Goal: Task Accomplishment & Management: Manage account settings

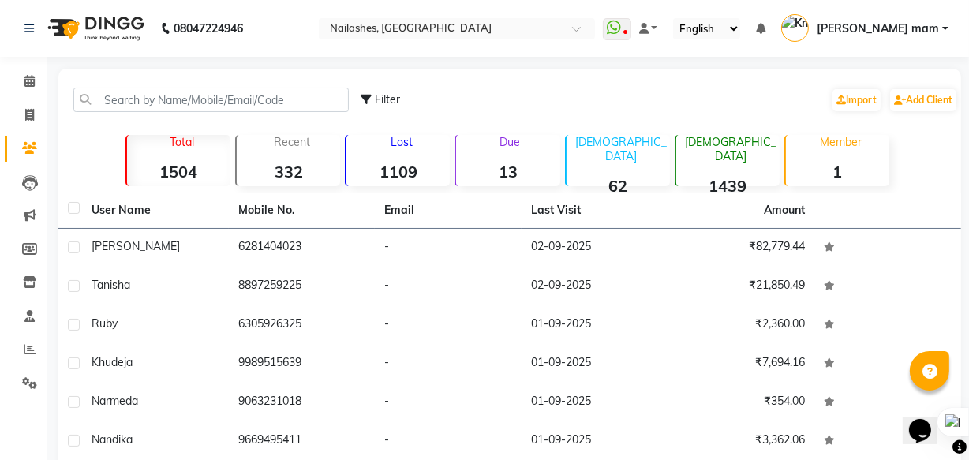
click at [424, 173] on strong "1109" at bounding box center [397, 172] width 103 height 20
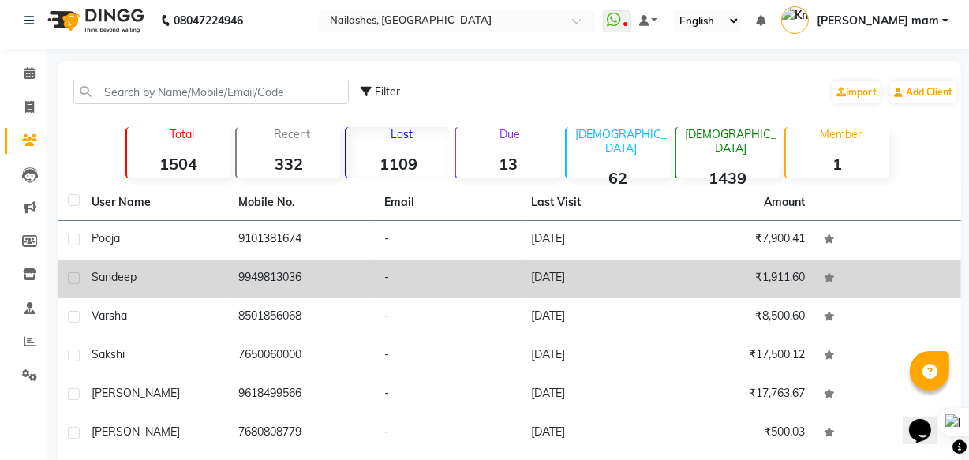
scroll to position [79, 0]
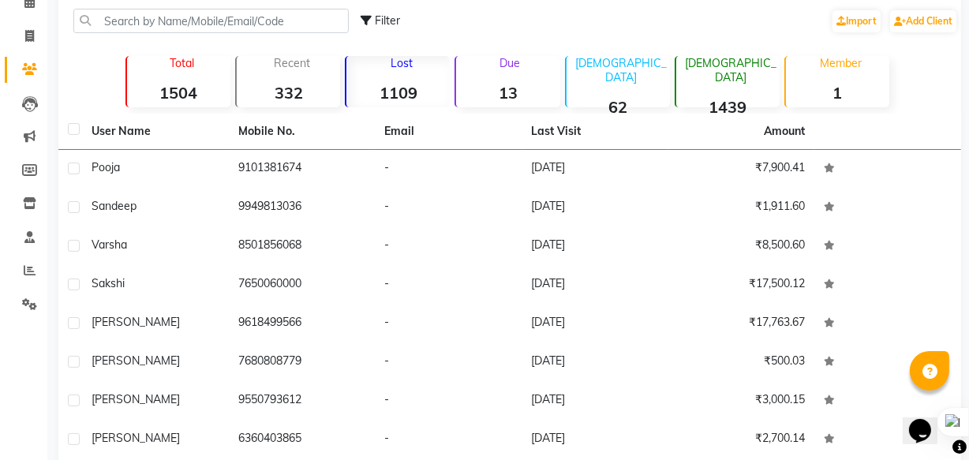
click at [498, 95] on strong "13" at bounding box center [507, 93] width 103 height 20
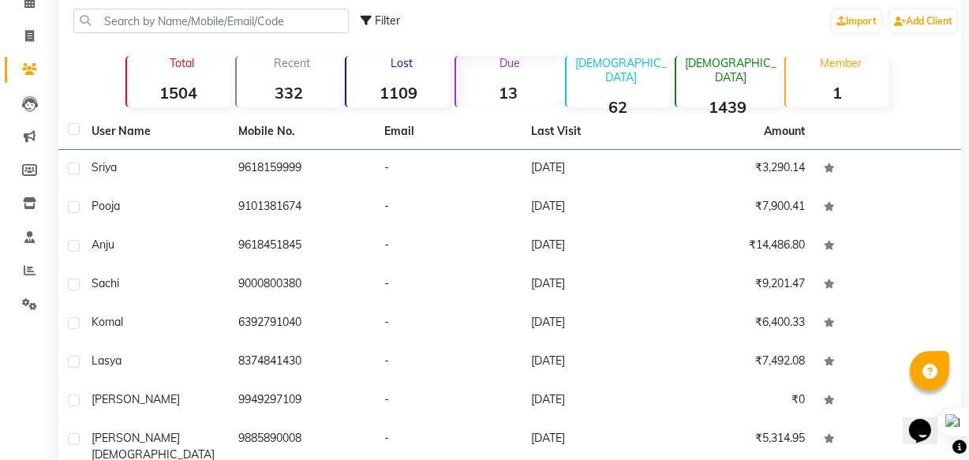
click at [389, 93] on strong "1109" at bounding box center [397, 93] width 103 height 20
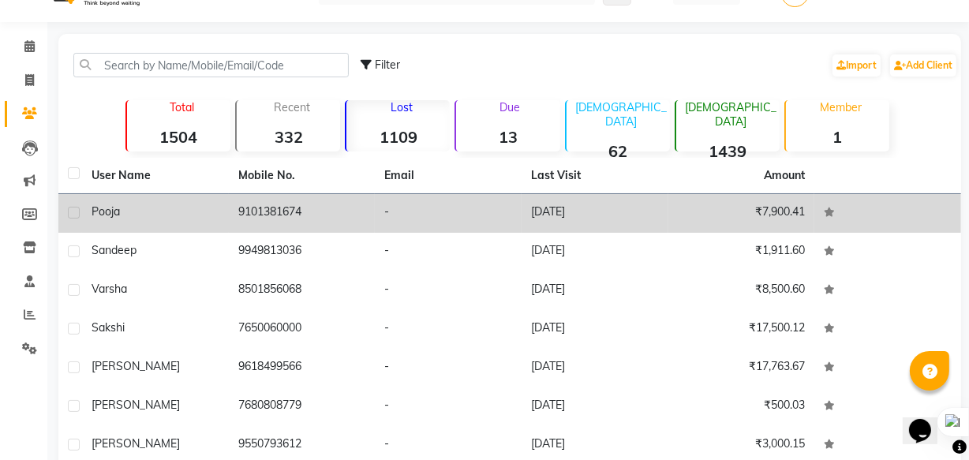
scroll to position [0, 0]
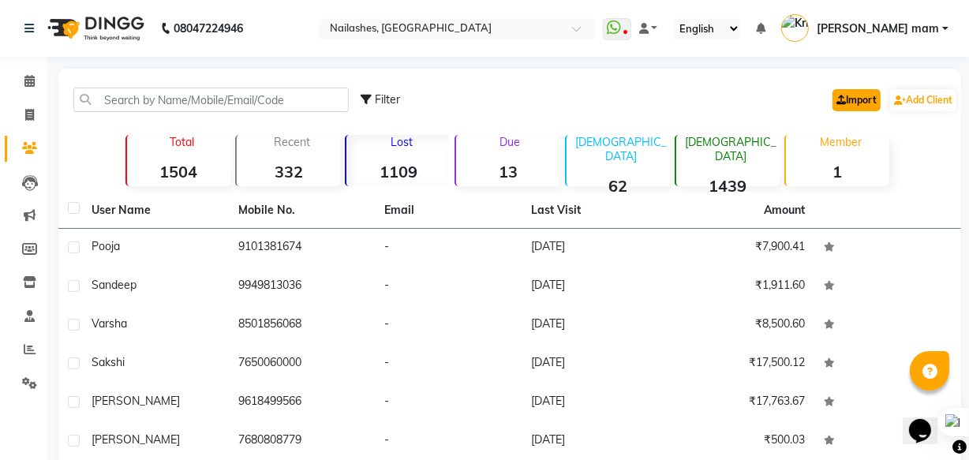
click at [850, 103] on link "Import" at bounding box center [856, 100] width 48 height 22
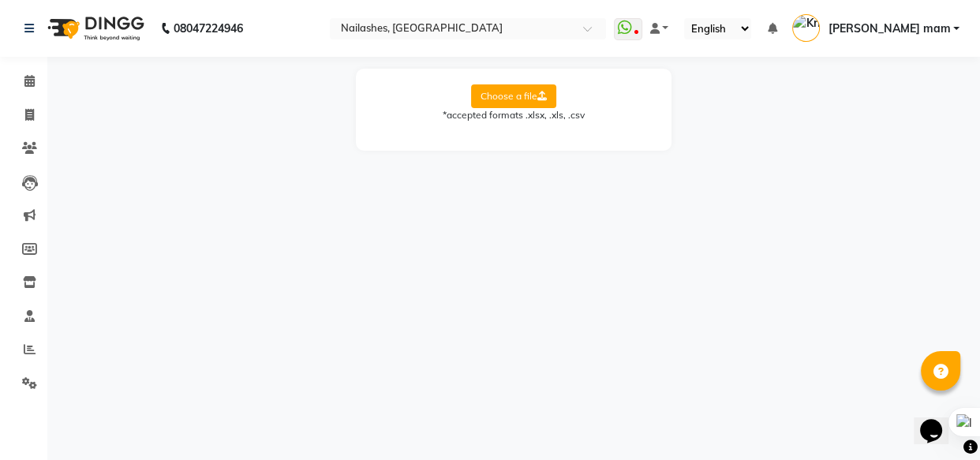
click at [545, 95] on icon at bounding box center [541, 96] width 9 height 9
click at [0, 0] on input "Choose a file" at bounding box center [0, 0] width 0 height 0
click at [615, 149] on select "Select Sheet Sheet1" at bounding box center [584, 147] width 118 height 24
select select "Sheet1"
click at [525, 135] on select "Select Sheet Sheet1" at bounding box center [584, 147] width 118 height 24
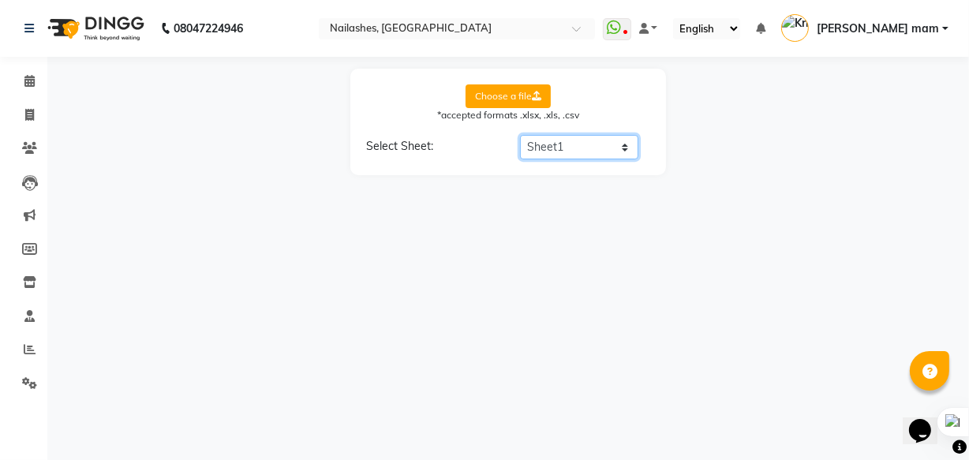
select select "Location"
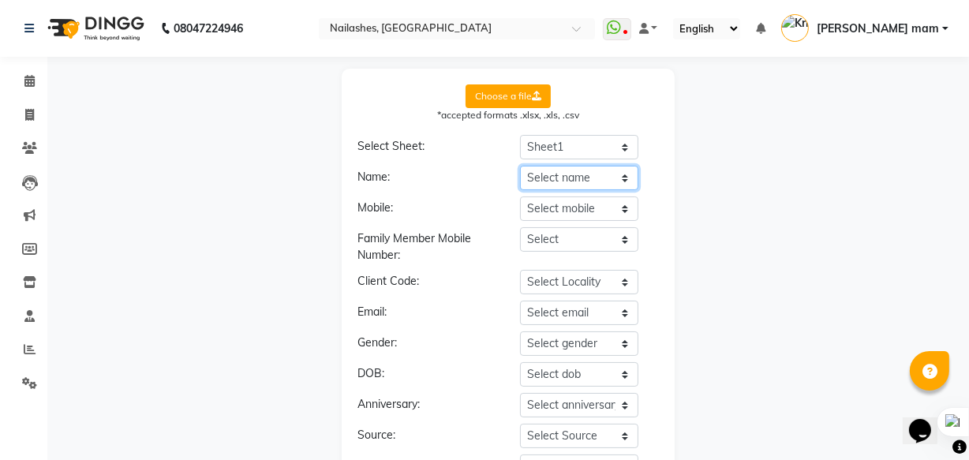
click at [596, 174] on select "Select name Location Service Price Qty Discount Tax Total Payment Redemption" at bounding box center [579, 178] width 118 height 24
click at [717, 220] on div "Choose a file *accepted formats .xlsx, .xls, .csv Select Sheet: Select Sheet Sh…" at bounding box center [508, 391] width 906 height 644
click at [28, 124] on link "Invoice" at bounding box center [24, 116] width 38 height 26
select select "service"
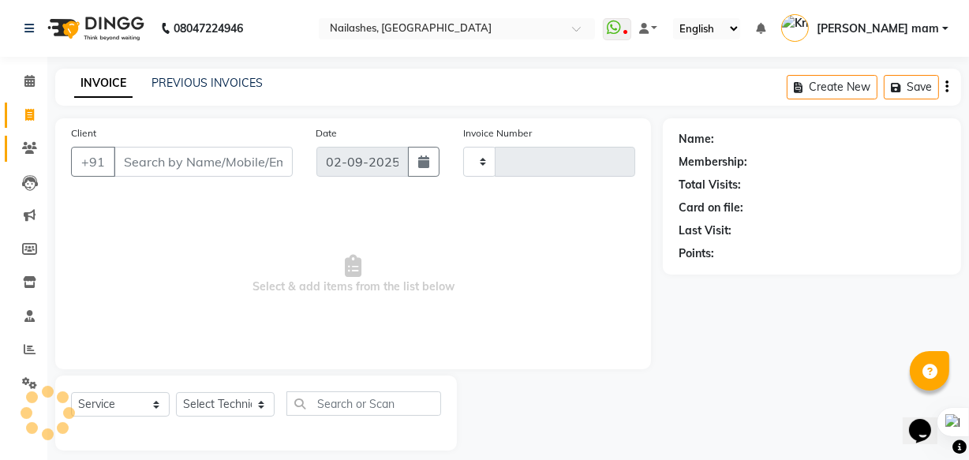
type input "0822"
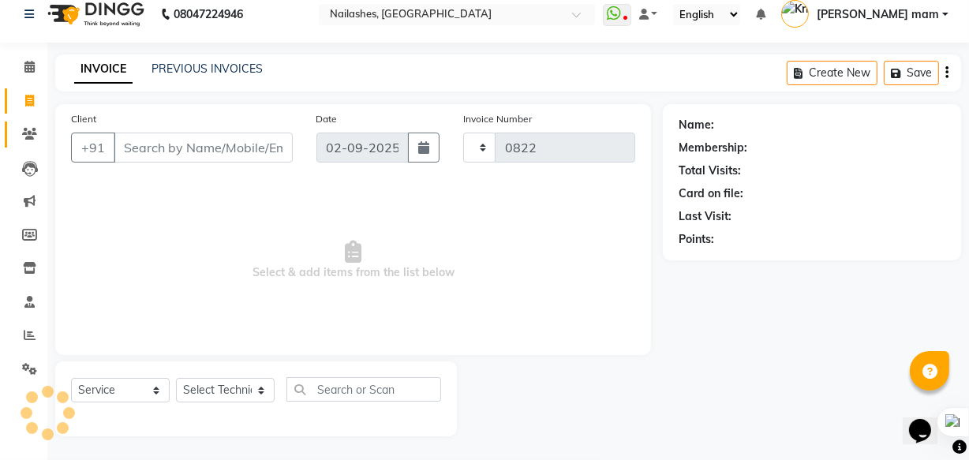
click at [34, 126] on span at bounding box center [30, 134] width 28 height 18
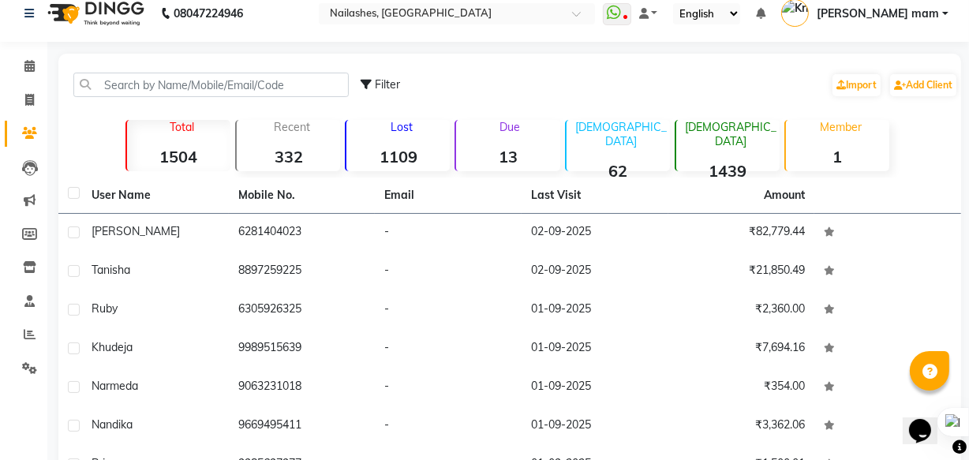
click at [423, 142] on div "Lost 1109" at bounding box center [397, 145] width 105 height 51
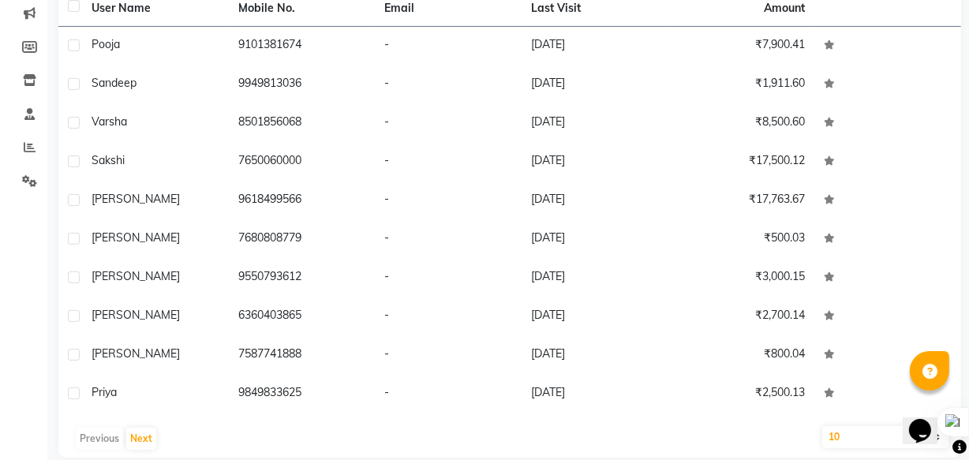
scroll to position [210, 0]
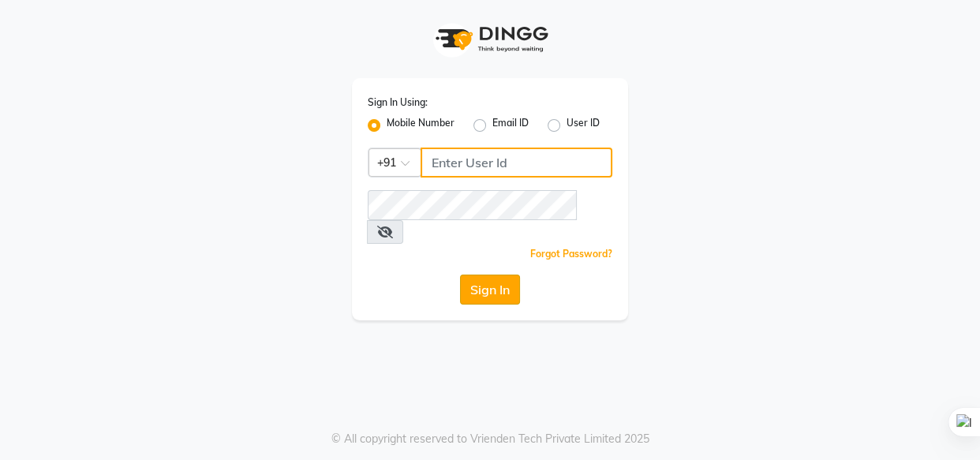
type input "6309731010"
click at [516, 275] on button "Sign In" at bounding box center [490, 290] width 60 height 30
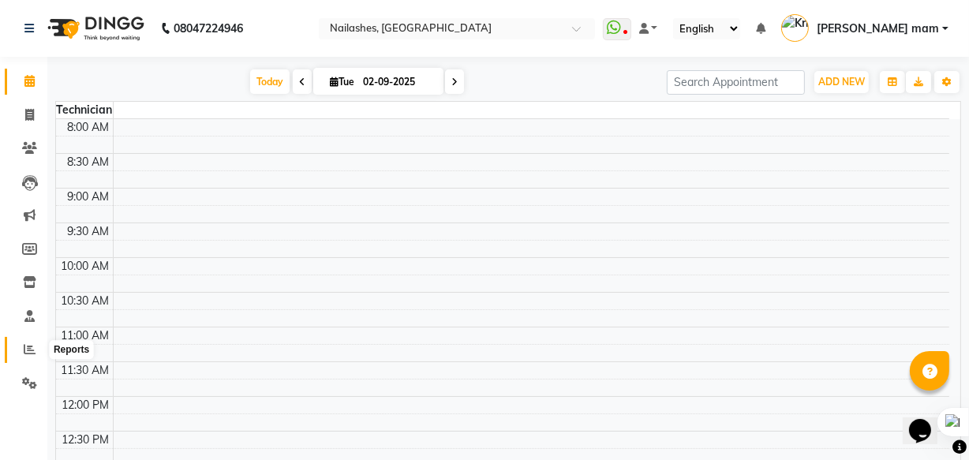
click at [24, 353] on icon at bounding box center [30, 349] width 12 height 12
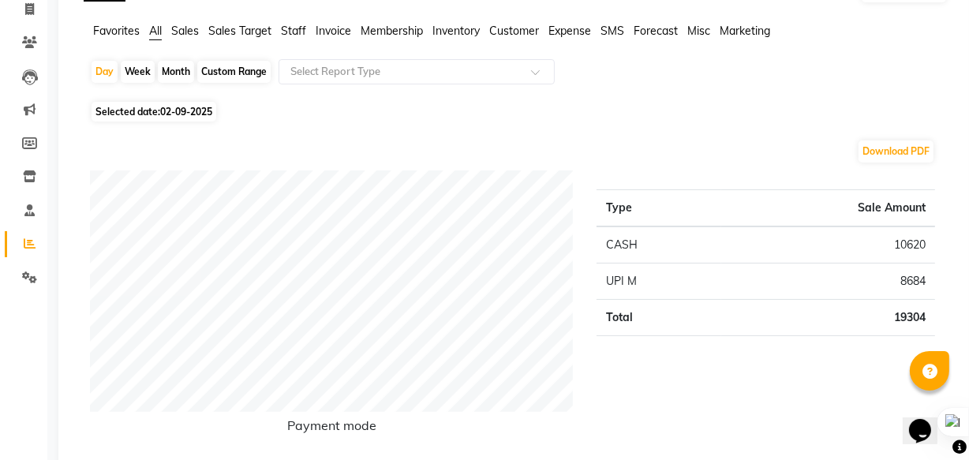
scroll to position [71, 0]
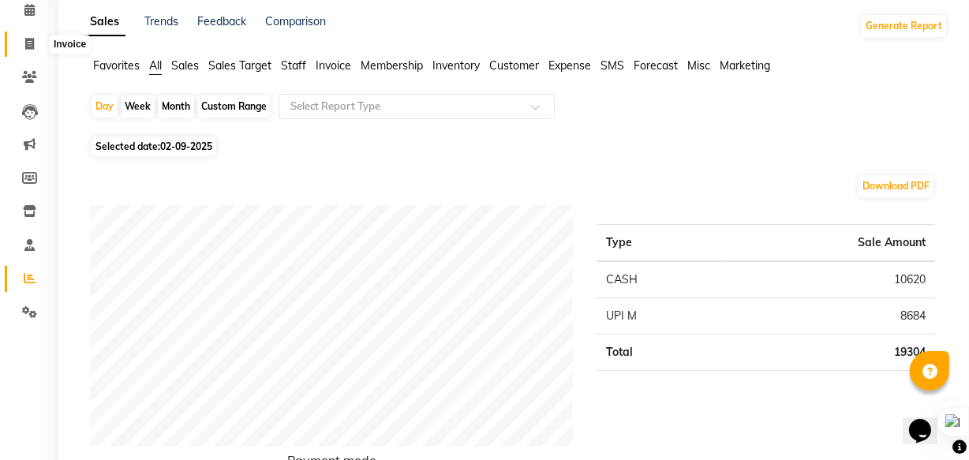
click at [36, 47] on span at bounding box center [30, 44] width 28 height 18
select select "service"
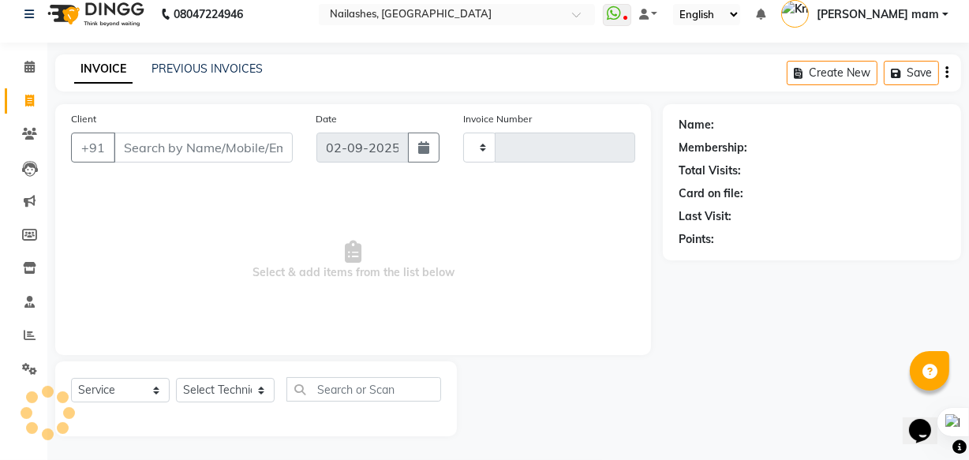
type input "0822"
select select "5759"
click at [183, 69] on link "PREVIOUS INVOICES" at bounding box center [206, 69] width 111 height 14
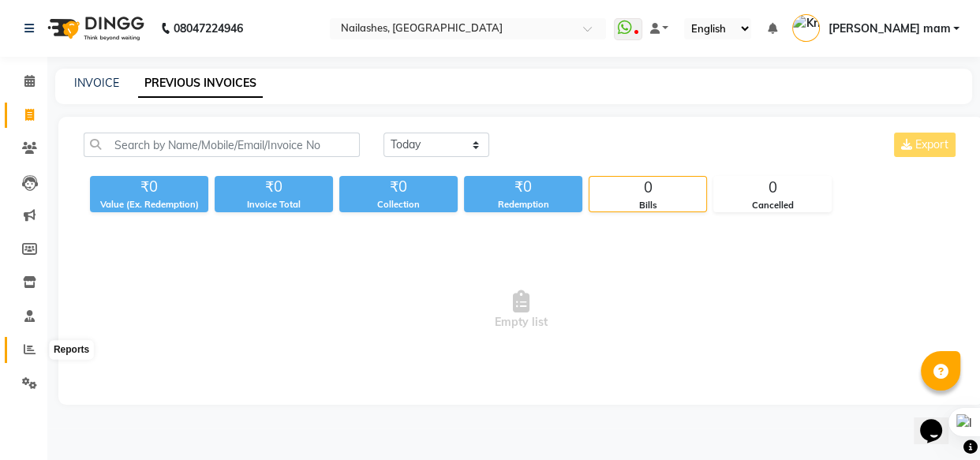
click at [28, 350] on icon at bounding box center [30, 349] width 12 height 12
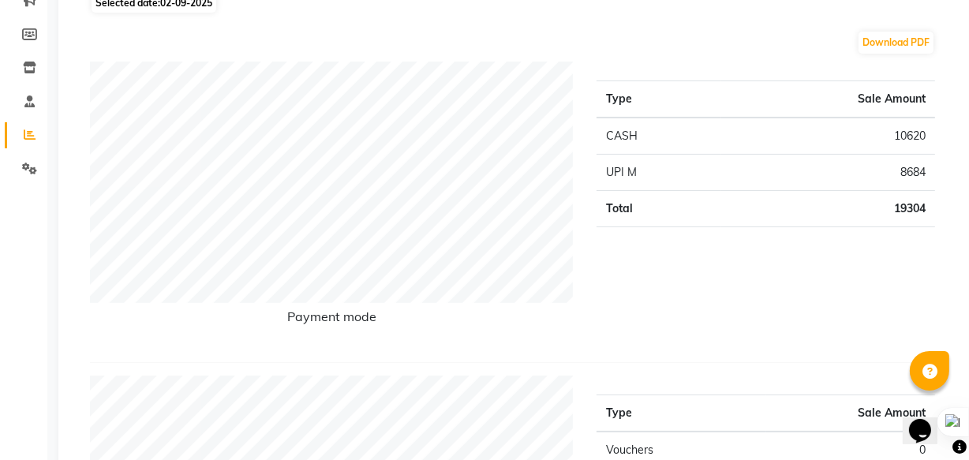
scroll to position [143, 0]
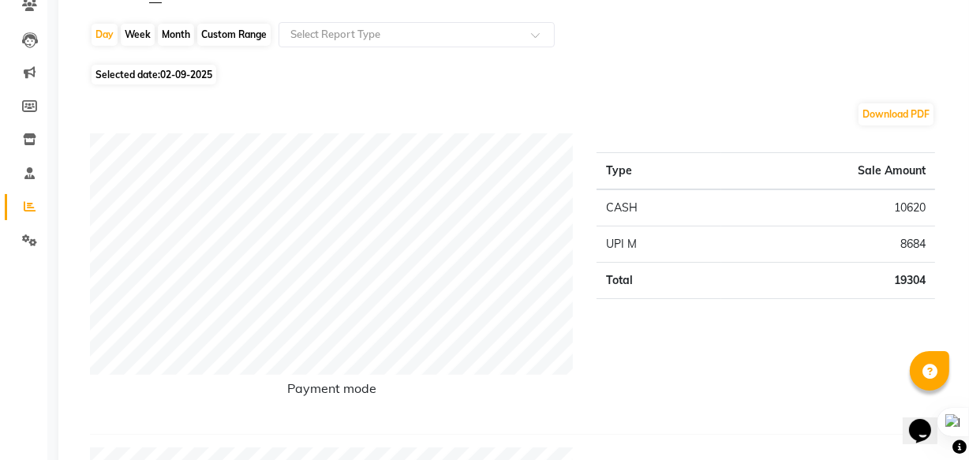
click at [780, 209] on td "10620" at bounding box center [828, 207] width 214 height 37
click at [624, 212] on td "CASH" at bounding box center [658, 207] width 125 height 37
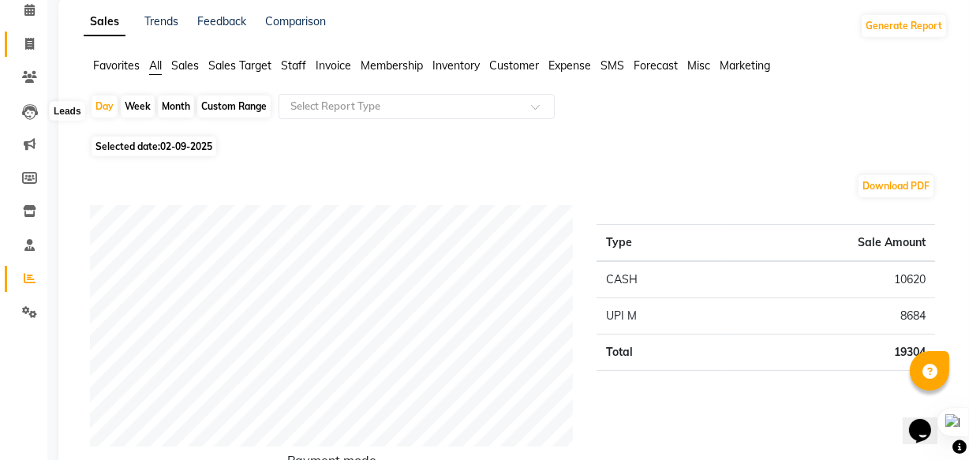
scroll to position [0, 0]
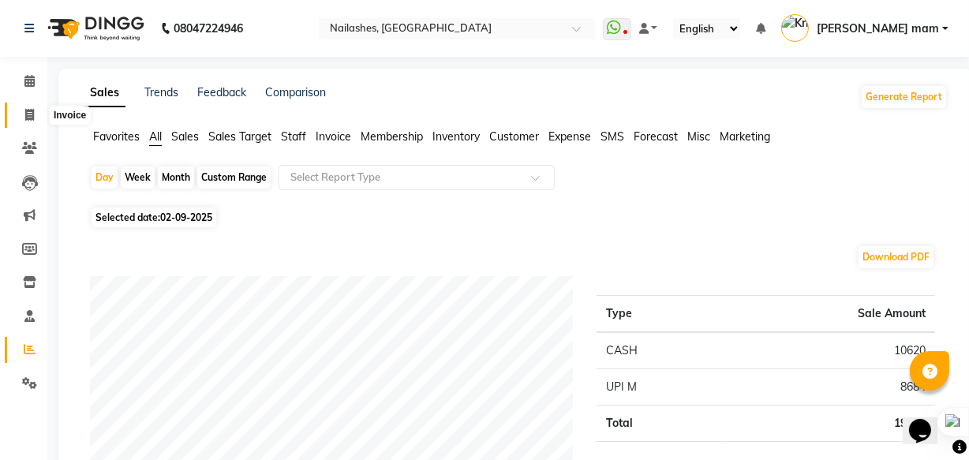
click at [25, 107] on span at bounding box center [30, 115] width 28 height 18
select select "service"
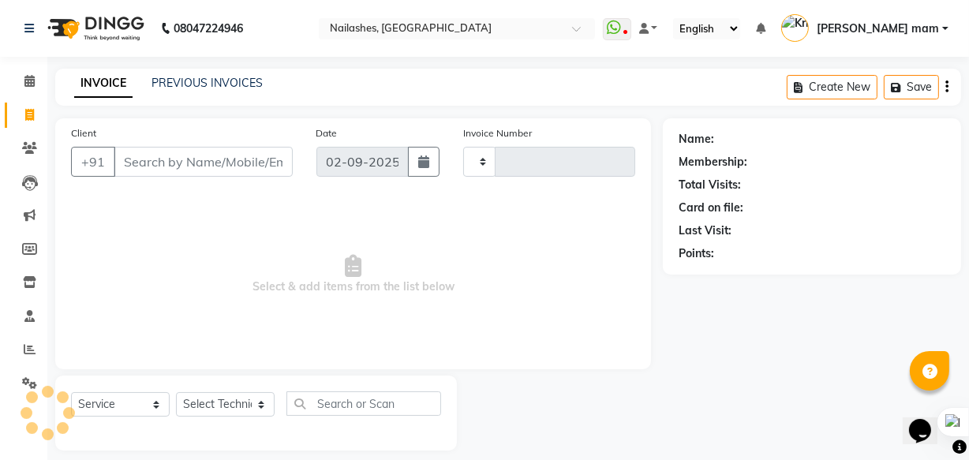
scroll to position [15, 0]
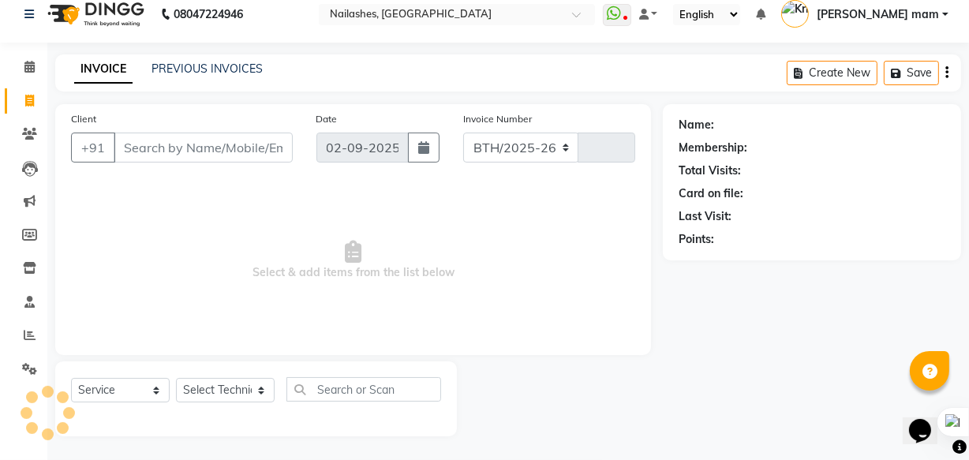
select select "5759"
type input "0822"
click at [200, 65] on link "PREVIOUS INVOICES" at bounding box center [206, 69] width 111 height 14
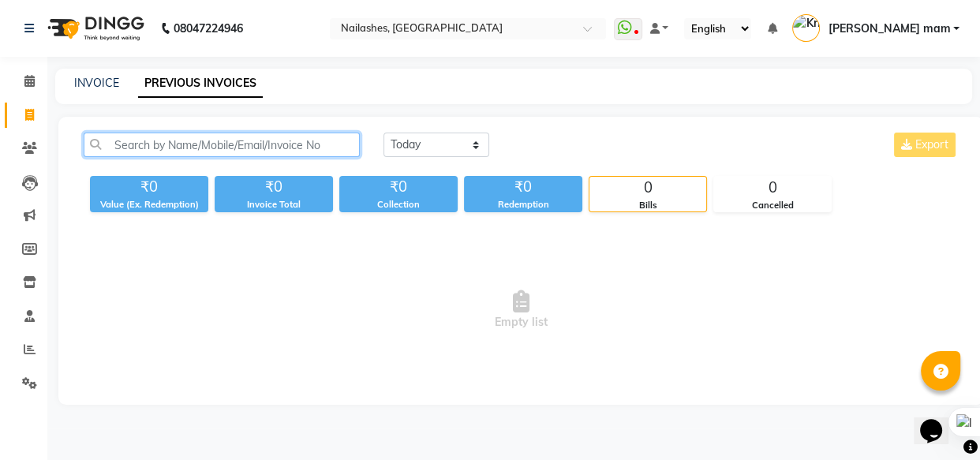
click at [338, 142] on input "text" at bounding box center [222, 145] width 276 height 24
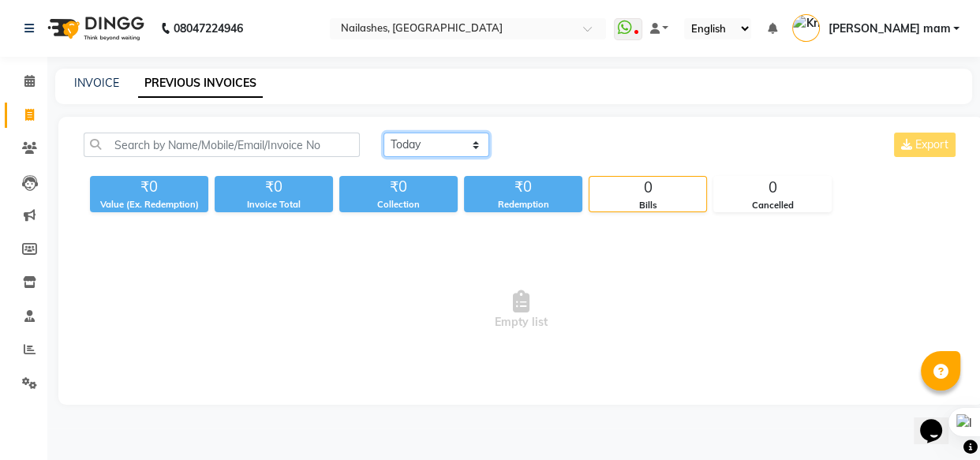
click at [395, 143] on select "Today Yesterday Custom Range" at bounding box center [436, 145] width 106 height 24
click at [383, 133] on select "Today Yesterday Custom Range" at bounding box center [436, 145] width 106 height 24
click at [34, 150] on icon at bounding box center [29, 148] width 15 height 12
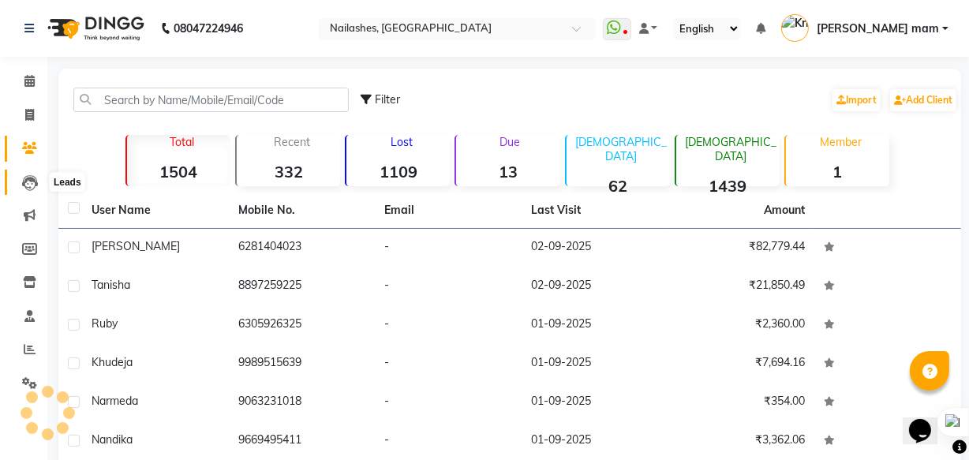
click at [24, 190] on icon at bounding box center [30, 183] width 16 height 16
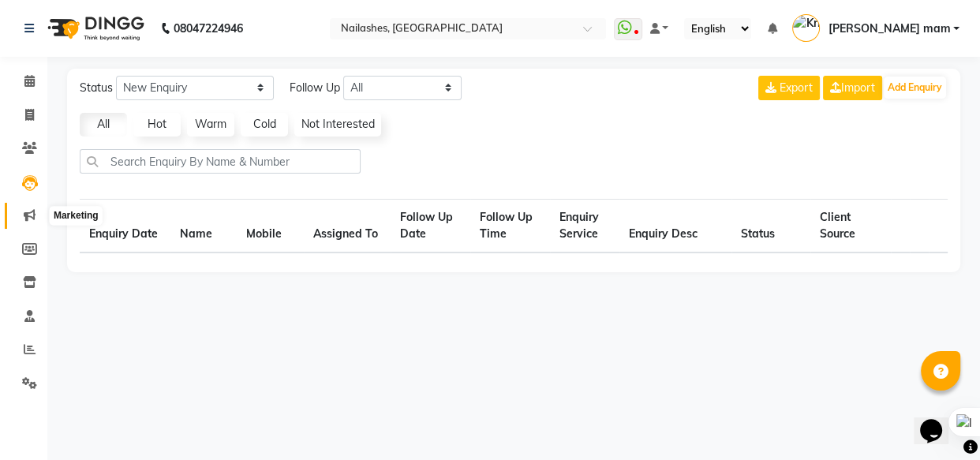
click at [25, 219] on icon at bounding box center [30, 215] width 12 height 12
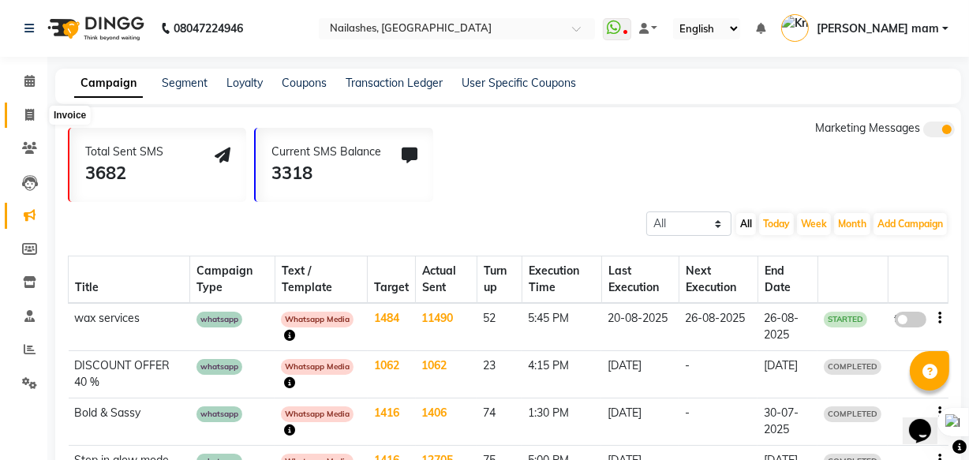
click at [25, 119] on icon at bounding box center [29, 115] width 9 height 12
select select "service"
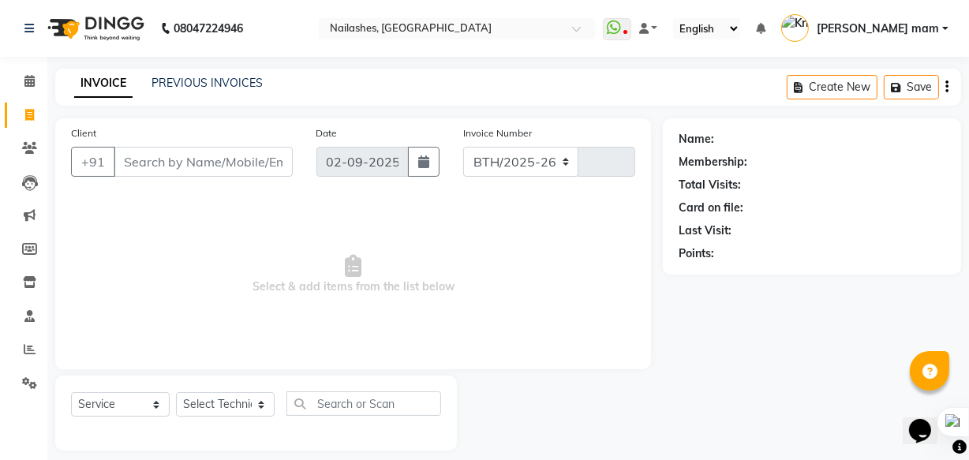
scroll to position [15, 0]
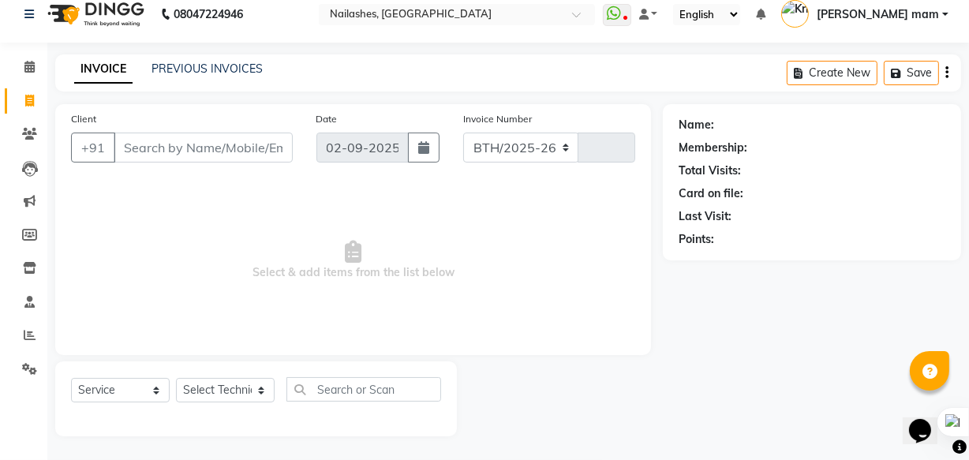
select select "5759"
type input "0822"
click at [28, 334] on icon at bounding box center [30, 335] width 12 height 12
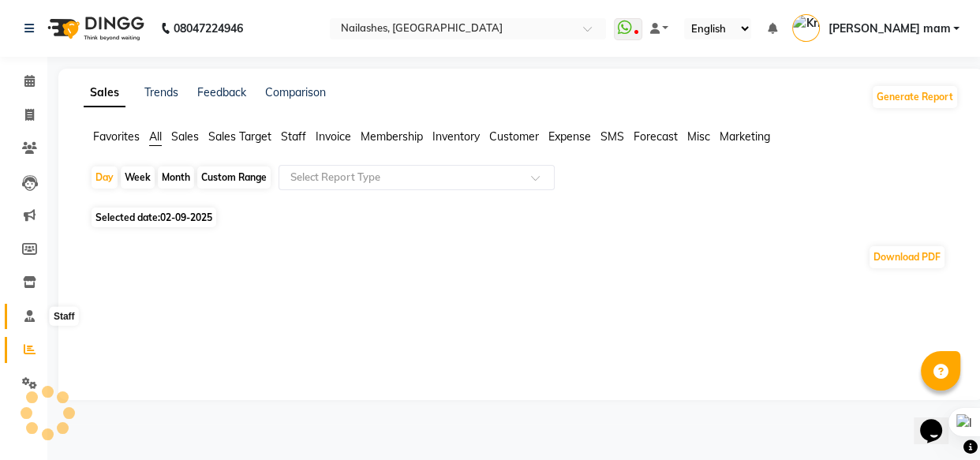
click at [25, 314] on icon at bounding box center [29, 316] width 10 height 12
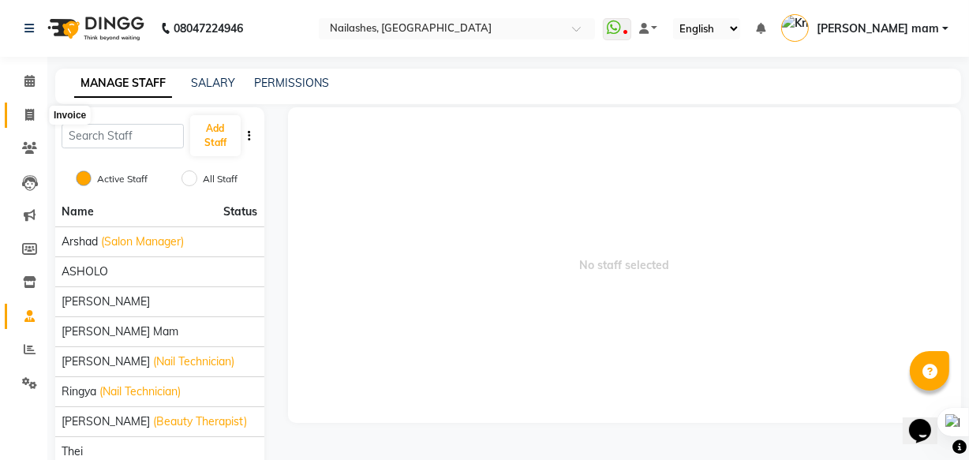
click at [32, 114] on icon at bounding box center [29, 115] width 9 height 12
select select "service"
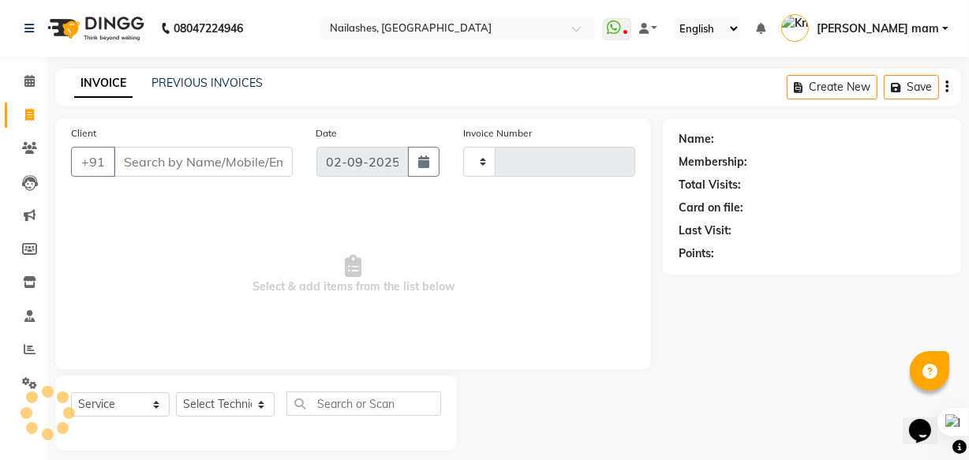
scroll to position [15, 0]
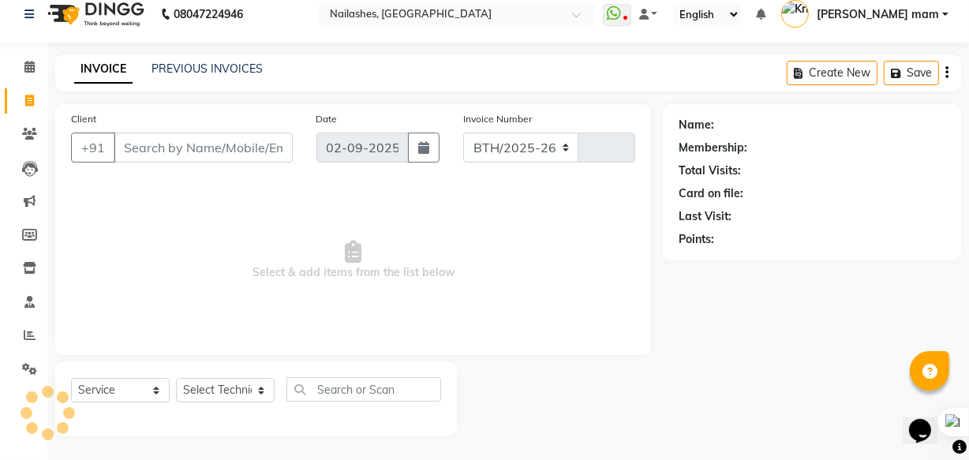
select select "5759"
type input "0822"
click at [415, 144] on button "button" at bounding box center [424, 148] width 32 height 30
select select "9"
select select "2025"
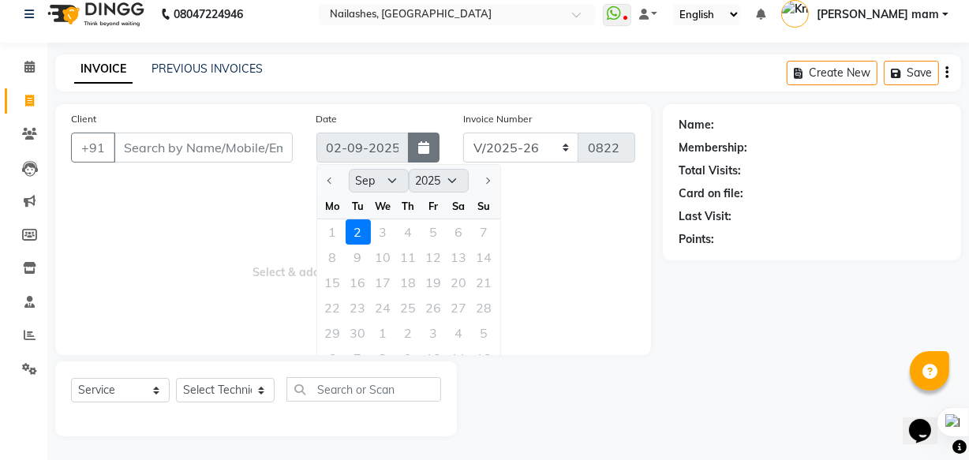
click at [416, 144] on button "button" at bounding box center [424, 148] width 32 height 30
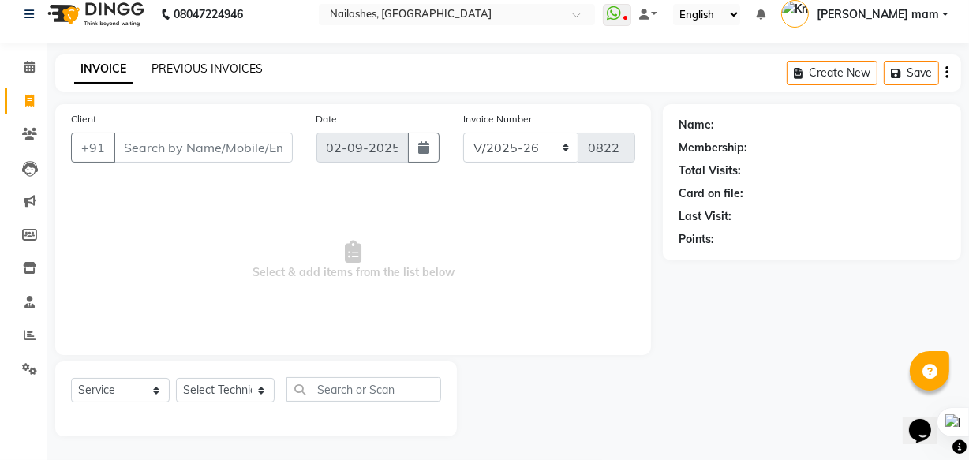
click at [233, 67] on link "PREVIOUS INVOICES" at bounding box center [206, 69] width 111 height 14
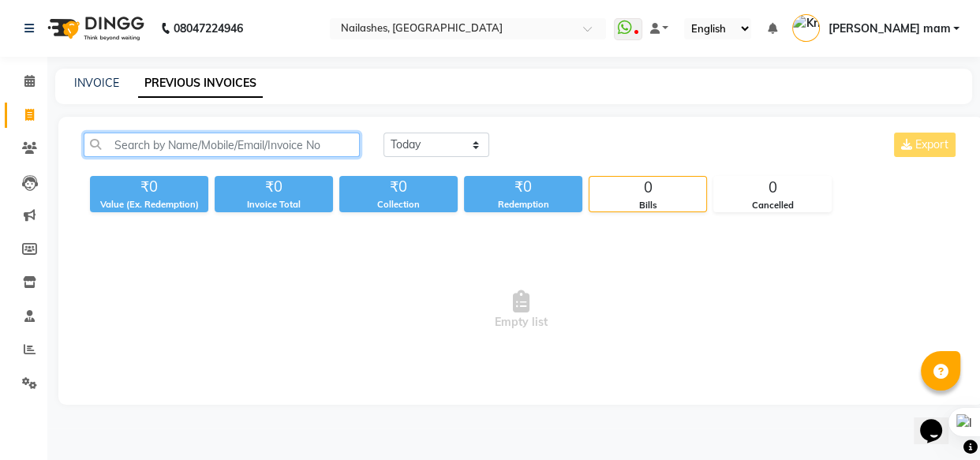
click at [217, 146] on input "text" at bounding box center [222, 145] width 276 height 24
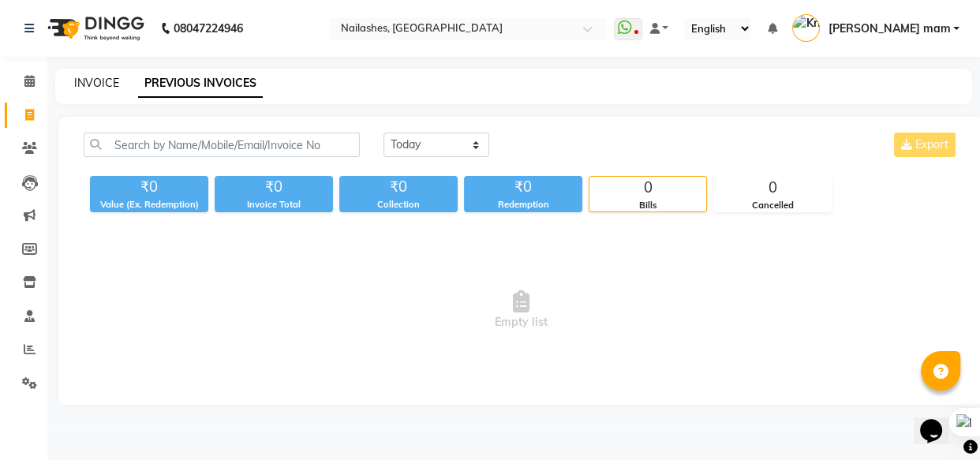
click at [97, 83] on link "INVOICE" at bounding box center [96, 83] width 45 height 14
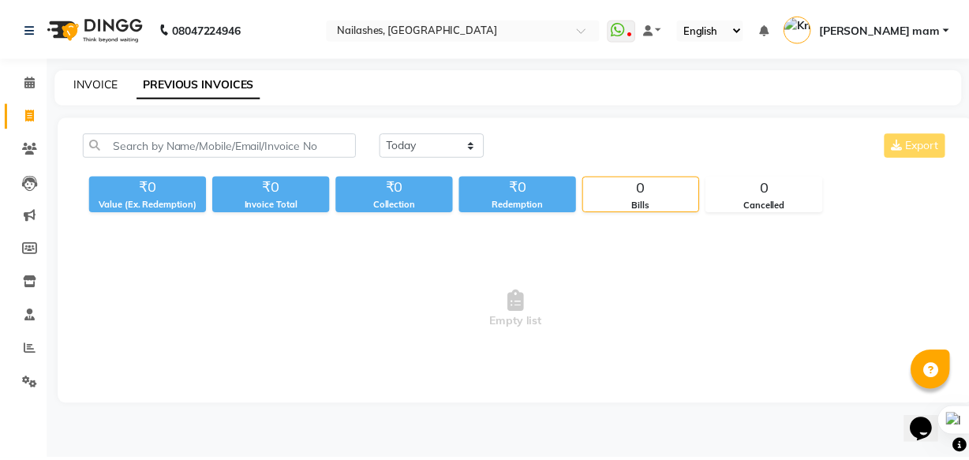
scroll to position [15, 0]
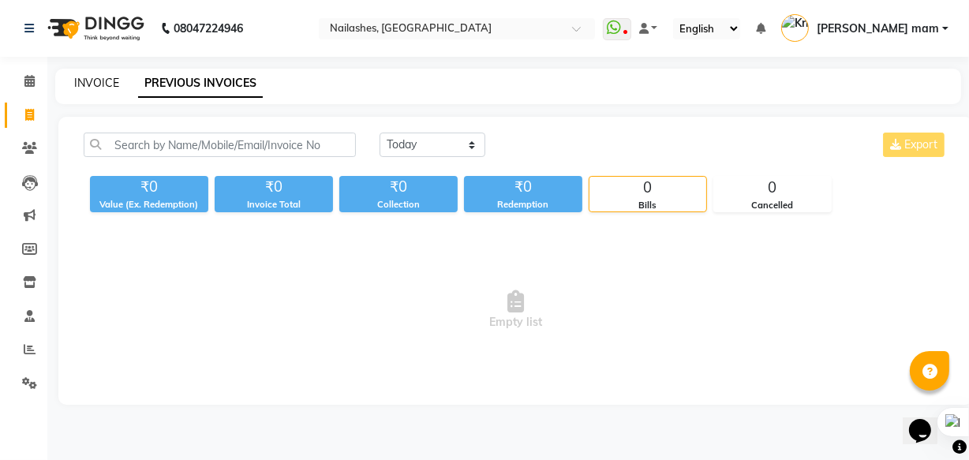
select select "service"
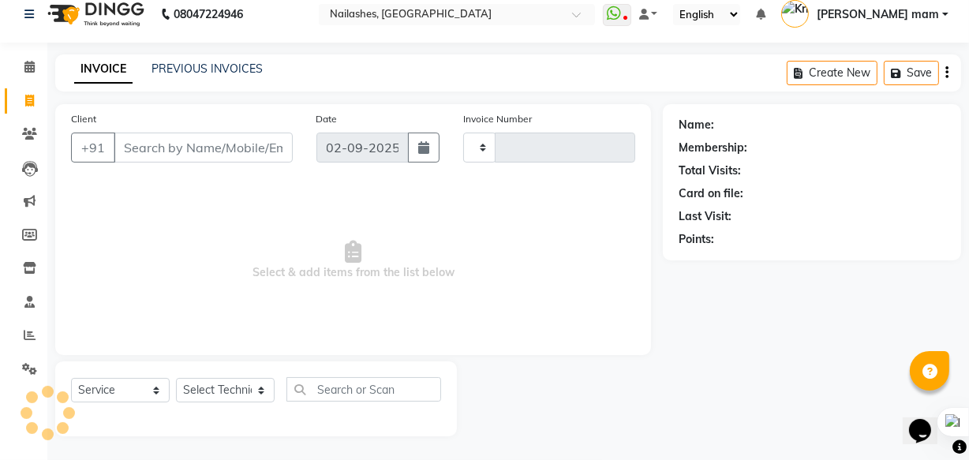
type input "0822"
select select "5759"
click at [237, 146] on input "Client" at bounding box center [203, 148] width 179 height 30
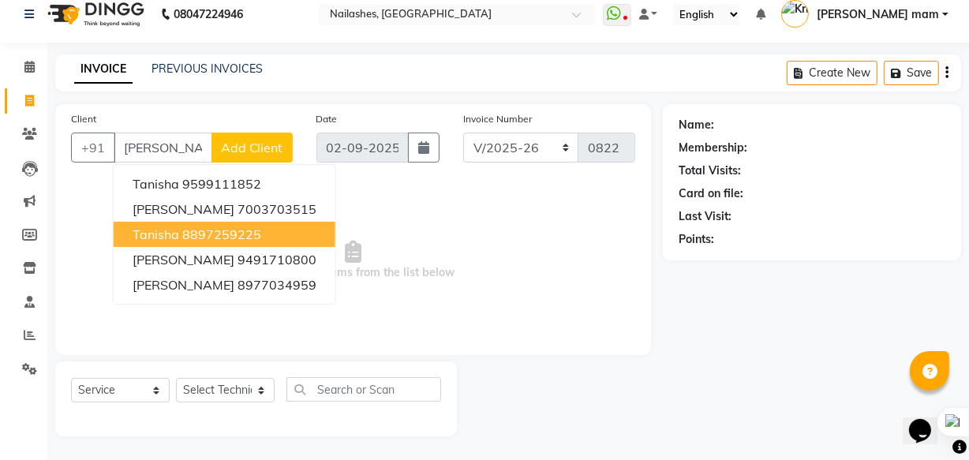
click at [213, 230] on ngb-highlight "8897259225" at bounding box center [221, 234] width 79 height 16
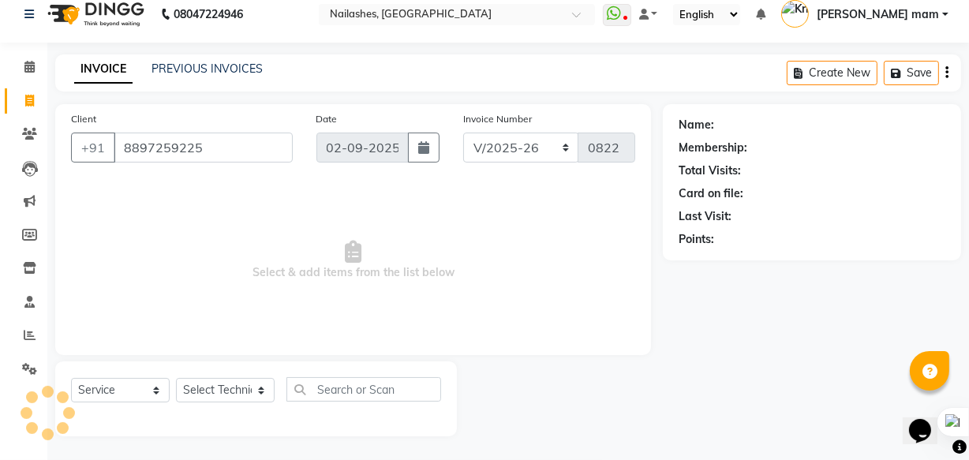
type input "8897259225"
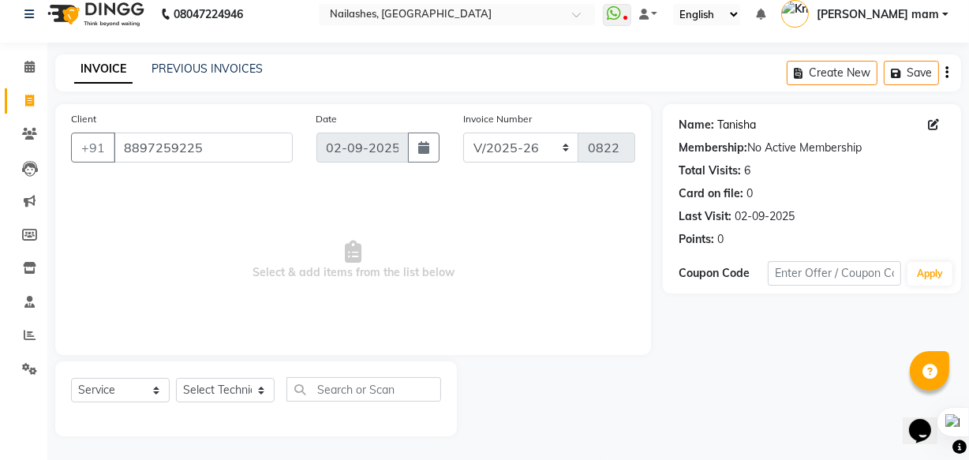
click at [745, 125] on link "Tanisha" at bounding box center [736, 125] width 39 height 17
click at [25, 331] on icon at bounding box center [30, 335] width 12 height 12
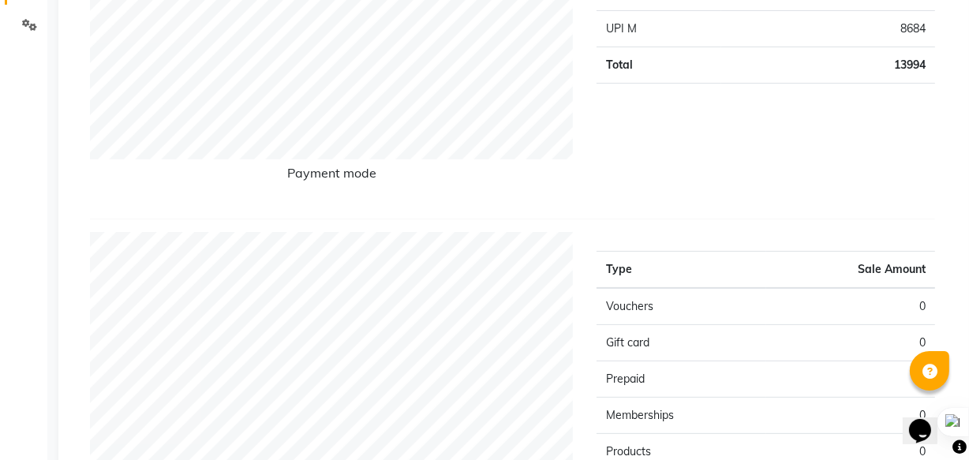
scroll to position [215, 0]
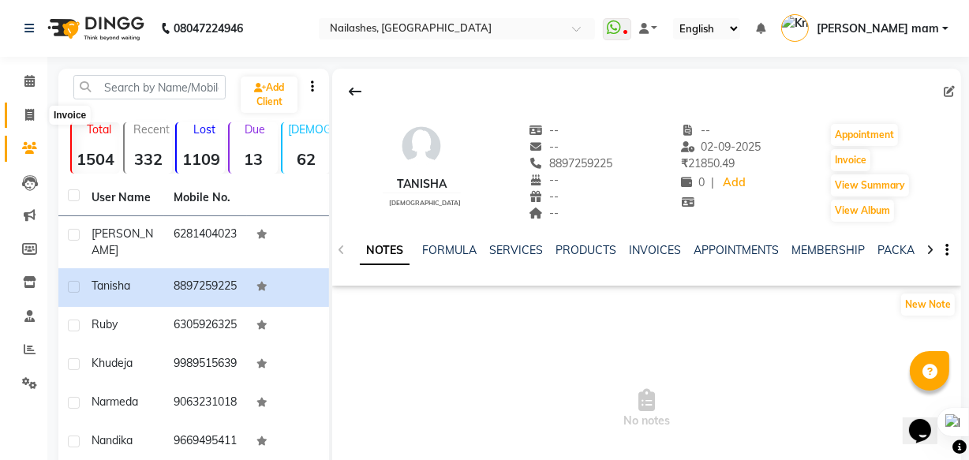
click at [27, 116] on icon at bounding box center [29, 115] width 9 height 12
select select "service"
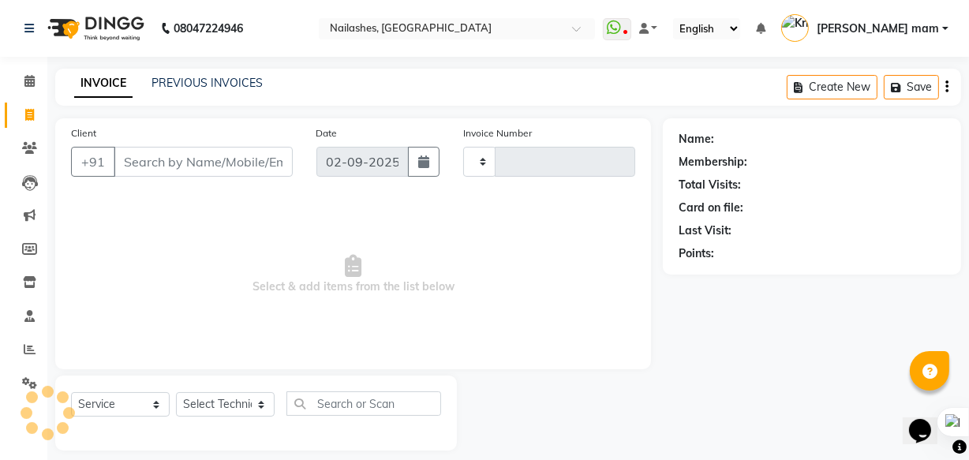
scroll to position [15, 0]
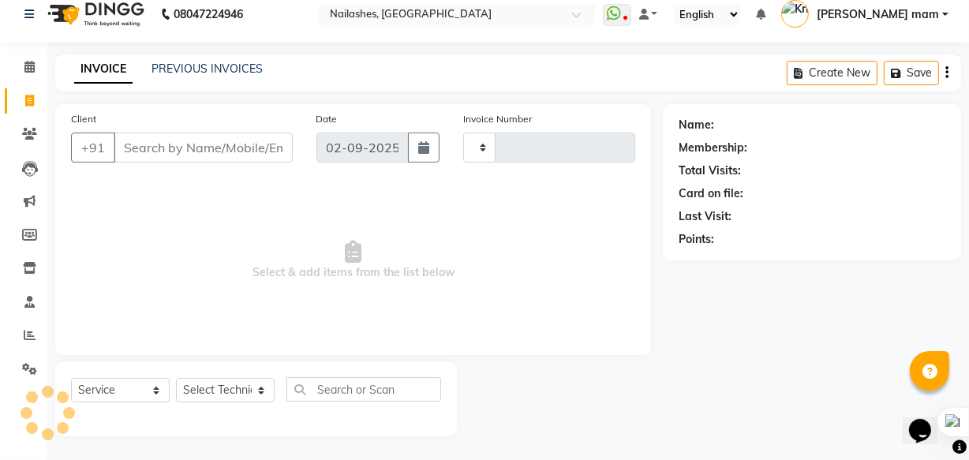
type input "0822"
select select "5759"
click input "Client"
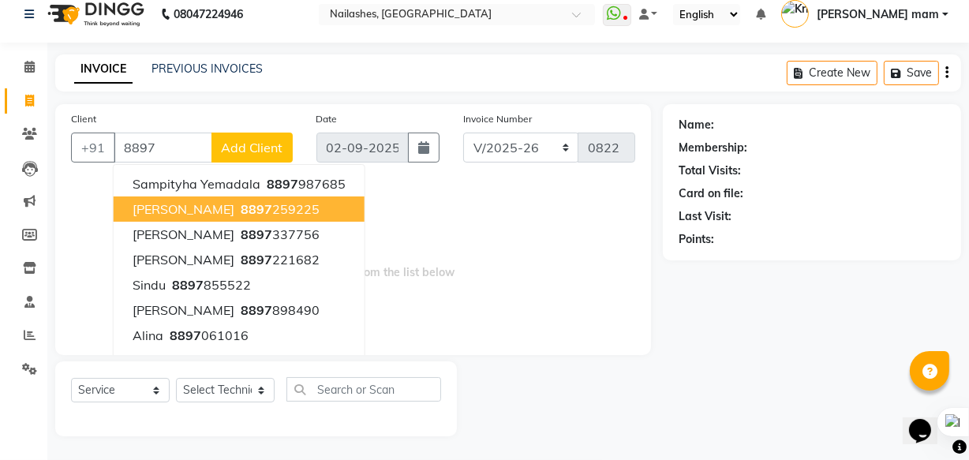
click ngb-highlight "8897 259225"
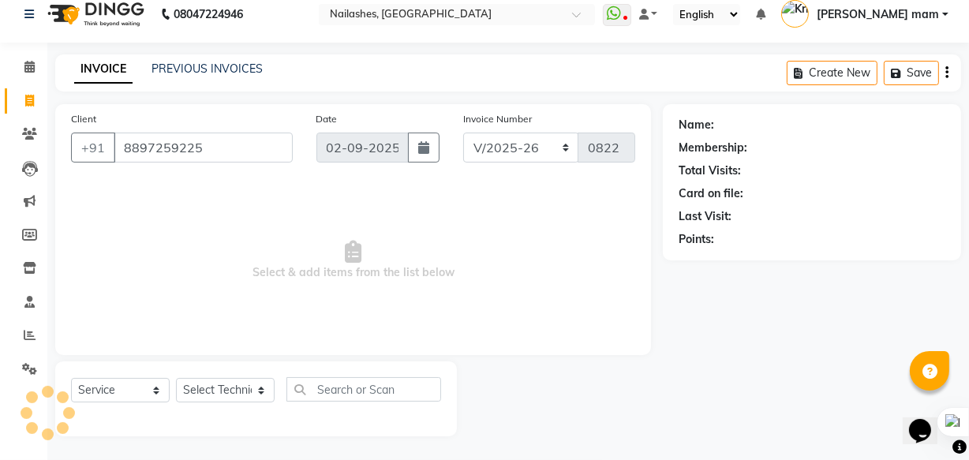
type input "8897259225"
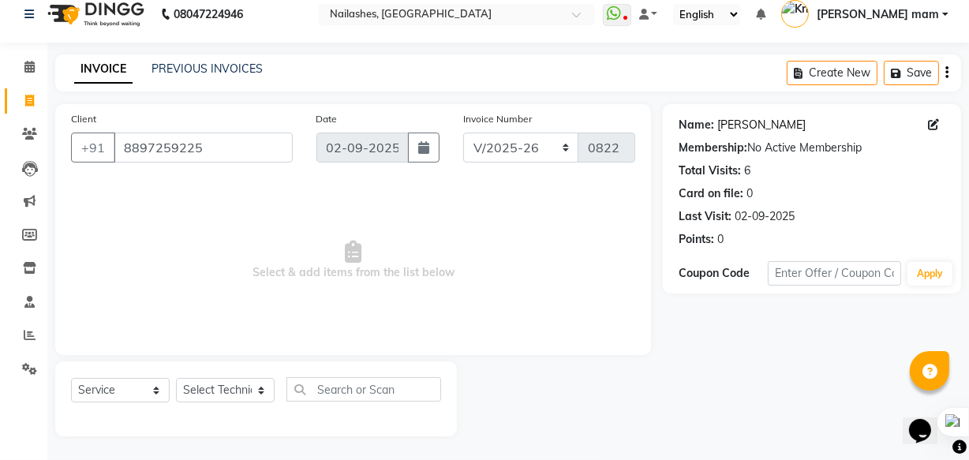
click link "Tanisha"
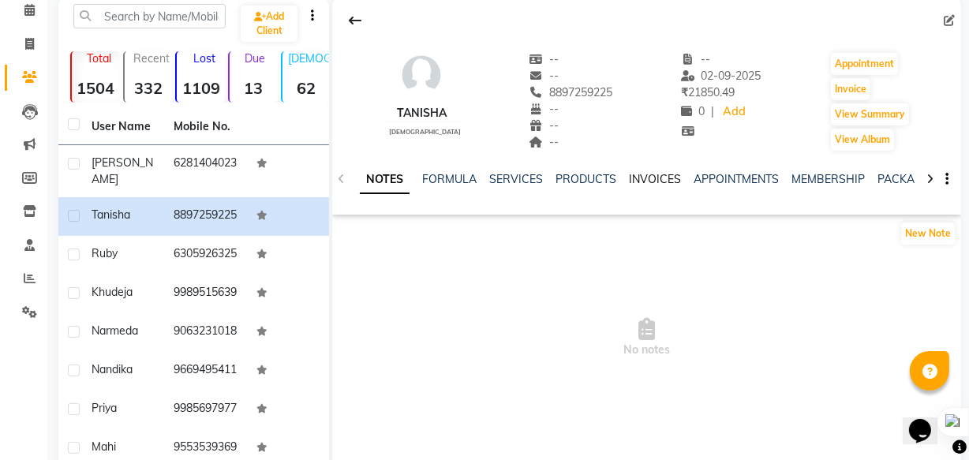
click at [652, 172] on link "INVOICES" at bounding box center [655, 179] width 52 height 14
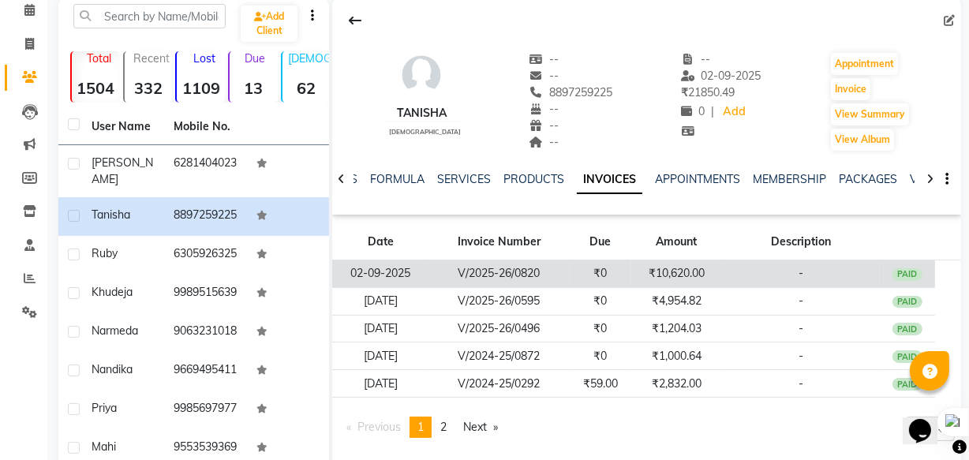
click at [854, 268] on td "-" at bounding box center [801, 274] width 158 height 28
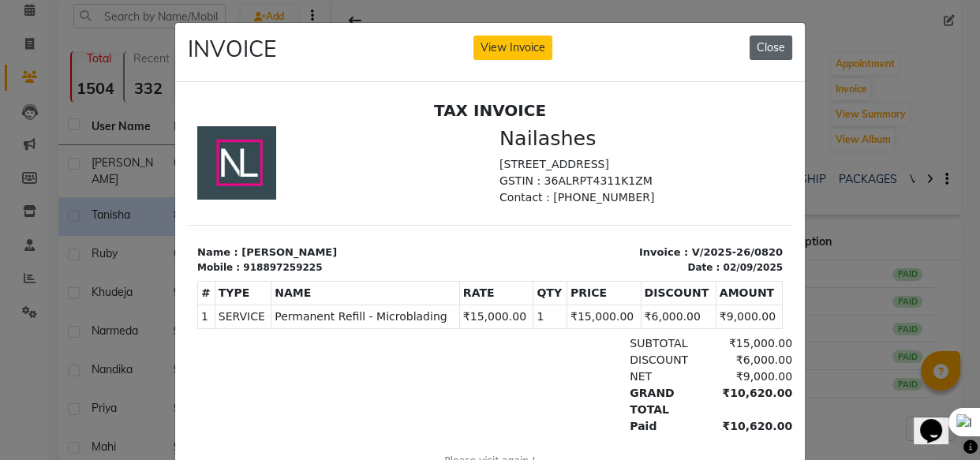
click at [771, 43] on button "Close" at bounding box center [770, 47] width 43 height 24
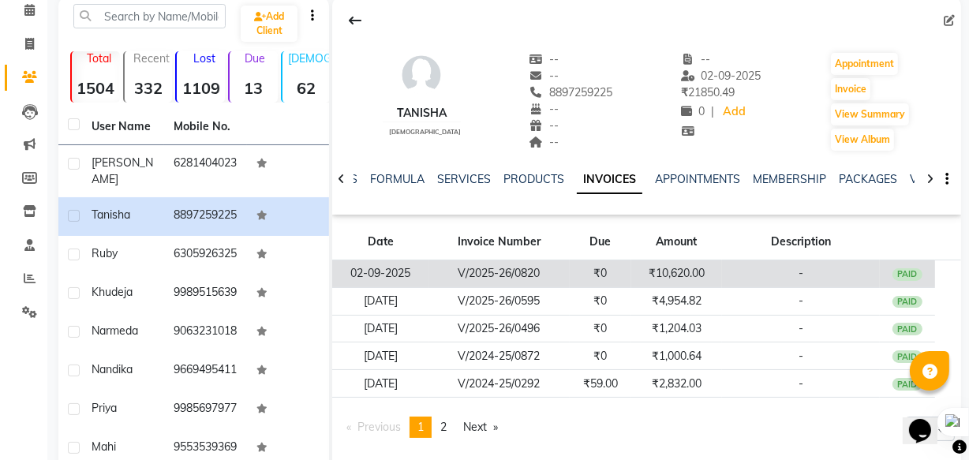
click at [650, 276] on td "₹10,620.00" at bounding box center [677, 274] width 92 height 28
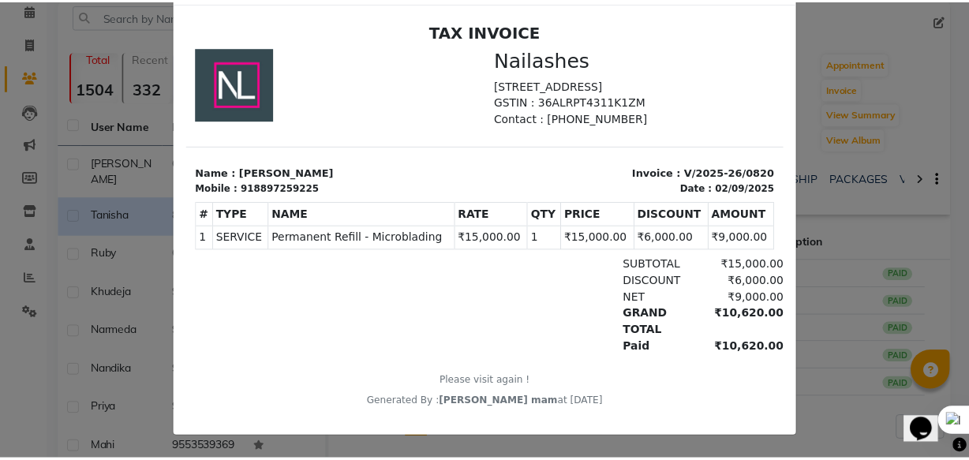
scroll to position [88, 0]
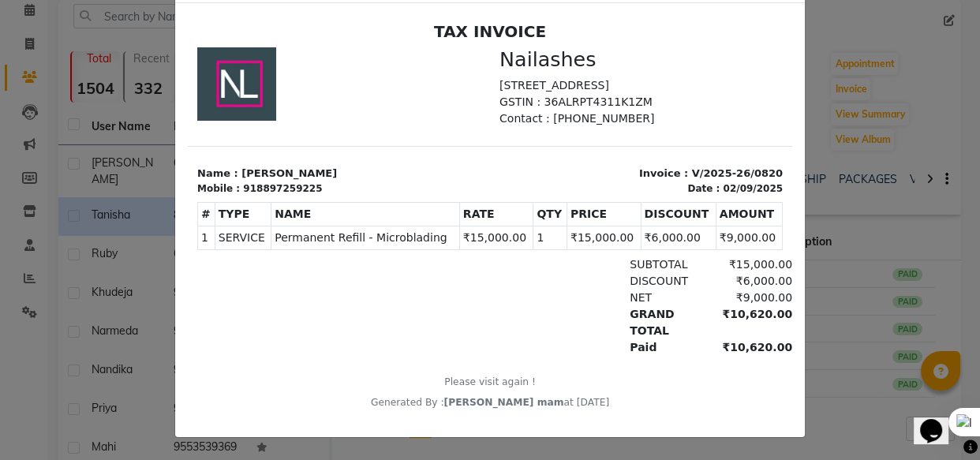
click at [551, 407] on div "Generated By : Krishika mam at 02/09/2025" at bounding box center [489, 401] width 585 height 14
drag, startPoint x: 535, startPoint y: 241, endPoint x: 743, endPoint y: 278, distance: 211.5
click at [536, 240] on td "1" at bounding box center [550, 237] width 34 height 24
click at [712, 272] on div "₹15,000.00" at bounding box center [749, 264] width 86 height 17
click at [865, 228] on ngb-modal-window "INVOICE View Invoice Close" at bounding box center [490, 230] width 980 height 460
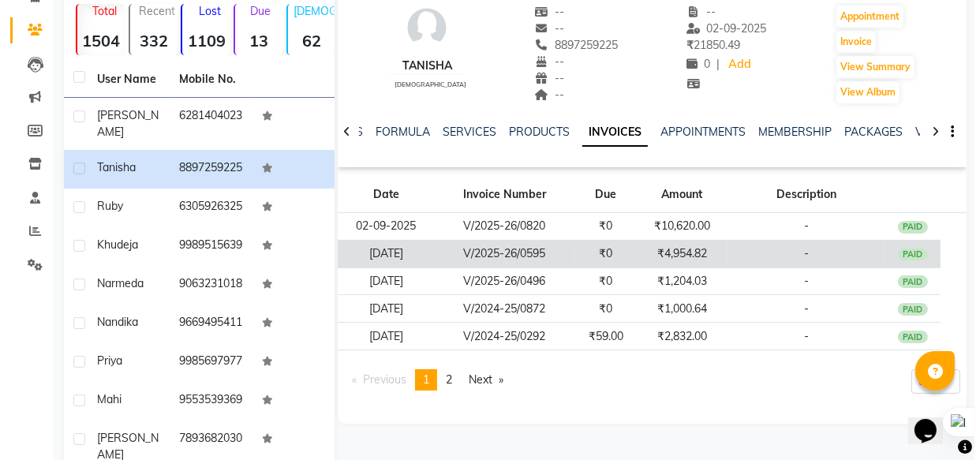
scroll to position [143, 0]
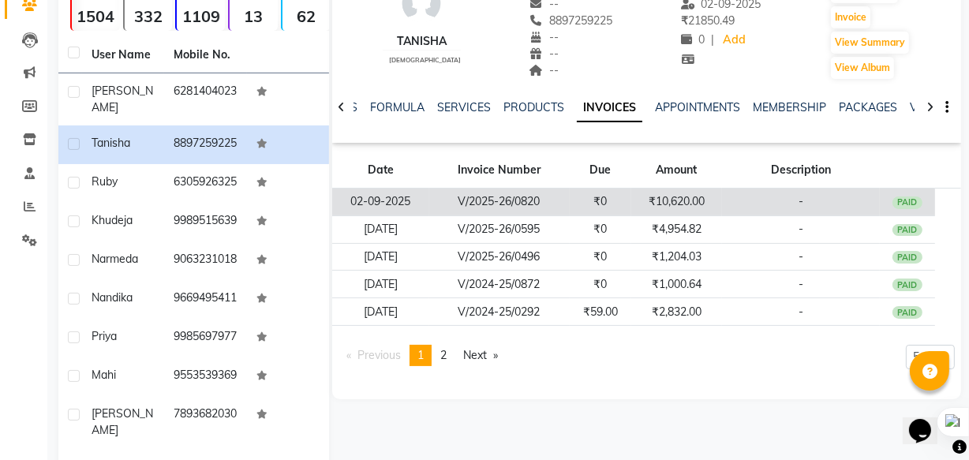
click at [741, 204] on td "-" at bounding box center [801, 203] width 158 height 28
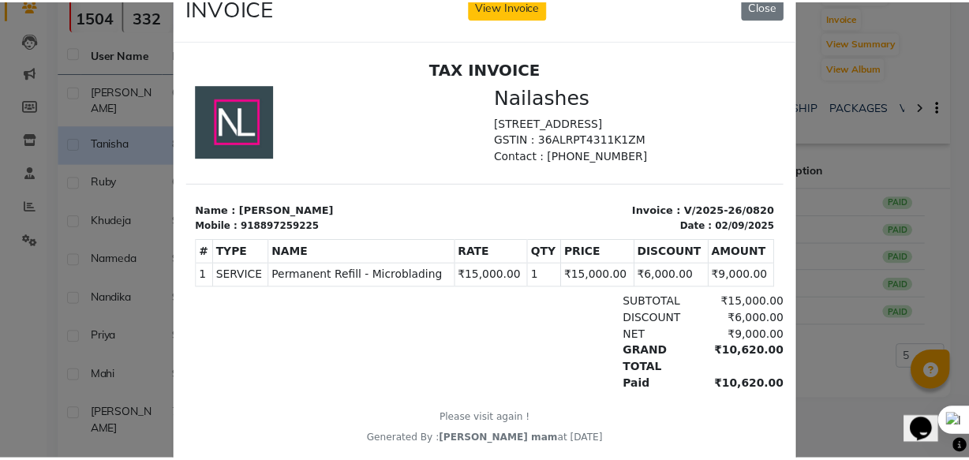
scroll to position [17, 0]
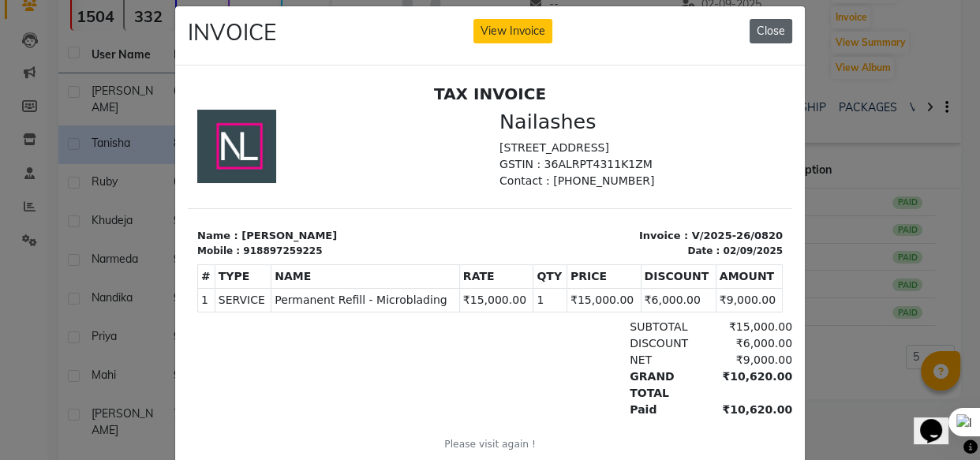
click at [760, 39] on button "Close" at bounding box center [770, 31] width 43 height 24
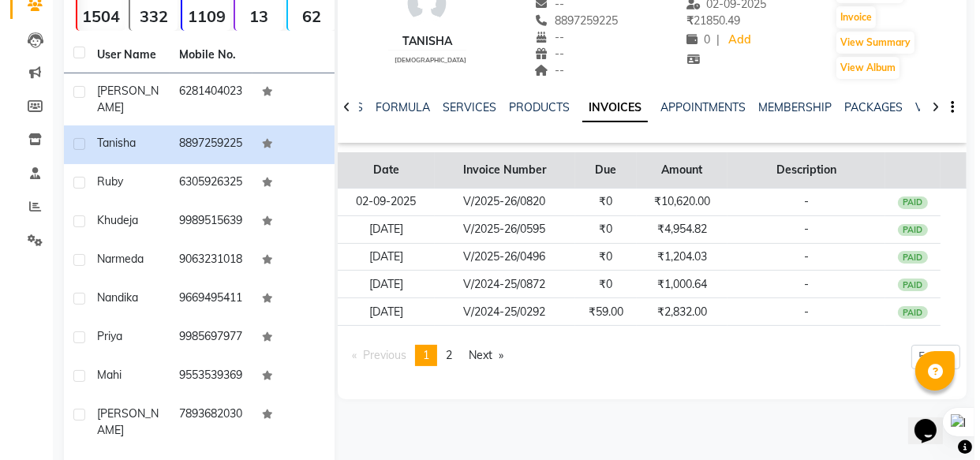
scroll to position [71, 0]
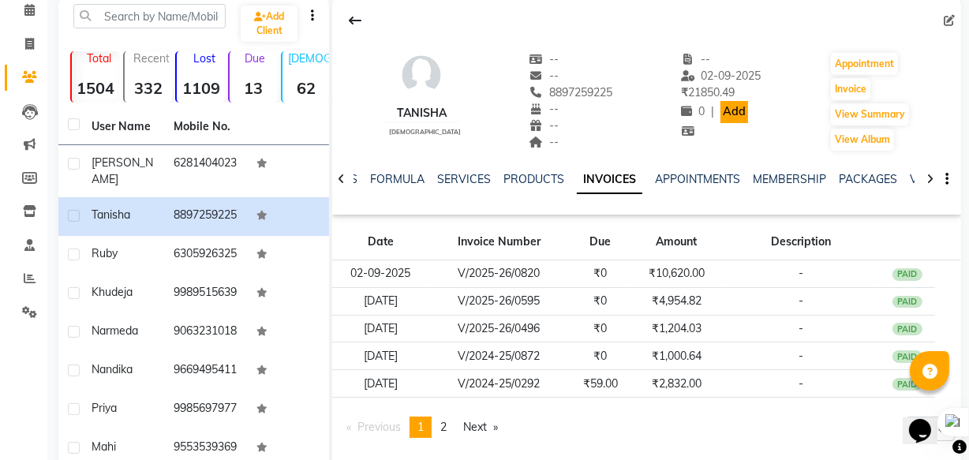
click at [735, 112] on link "Add" at bounding box center [734, 112] width 28 height 22
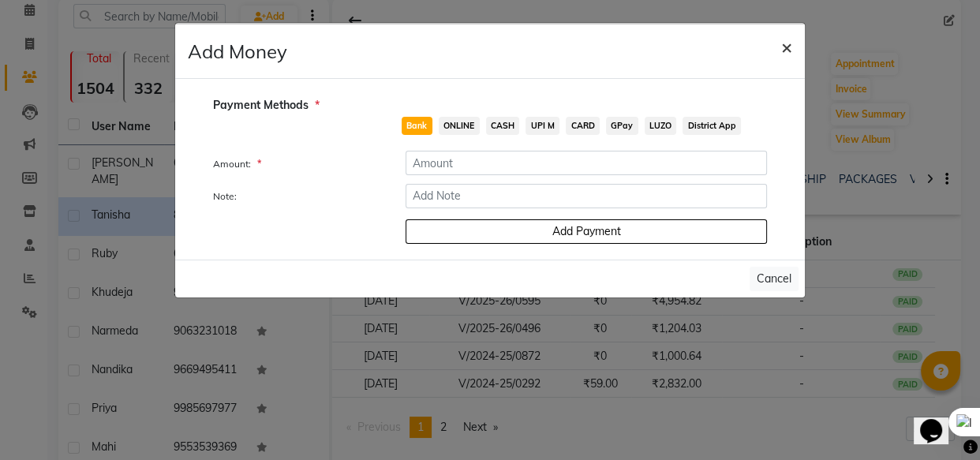
click at [786, 52] on span "×" at bounding box center [786, 47] width 11 height 24
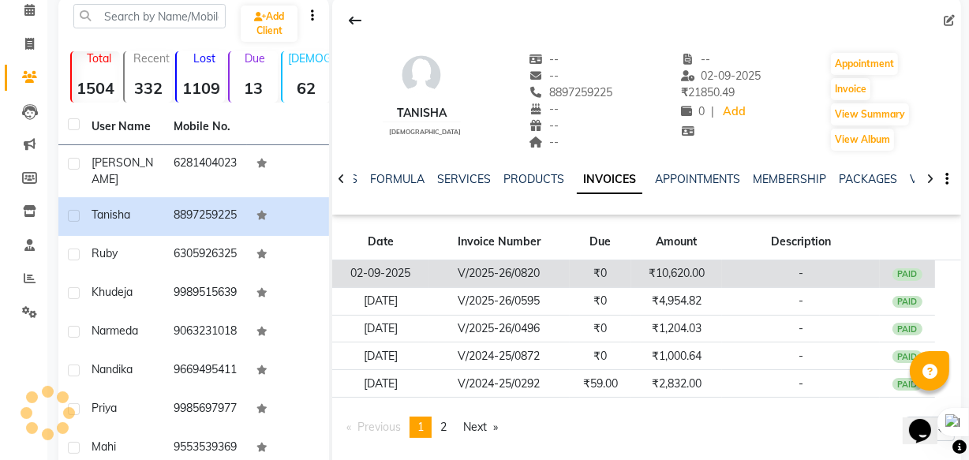
click at [907, 273] on div "PAID" at bounding box center [907, 274] width 30 height 13
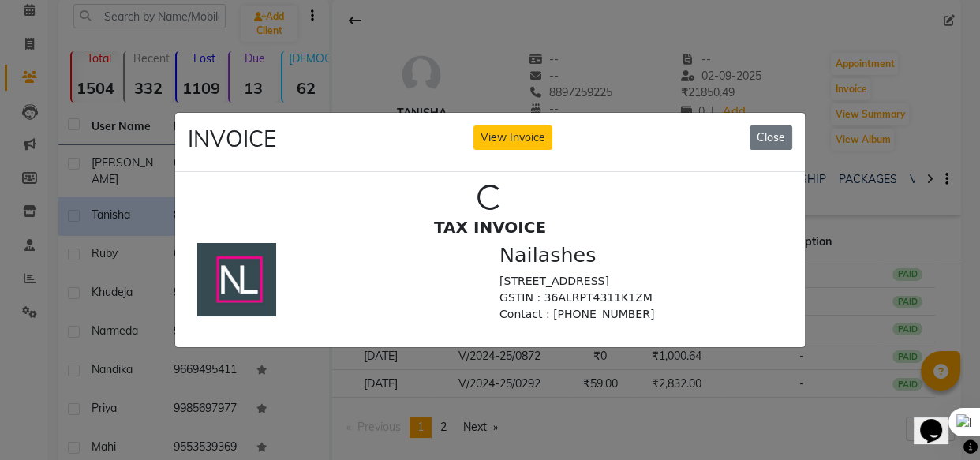
scroll to position [0, 0]
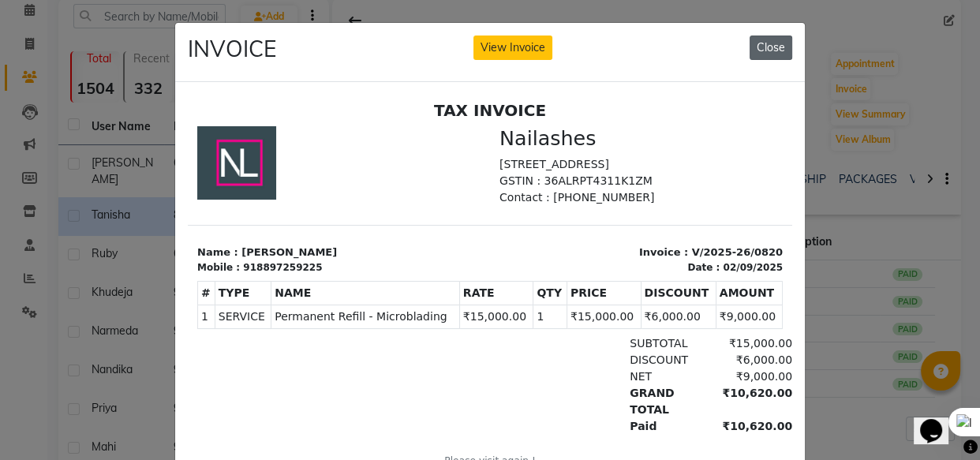
click at [776, 46] on button "Close" at bounding box center [770, 47] width 43 height 24
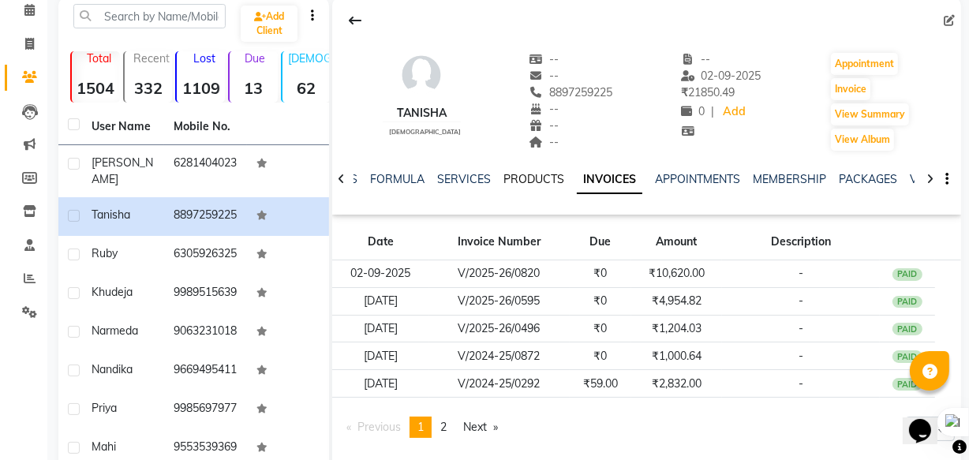
click at [536, 179] on link "PRODUCTS" at bounding box center [533, 179] width 61 height 14
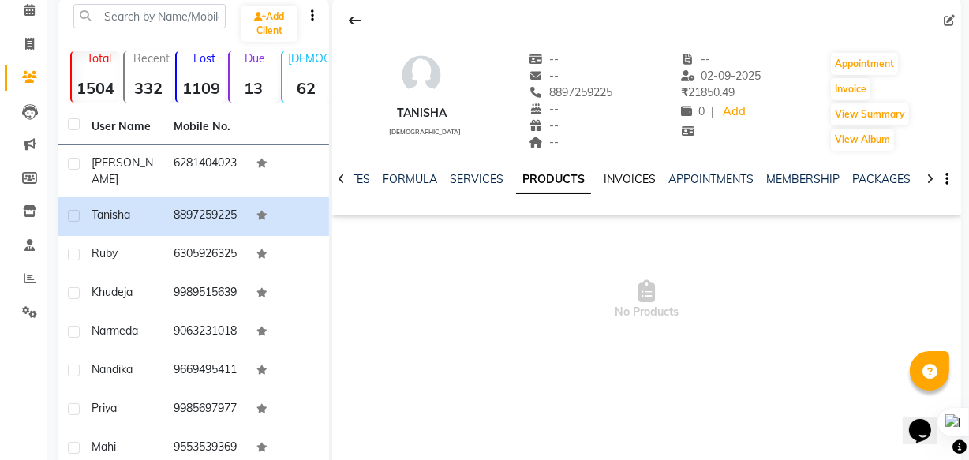
click at [633, 182] on link "INVOICES" at bounding box center [629, 179] width 52 height 14
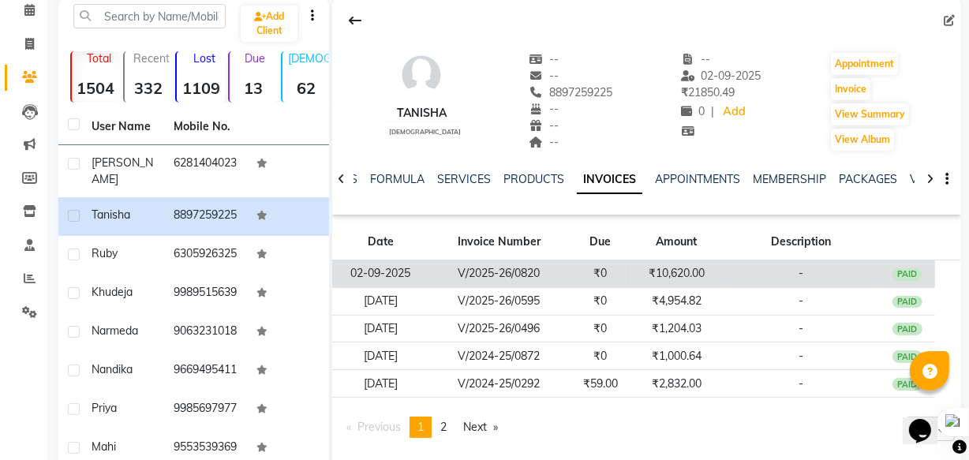
click at [709, 275] on td "₹10,620.00" at bounding box center [677, 274] width 92 height 28
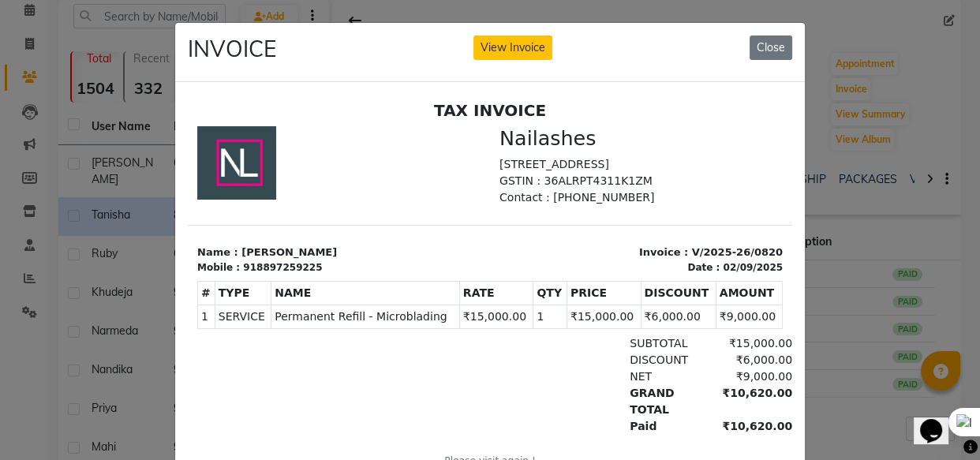
scroll to position [13, 0]
click at [729, 274] on div "02/09/2025" at bounding box center [753, 267] width 60 height 14
click at [729, 250] on p "Invoice : V/2025-26/0820" at bounding box center [640, 252] width 283 height 16
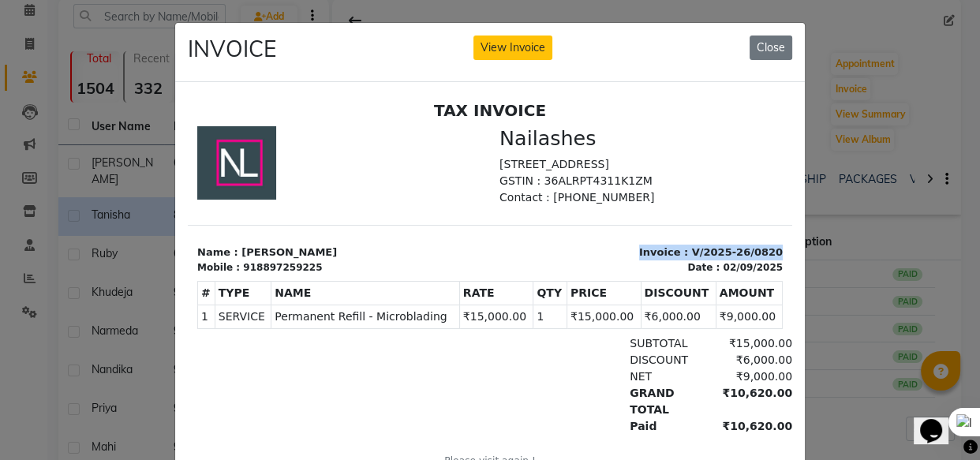
click at [729, 250] on p "Invoice : V/2025-26/0820" at bounding box center [640, 252] width 283 height 16
click at [729, 231] on section "Name : Tanisha Mobile : 918897259225 Invoice : V/2025-26/0820 Date : 02/09/2025" at bounding box center [490, 249] width 604 height 50
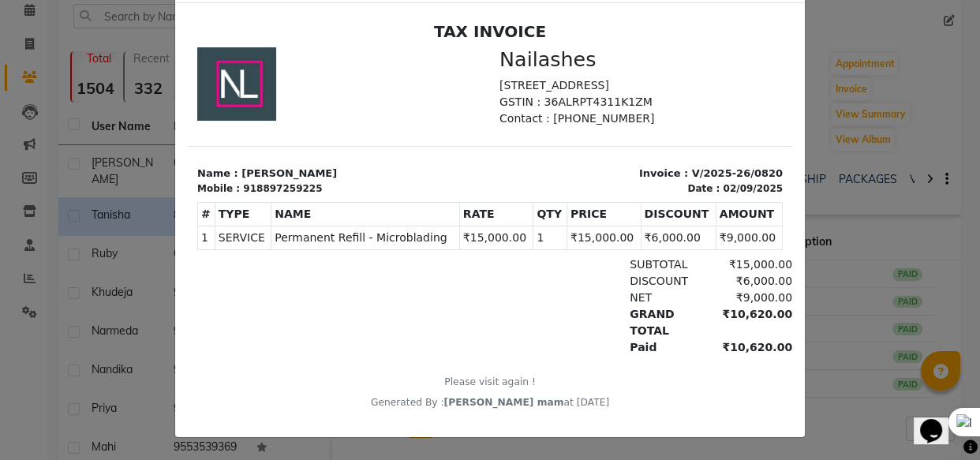
scroll to position [88, 0]
click at [747, 353] on div "₹10,620.00" at bounding box center [749, 346] width 86 height 17
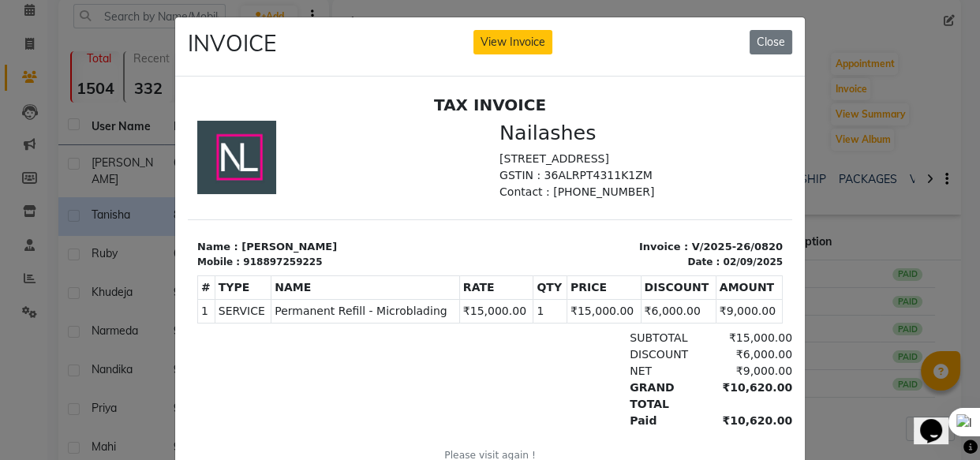
scroll to position [0, 0]
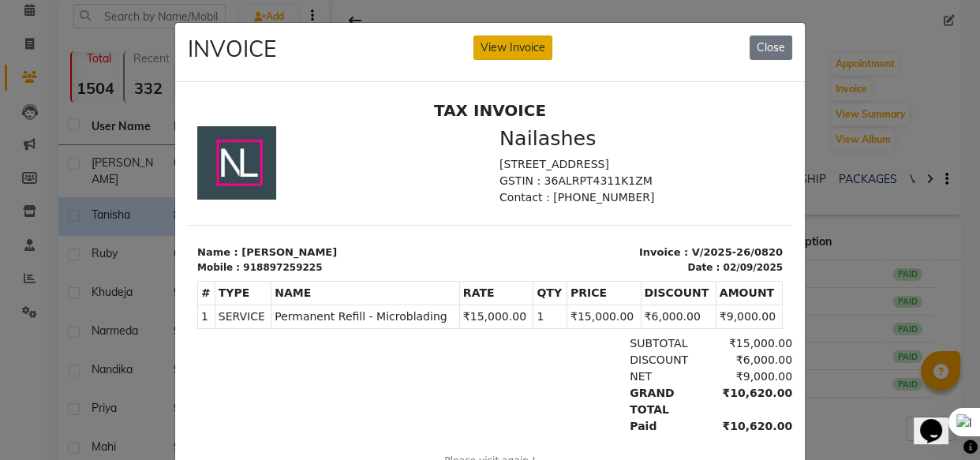
click at [518, 54] on button "View Invoice" at bounding box center [512, 47] width 79 height 24
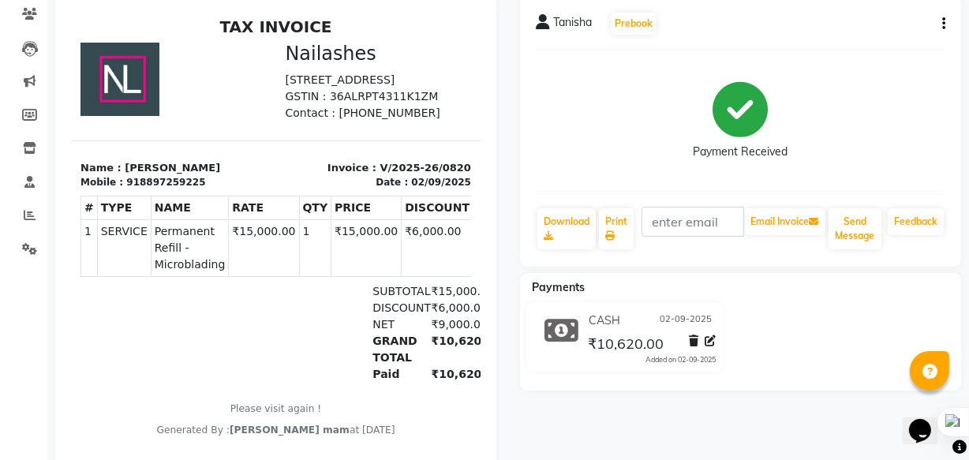
scroll to position [143, 0]
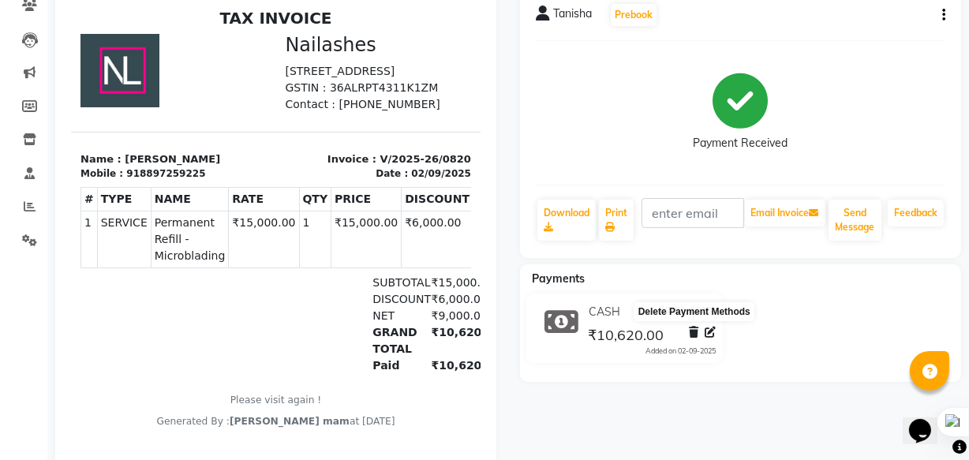
click at [693, 331] on icon at bounding box center [693, 332] width 9 height 11
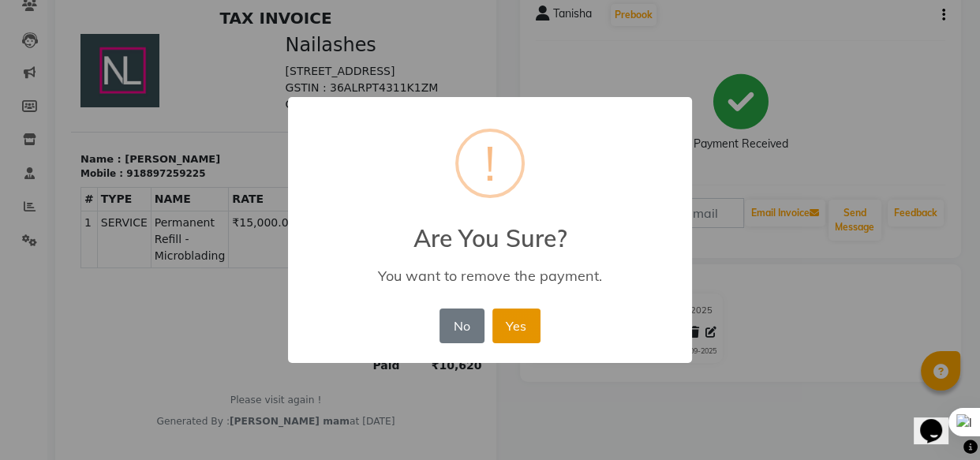
click at [521, 323] on button "Yes" at bounding box center [516, 325] width 48 height 35
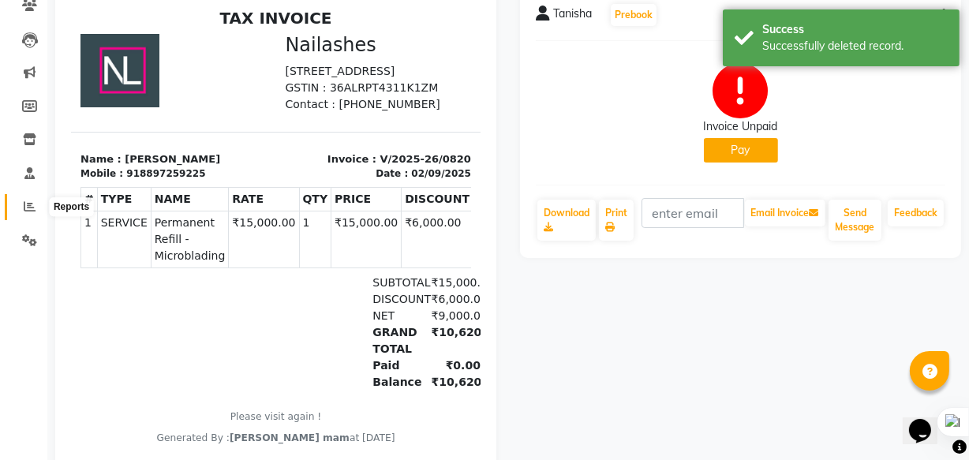
click at [36, 201] on span at bounding box center [30, 207] width 28 height 18
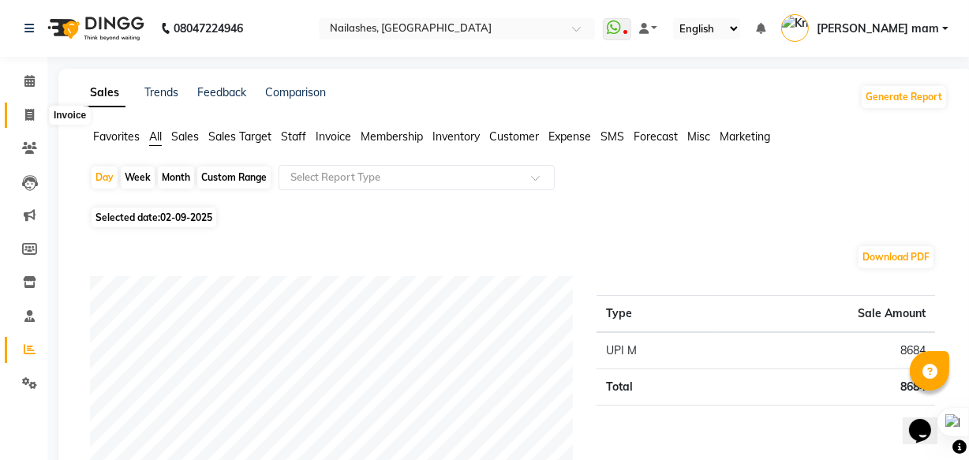
click at [27, 112] on icon at bounding box center [29, 115] width 9 height 12
select select "service"
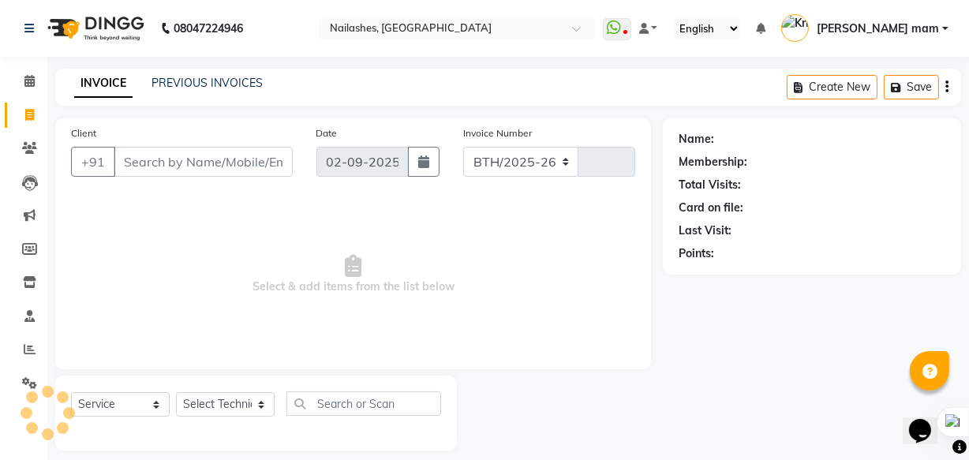
select select "5759"
type input "0822"
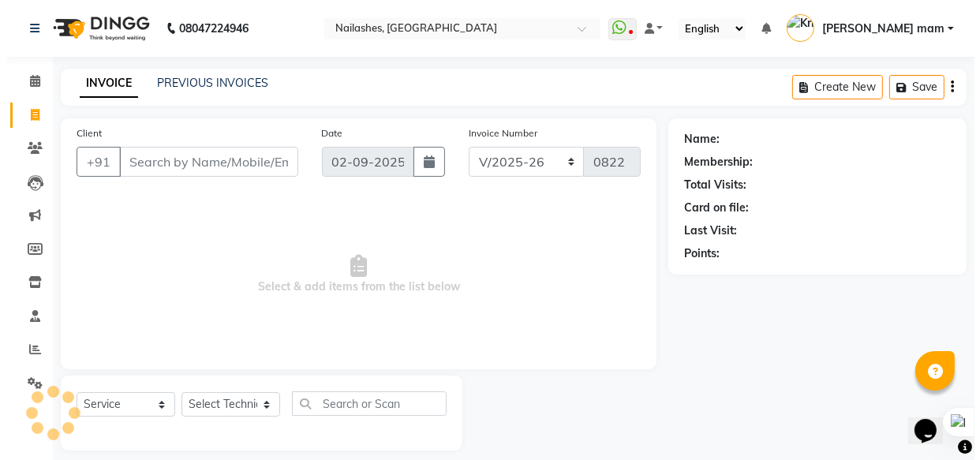
scroll to position [15, 0]
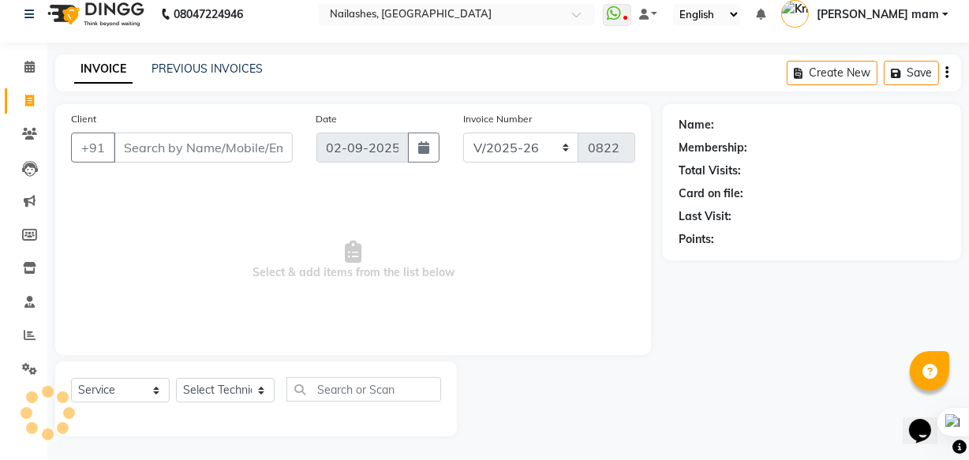
click at [185, 138] on input "Client" at bounding box center [203, 148] width 179 height 30
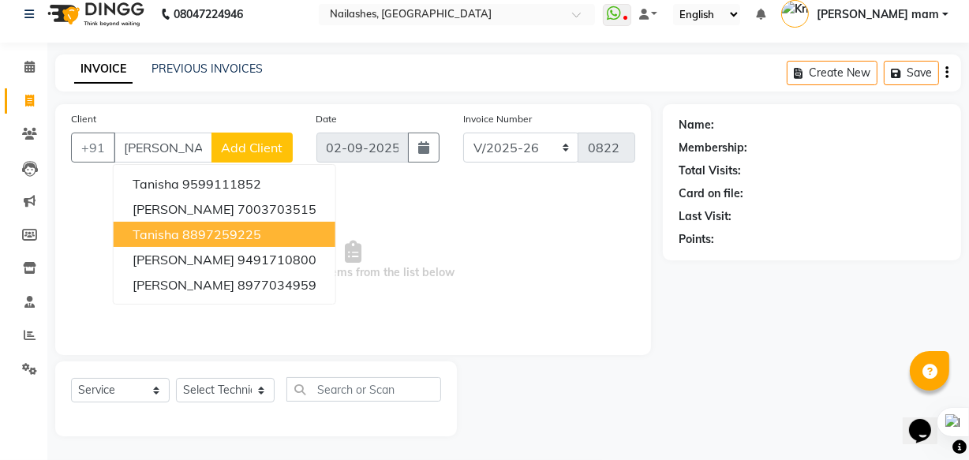
click at [263, 230] on button "Tanisha 8897259225" at bounding box center [225, 234] width 222 height 25
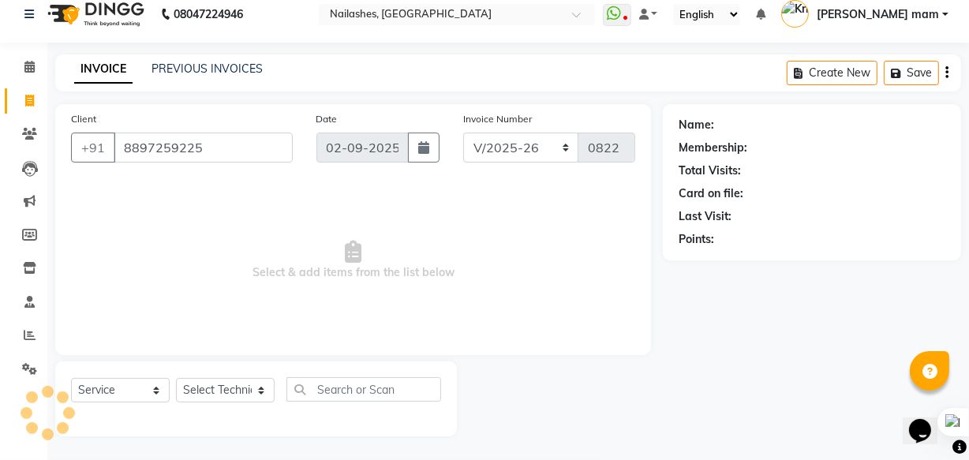
type input "8897259225"
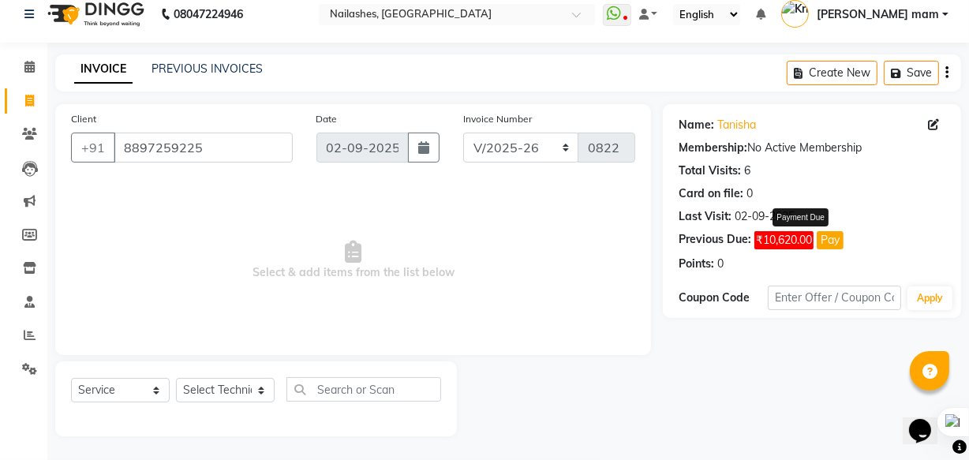
click at [790, 233] on span "₹10,620.00" at bounding box center [783, 240] width 59 height 18
click at [929, 128] on icon at bounding box center [933, 124] width 11 height 11
select select "21"
select select "female"
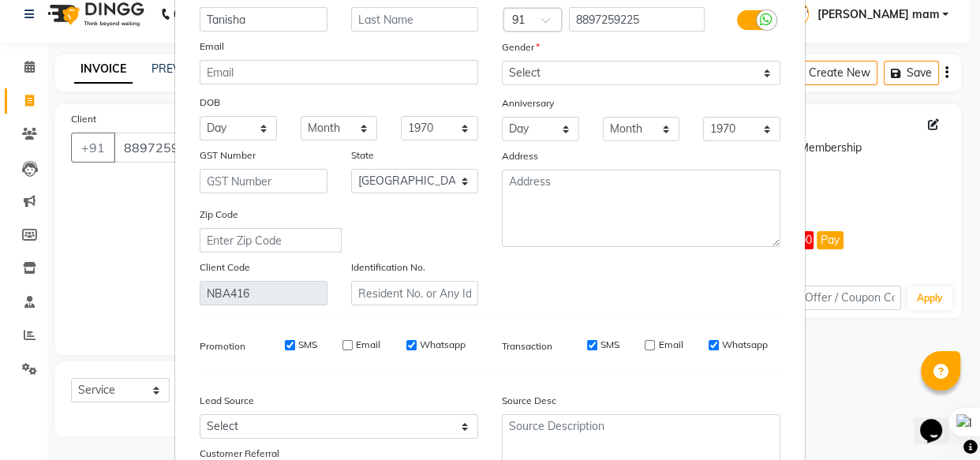
scroll to position [143, 0]
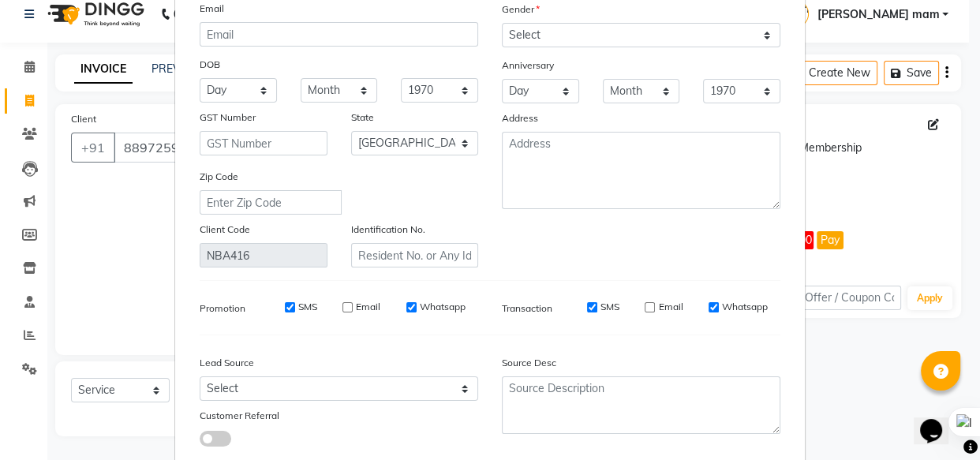
click at [848, 189] on ngb-modal-window "Update Client Name Tanisha Email DOB Day 01 02 03 04 05 06 07 08 09 10 11 12 13…" at bounding box center [490, 230] width 980 height 460
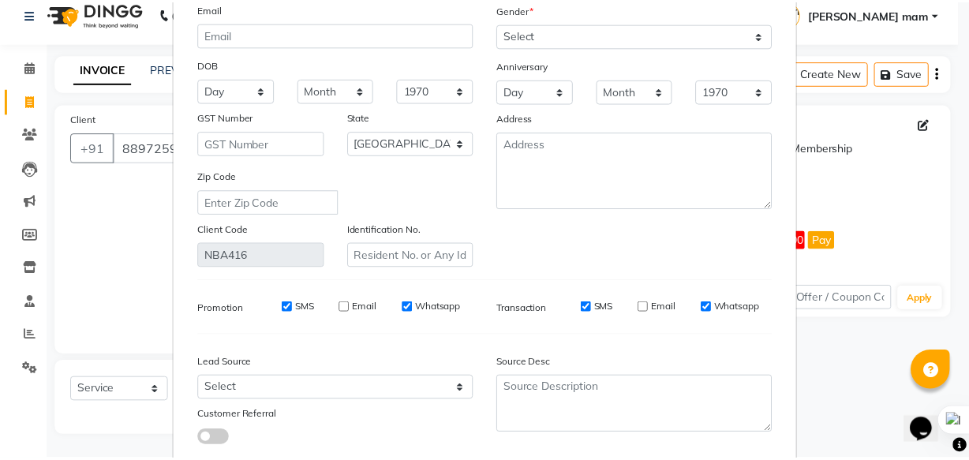
scroll to position [245, 0]
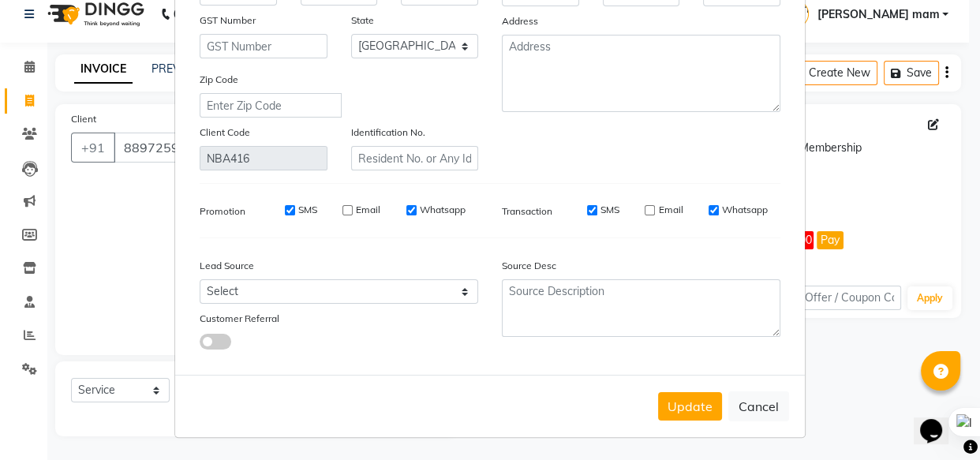
drag, startPoint x: 743, startPoint y: 398, endPoint x: 743, endPoint y: 372, distance: 26.0
click at [743, 397] on button "Cancel" at bounding box center [758, 406] width 61 height 30
select select
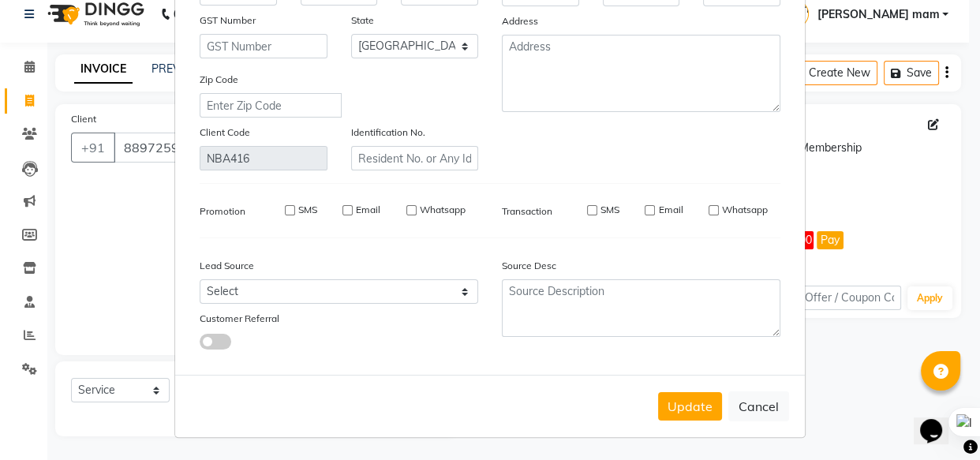
select select "null"
select select
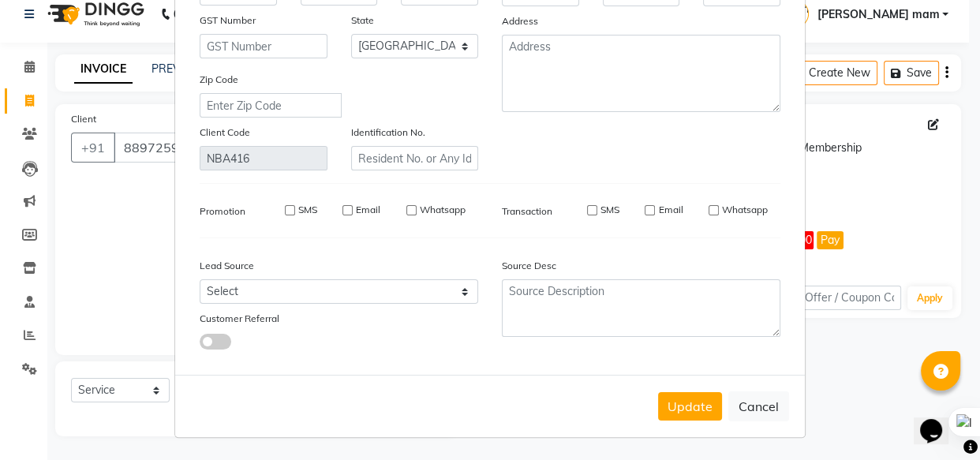
checkbox input "false"
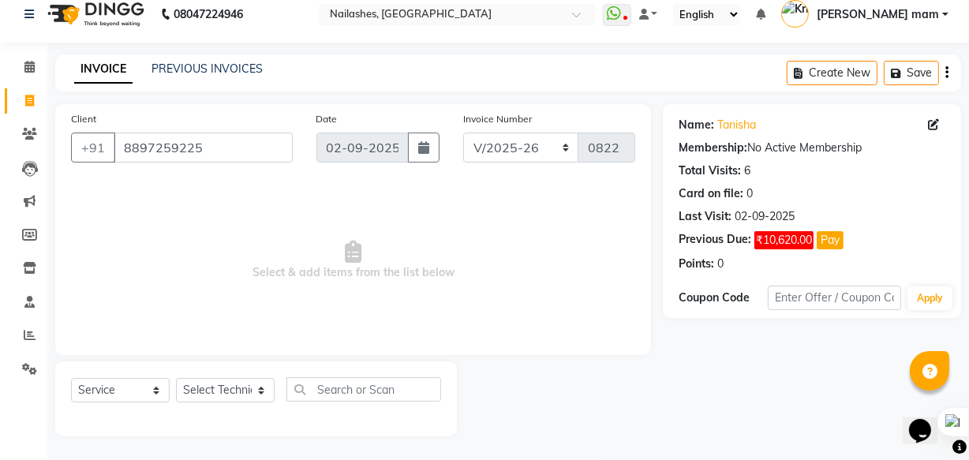
click at [784, 243] on span "₹10,620.00" at bounding box center [783, 240] width 59 height 18
click at [794, 241] on span "₹10,620.00" at bounding box center [783, 240] width 59 height 18
click at [788, 243] on span "₹10,620.00" at bounding box center [783, 240] width 59 height 18
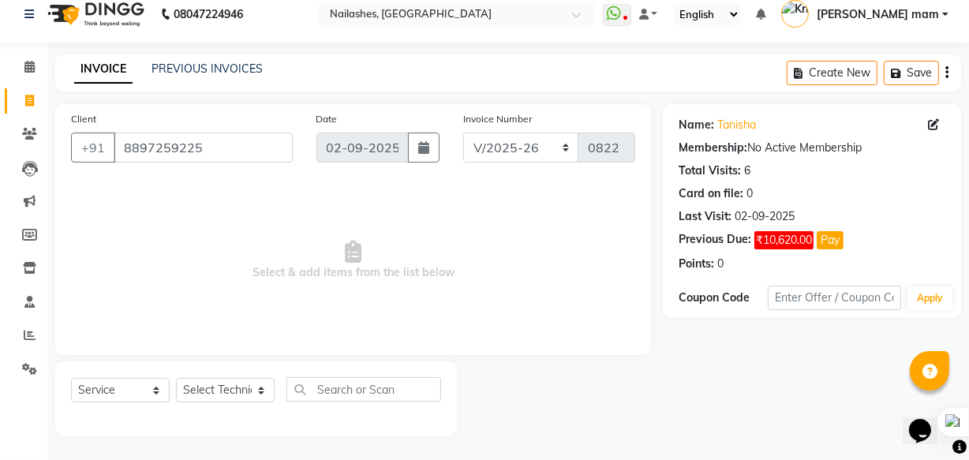
click at [831, 243] on button "Pay" at bounding box center [829, 240] width 27 height 18
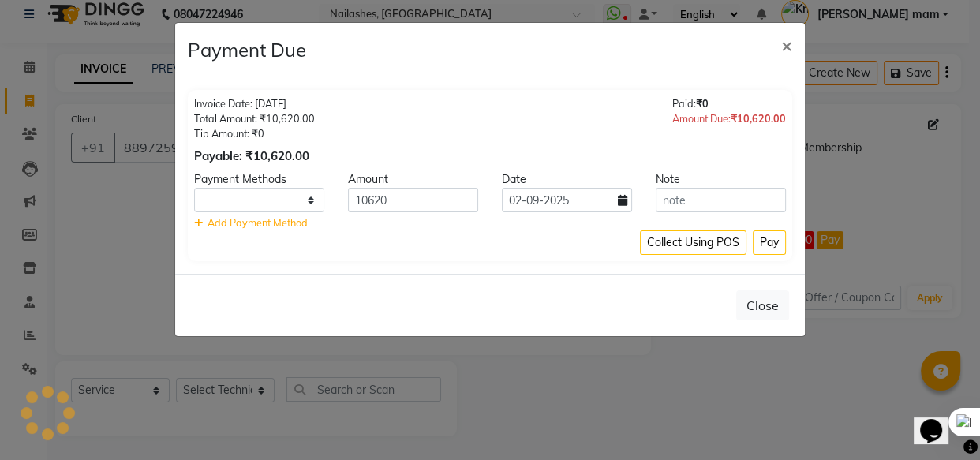
select select "1"
click at [426, 198] on input "10620" at bounding box center [413, 200] width 130 height 24
type input "1"
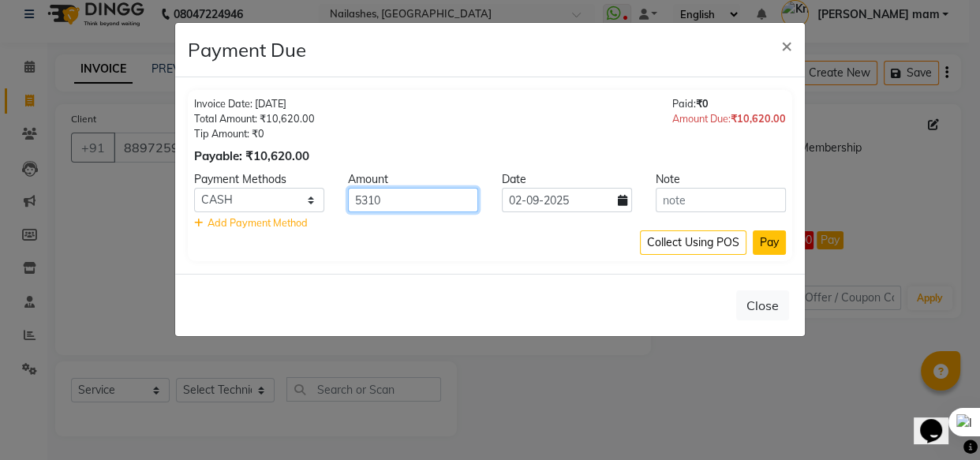
type input "5310"
click at [768, 244] on button "Pay" at bounding box center [769, 242] width 33 height 24
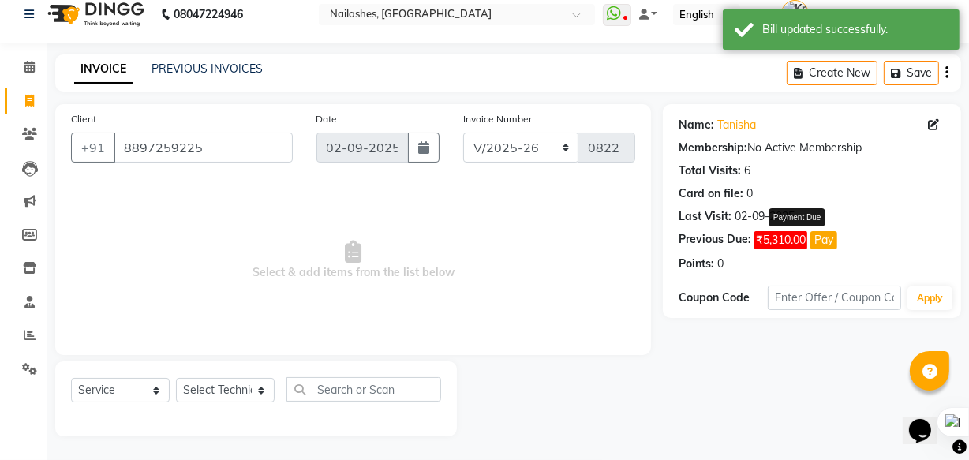
click at [826, 243] on button "Pay" at bounding box center [823, 240] width 27 height 18
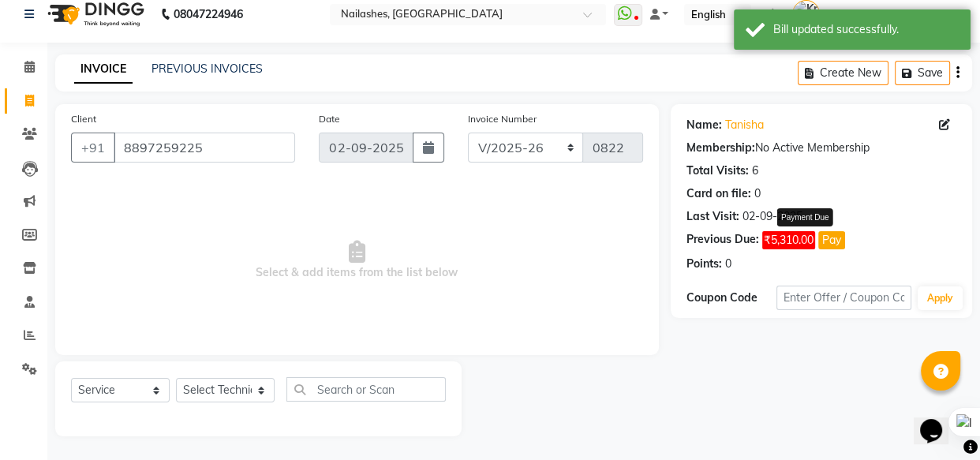
select select "1"
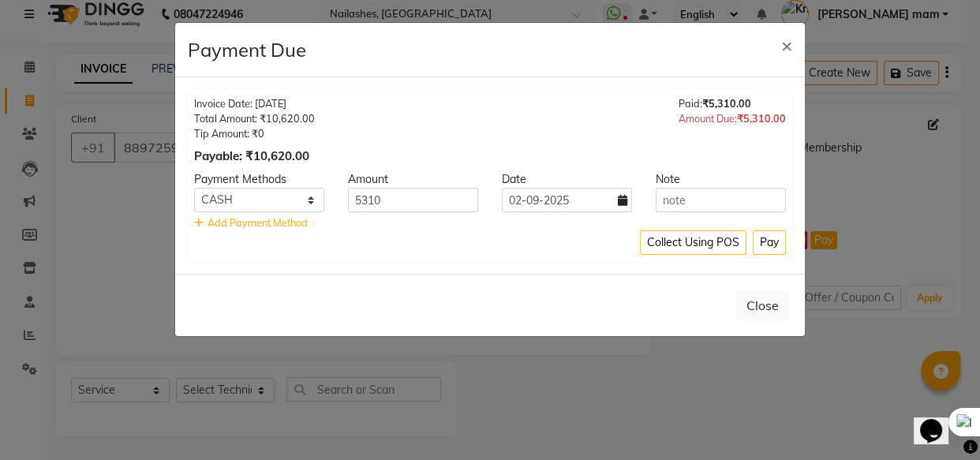
click at [724, 111] on div "Amount Due: ₹5,310.00" at bounding box center [731, 118] width 107 height 15
click at [855, 196] on ngb-modal-window "Payment Due × Invoice Date: 02-09-2025 Total Amount: ₹10,620.00 Tip Amount: ₹0 …" at bounding box center [490, 230] width 980 height 460
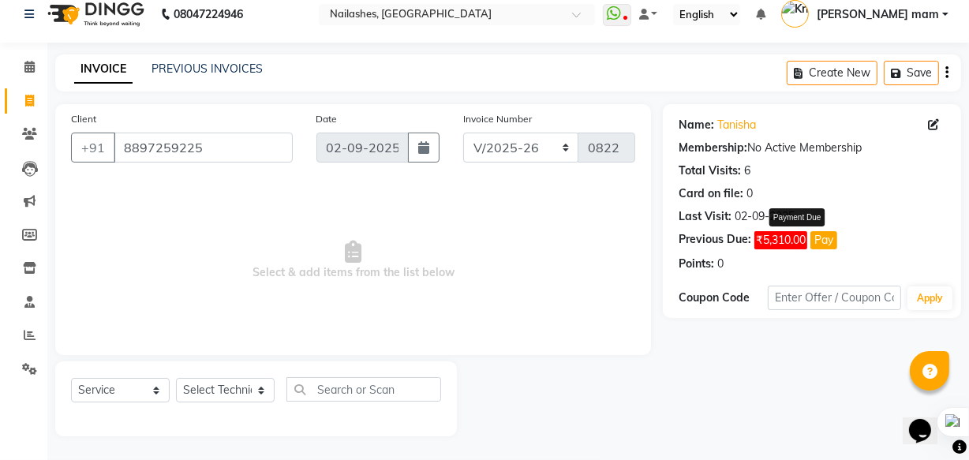
click at [821, 238] on button "Pay" at bounding box center [823, 240] width 27 height 18
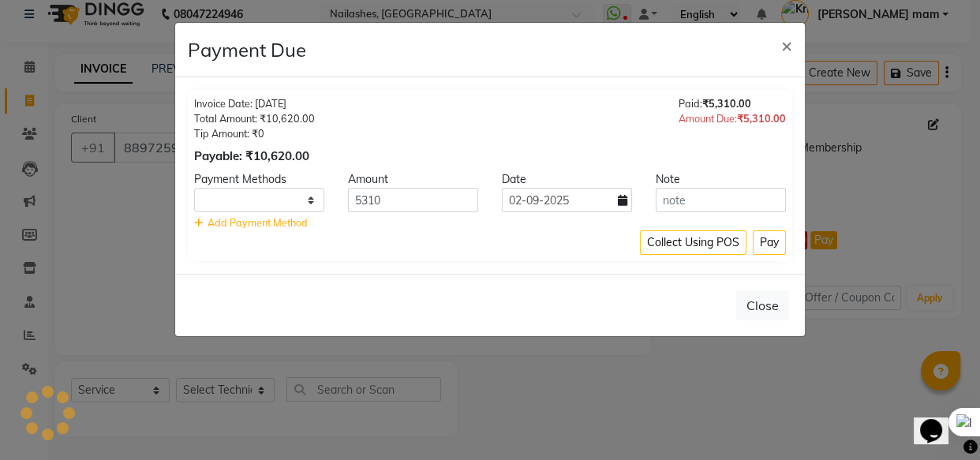
select select "1"
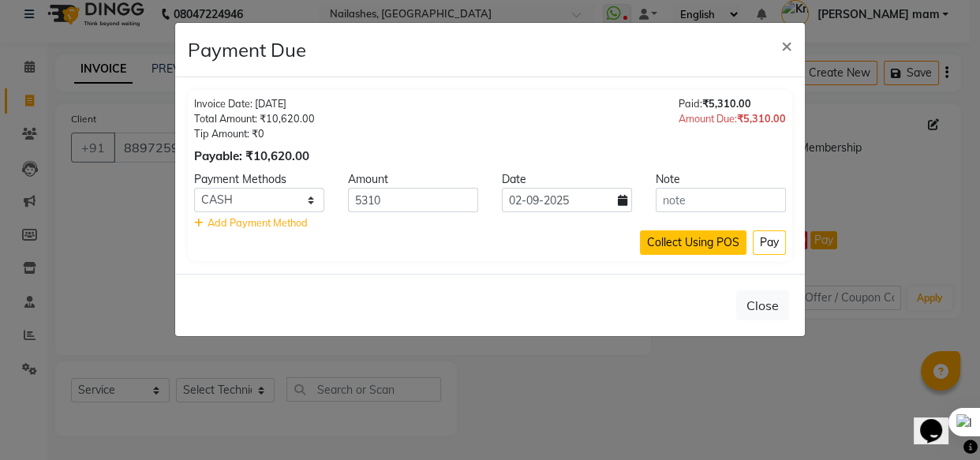
click at [708, 237] on button "Collect Using POS" at bounding box center [693, 242] width 106 height 24
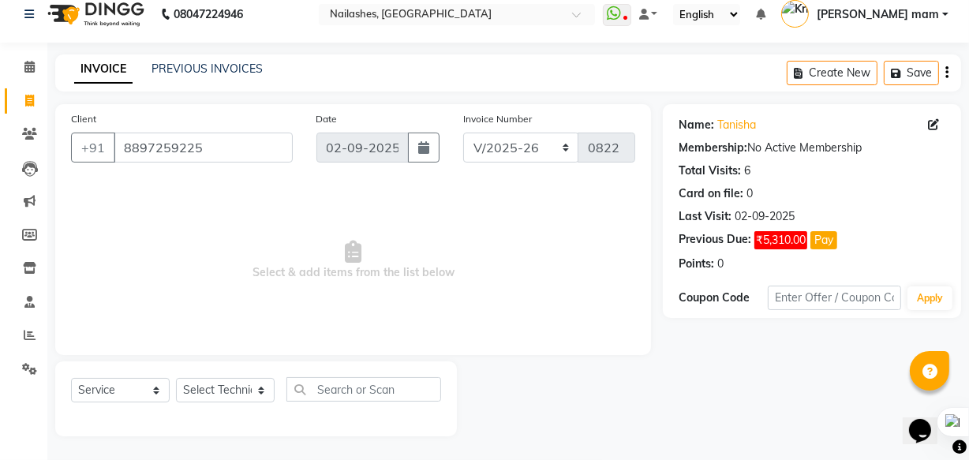
click at [767, 238] on span "₹5,310.00" at bounding box center [780, 240] width 53 height 18
click at [785, 235] on span "₹5,310.00" at bounding box center [780, 240] width 53 height 18
click at [754, 238] on span "₹5,310.00" at bounding box center [780, 240] width 53 height 18
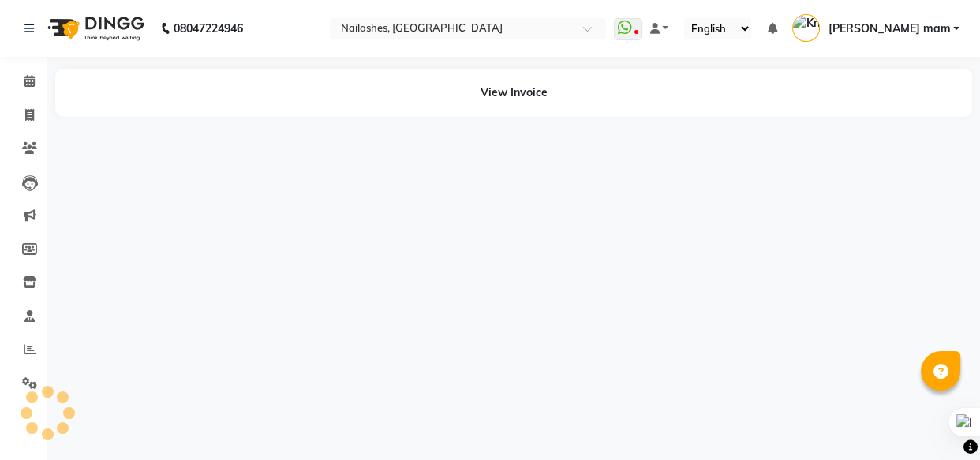
select select "en"
select select "1"
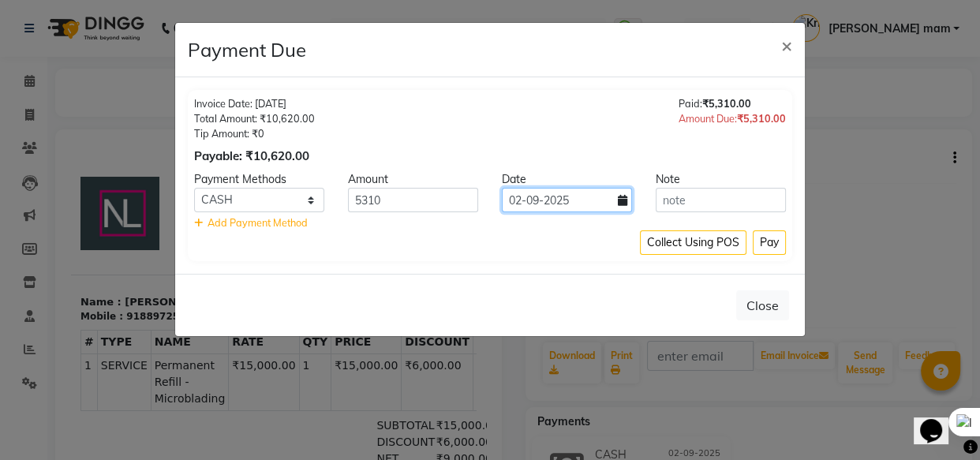
click at [565, 211] on input "02-09-2025" at bounding box center [567, 200] width 130 height 24
select select "9"
select select "2025"
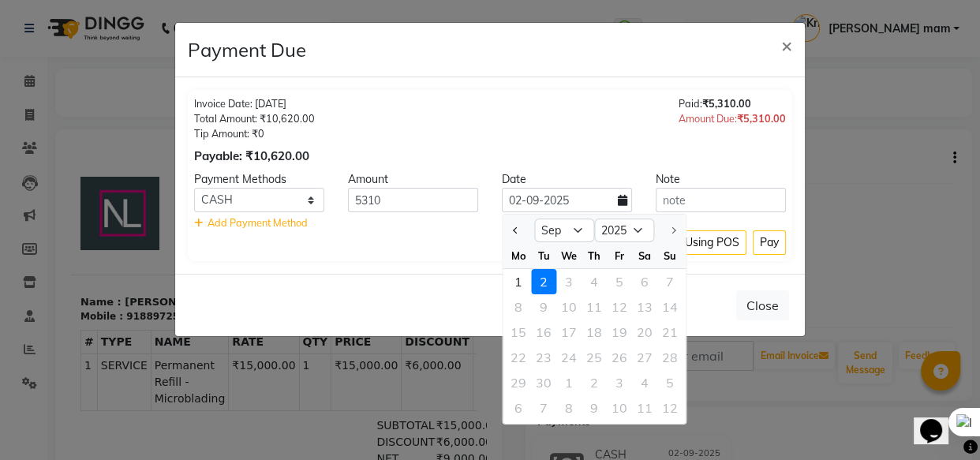
click at [618, 196] on icon at bounding box center [622, 200] width 9 height 11
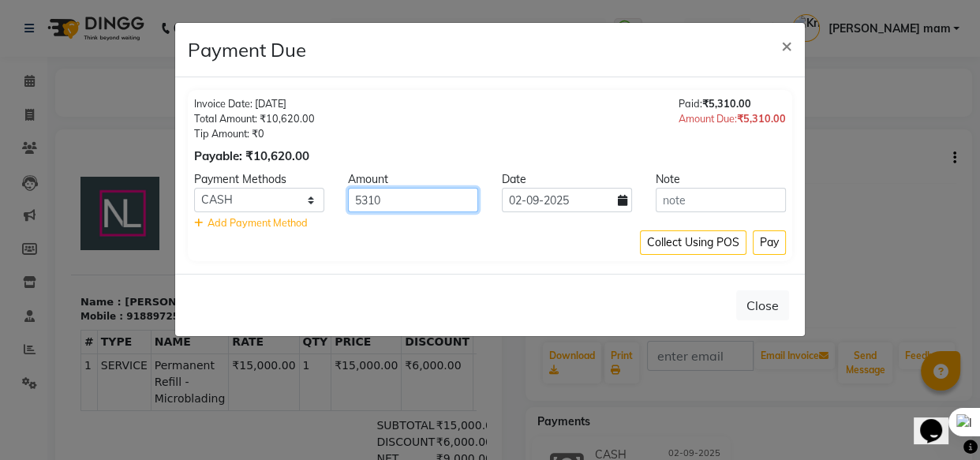
click at [426, 201] on input "5310" at bounding box center [413, 200] width 130 height 24
click at [334, 261] on div "Invoice Date: 02-09-2025 Total Amount: ₹10,620.00 Tip Amount: ₹0 Payable: ₹10,6…" at bounding box center [489, 175] width 629 height 196
click at [282, 221] on span "Add Payment Method" at bounding box center [257, 222] width 100 height 13
select select "1"
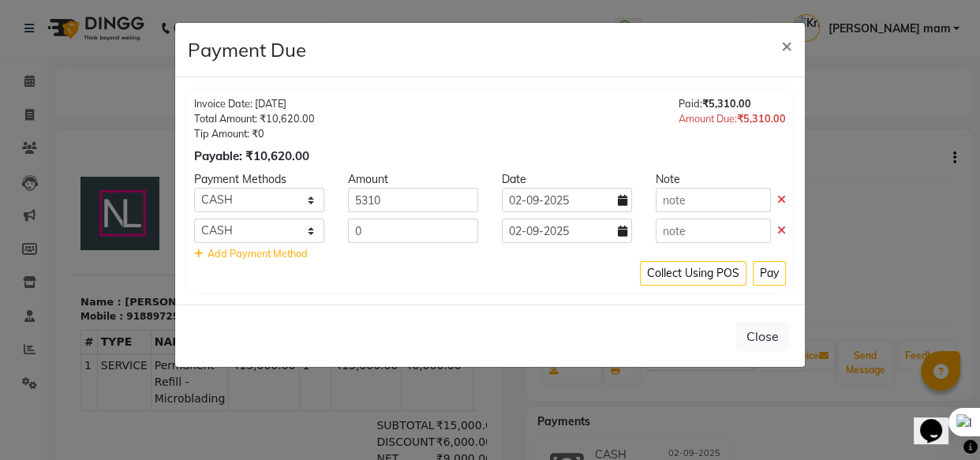
click at [781, 231] on icon at bounding box center [781, 230] width 9 height 11
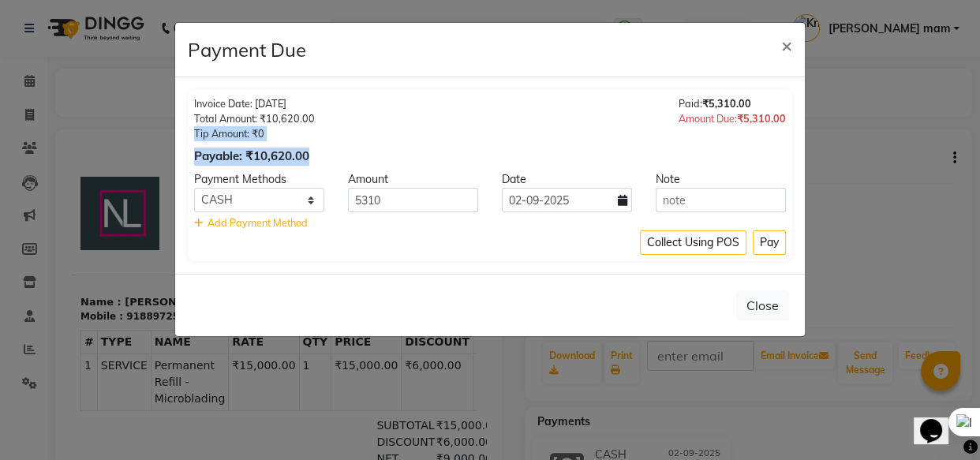
drag, startPoint x: 297, startPoint y: 148, endPoint x: 192, endPoint y: 131, distance: 105.6
click at [192, 131] on div "Invoice Date: 02-09-2025 Total Amount: ₹10,620.00 Tip Amount: ₹0 Payable: ₹10,6…" at bounding box center [490, 175] width 604 height 171
click at [439, 115] on div "Invoice Date: 02-09-2025 Total Amount: ₹10,620.00 Tip Amount: ₹0 Payable: ₹10,6…" at bounding box center [490, 130] width 592 height 69
click at [757, 117] on span "₹5,310.00" at bounding box center [761, 118] width 49 height 13
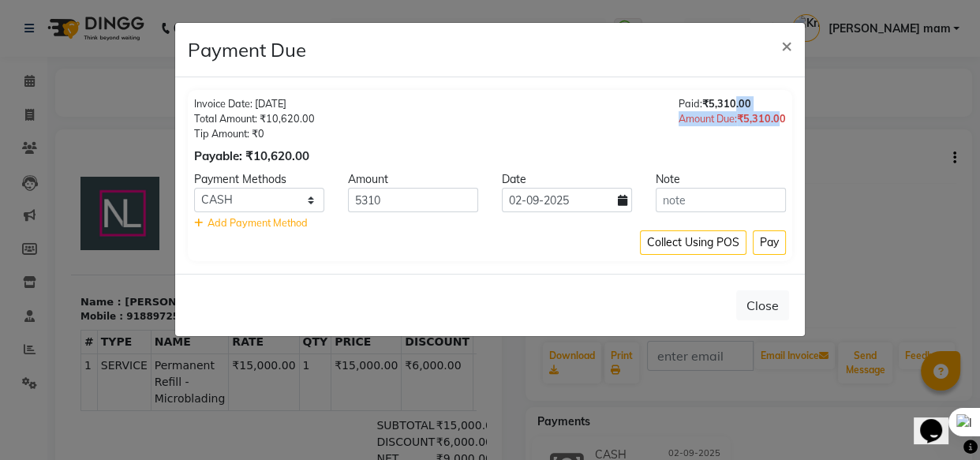
drag, startPoint x: 780, startPoint y: 122, endPoint x: 730, endPoint y: 106, distance: 52.9
click at [730, 106] on div "Paid: ₹5,310.00 Amount Due: ₹5,310.00" at bounding box center [731, 130] width 107 height 69
click at [756, 114] on span "₹5,310.00" at bounding box center [761, 118] width 49 height 13
click at [712, 112] on div "Amount Due: ₹5,310.00" at bounding box center [731, 118] width 107 height 15
click at [704, 99] on span "₹5,310.00" at bounding box center [726, 103] width 49 height 13
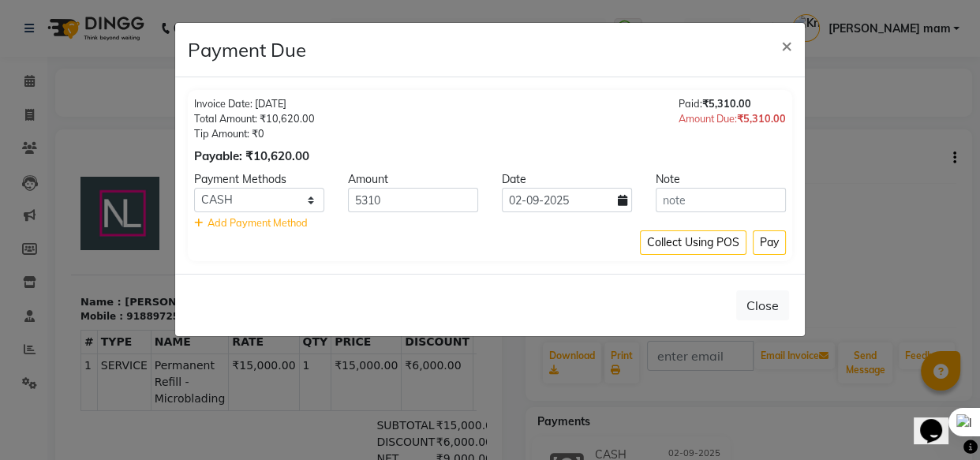
click at [679, 101] on div "Paid: ₹5,310.00" at bounding box center [731, 103] width 107 height 15
click at [626, 105] on div "Invoice Date: 02-09-2025 Total Amount: ₹10,620.00 Tip Amount: ₹0 Payable: ₹10,6…" at bounding box center [490, 130] width 592 height 69
drag, startPoint x: 320, startPoint y: 103, endPoint x: 269, endPoint y: 154, distance: 72.0
click at [269, 154] on div "Invoice Date: 02-09-2025 Total Amount: ₹10,620.00 Tip Amount: ₹0 Payable: ₹10,6…" at bounding box center [490, 130] width 592 height 69
click at [331, 156] on div "Invoice Date: 02-09-2025 Total Amount: ₹10,620.00 Tip Amount: ₹0 Payable: ₹10,6…" at bounding box center [490, 130] width 592 height 69
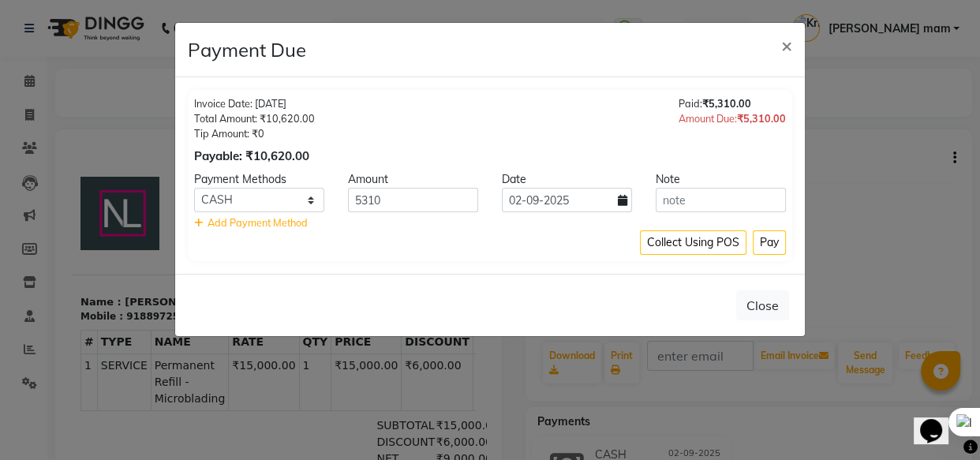
click at [474, 245] on div "Collect Using POS Pay" at bounding box center [490, 242] width 592 height 24
drag, startPoint x: 588, startPoint y: 264, endPoint x: 603, endPoint y: 257, distance: 17.3
click at [589, 260] on div "Invoice Date: 02-09-2025 Total Amount: ₹10,620.00 Tip Amount: ₹0 Payable: ₹10,6…" at bounding box center [489, 175] width 629 height 196
click at [769, 247] on button "Pay" at bounding box center [769, 242] width 33 height 24
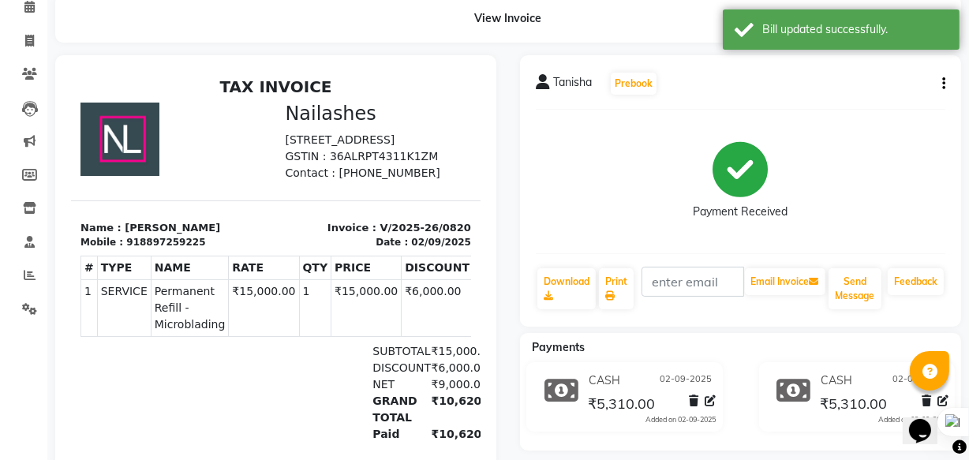
scroll to position [203, 0]
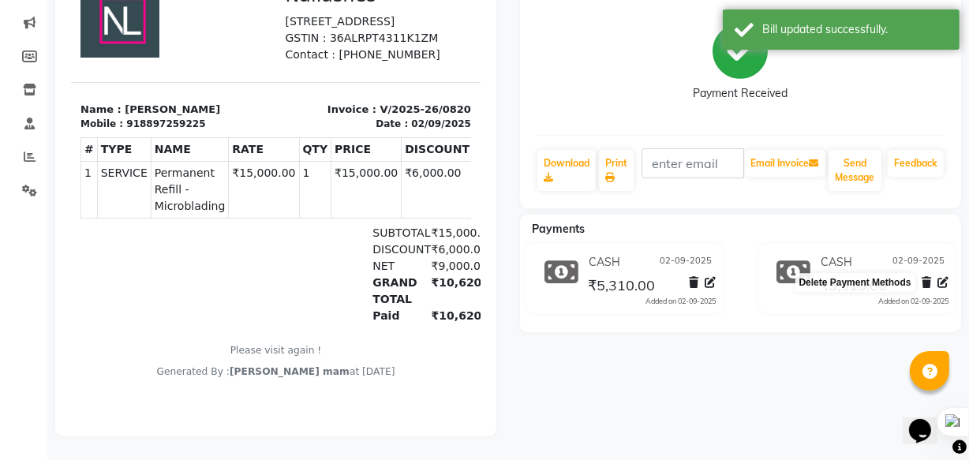
click at [926, 277] on icon at bounding box center [925, 282] width 9 height 11
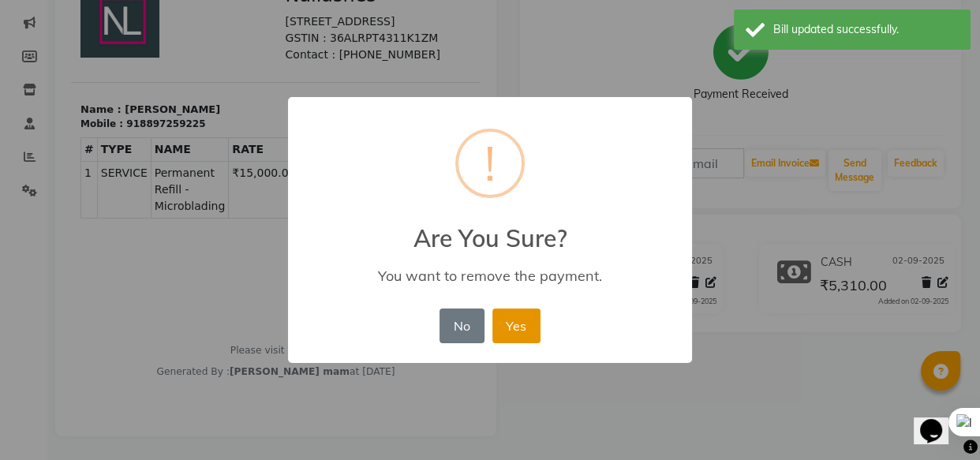
click at [518, 321] on button "Yes" at bounding box center [516, 325] width 48 height 35
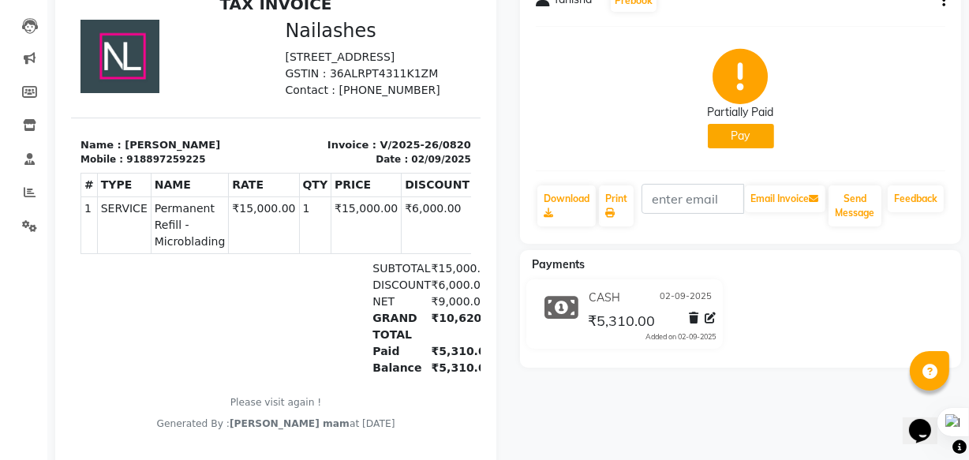
scroll to position [219, 0]
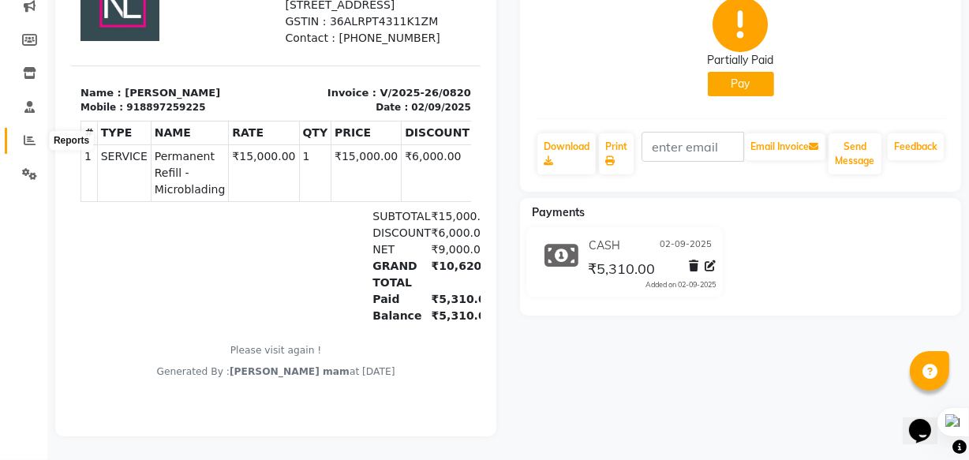
click at [32, 134] on icon at bounding box center [30, 140] width 12 height 12
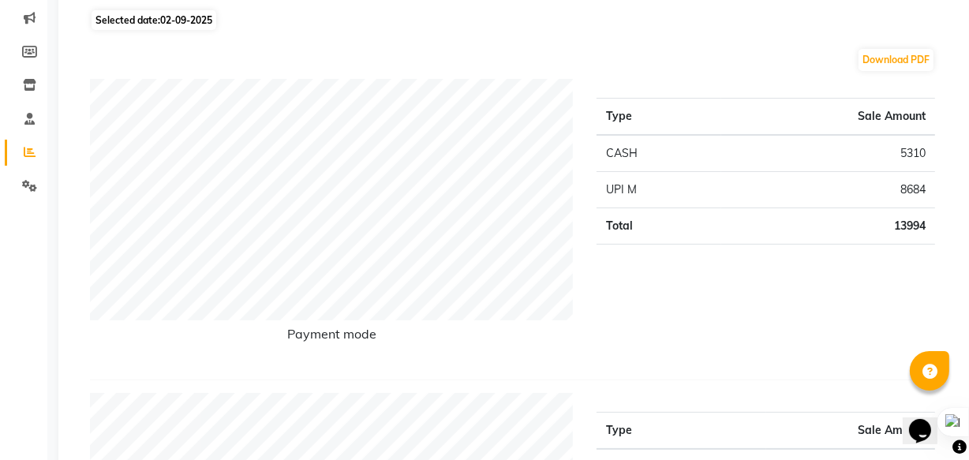
scroll to position [215, 0]
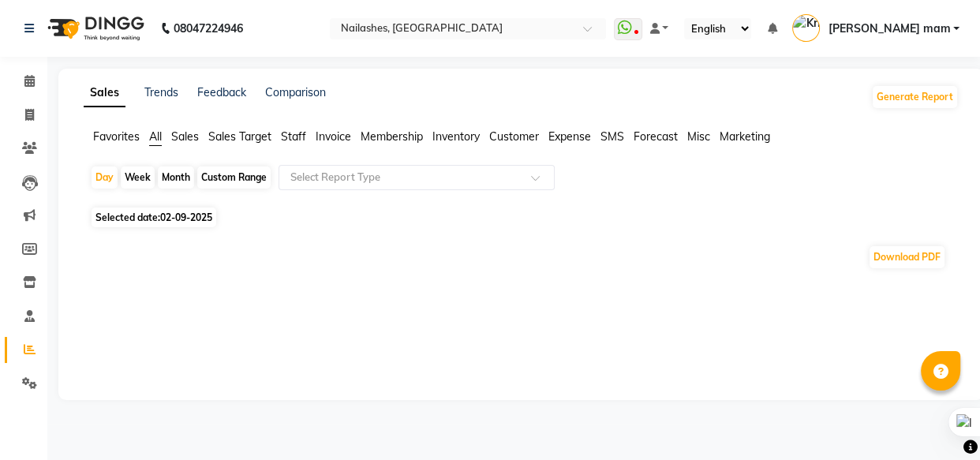
select select "en"
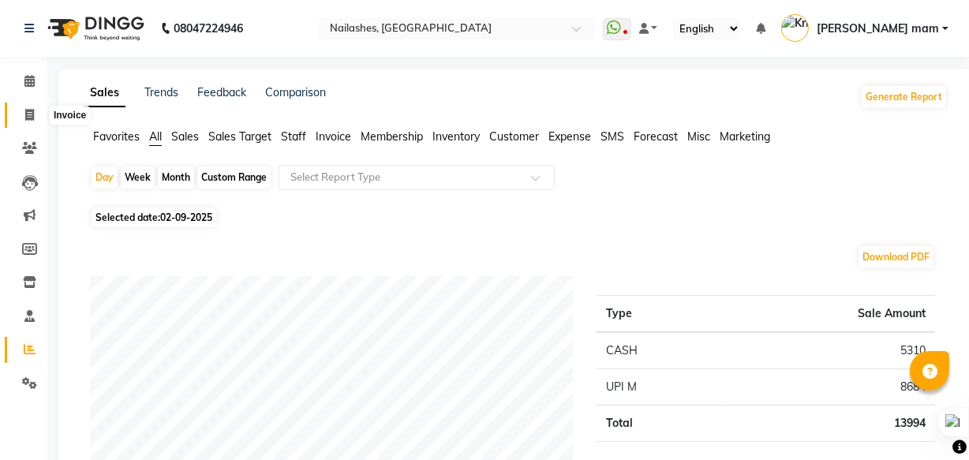
click at [25, 114] on icon at bounding box center [29, 115] width 9 height 12
select select "service"
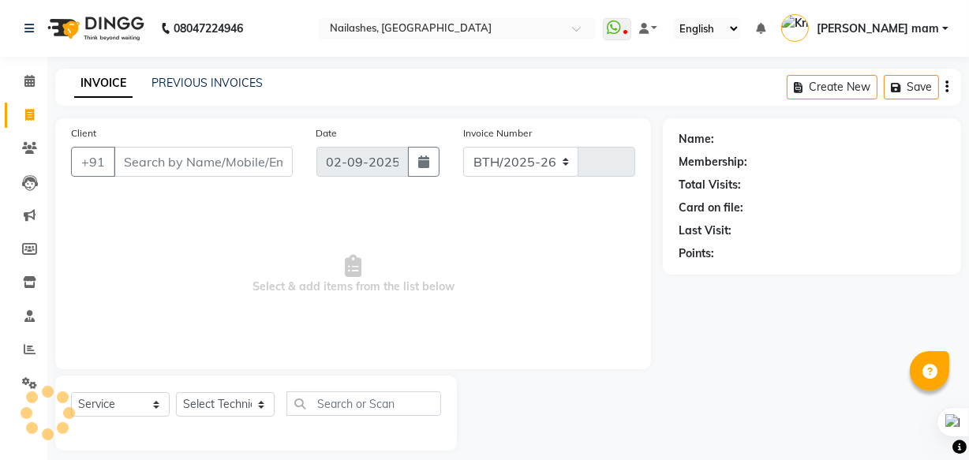
select select "5759"
type input "0822"
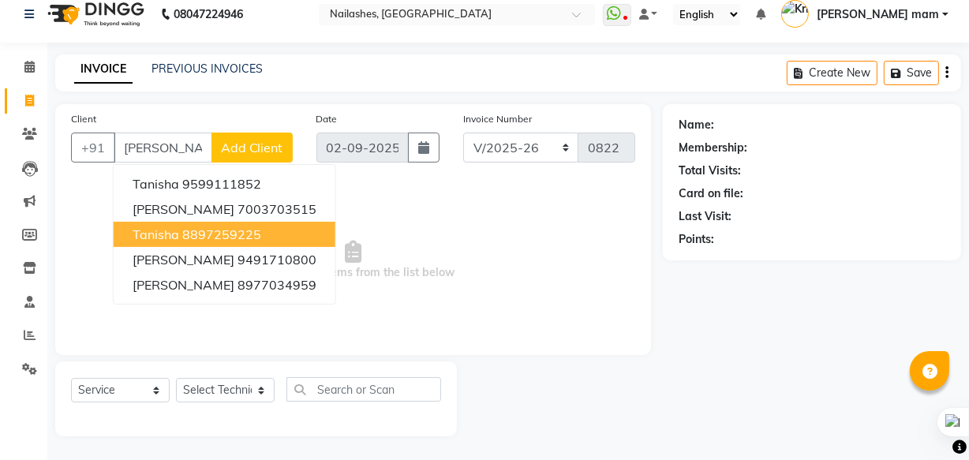
click at [224, 232] on ngb-highlight "8897259225" at bounding box center [221, 234] width 79 height 16
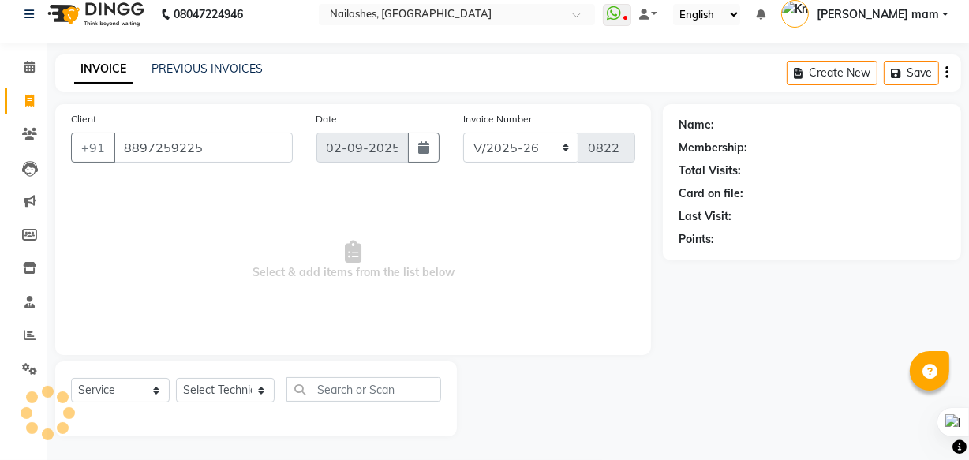
type input "8897259225"
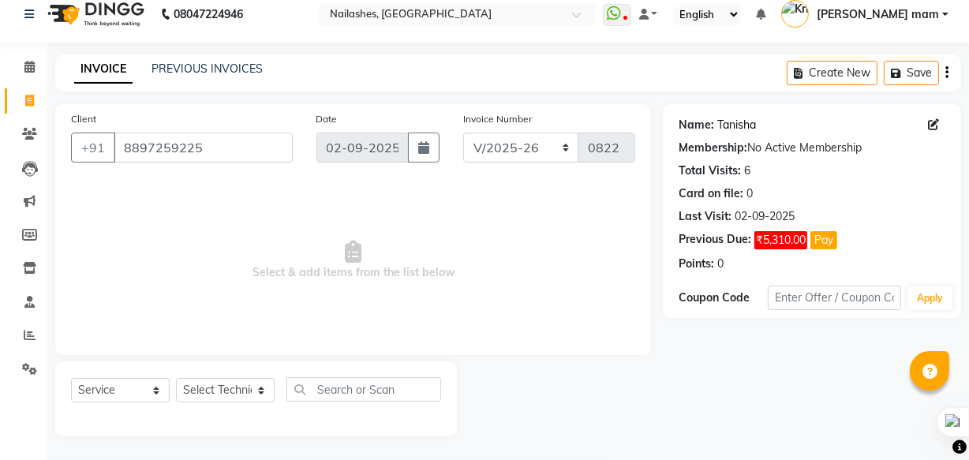
click at [745, 126] on link "Tanisha" at bounding box center [736, 125] width 39 height 17
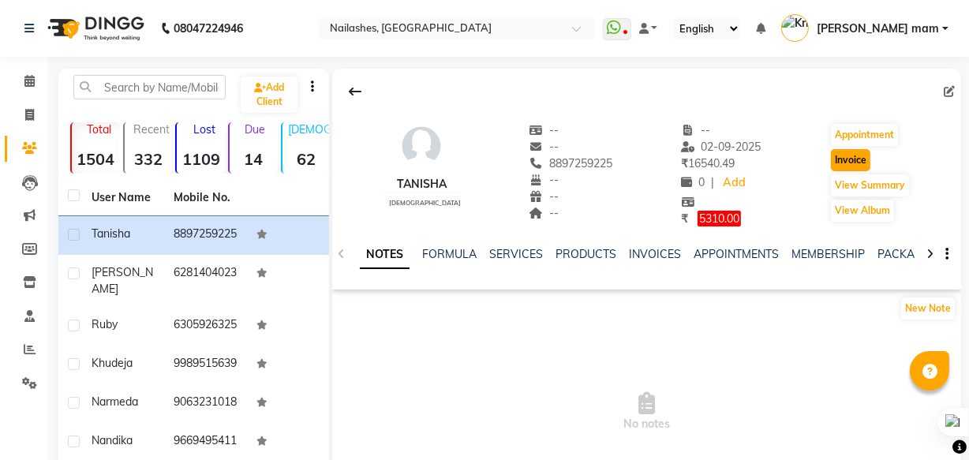
click at [852, 163] on button "Invoice" at bounding box center [850, 160] width 39 height 22
select select "service"
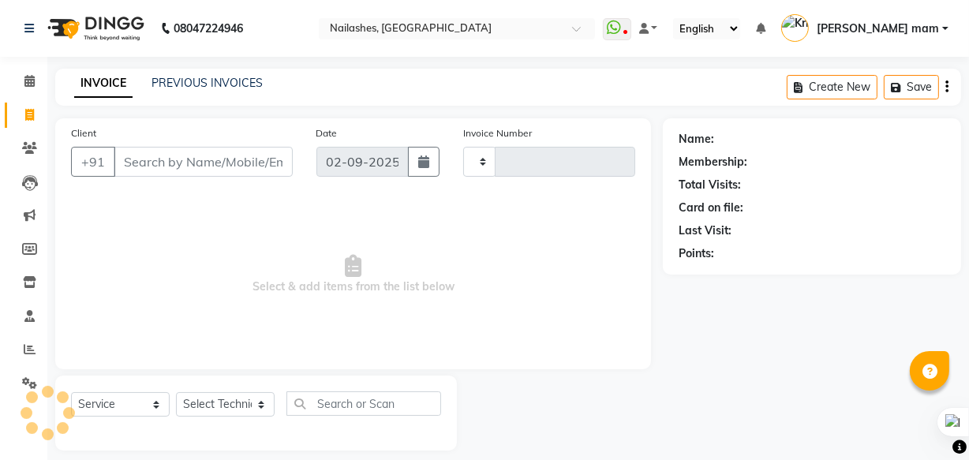
type input "0822"
select select "5759"
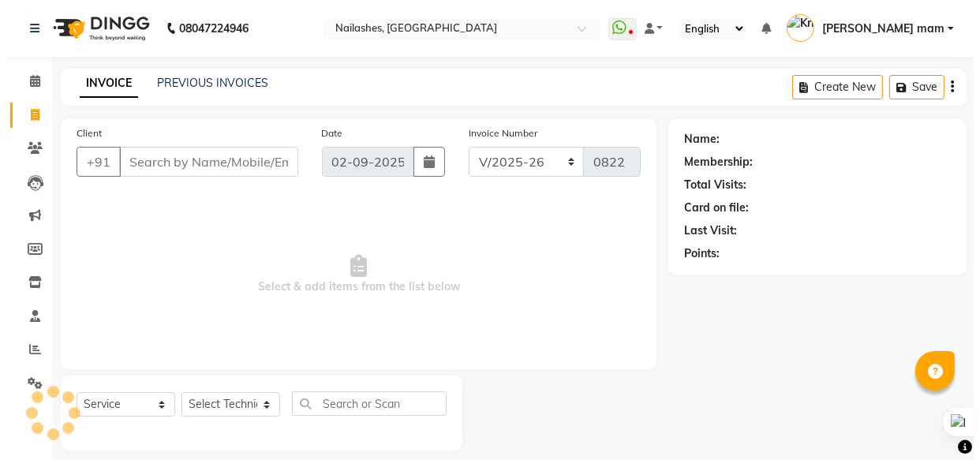
scroll to position [15, 0]
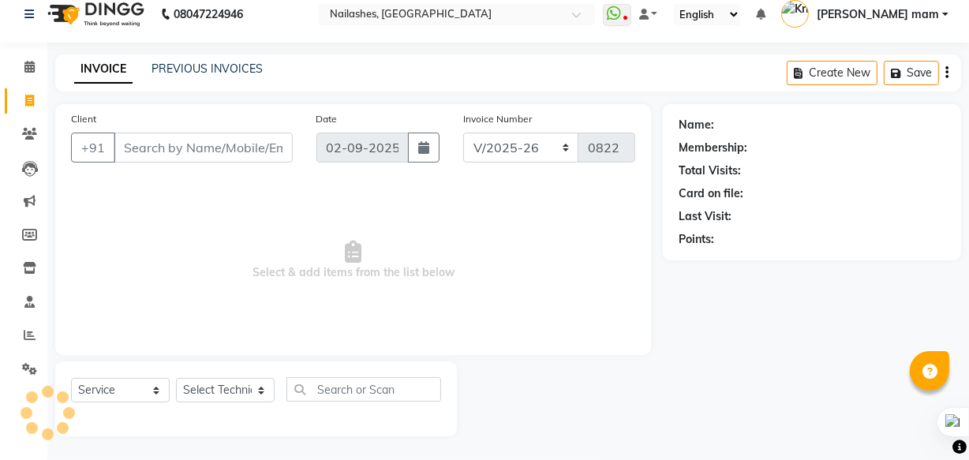
type input "8897259225"
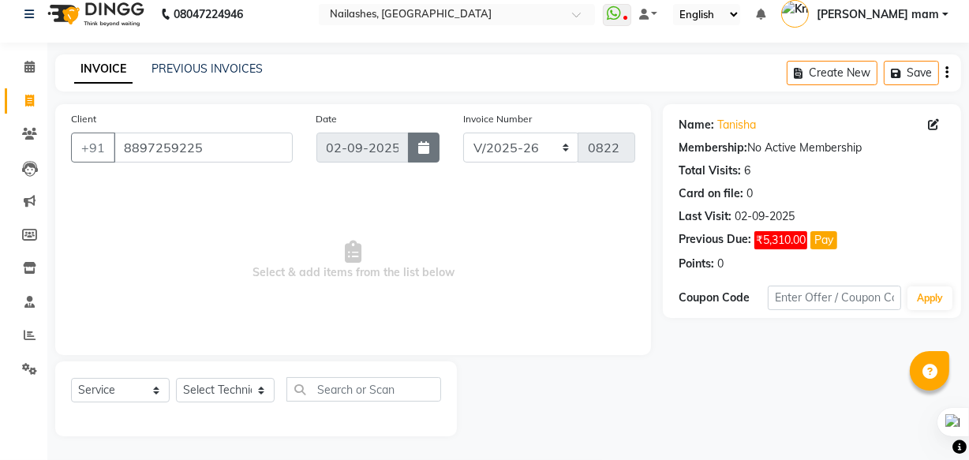
click at [427, 151] on icon "button" at bounding box center [423, 147] width 11 height 13
select select "9"
select select "2025"
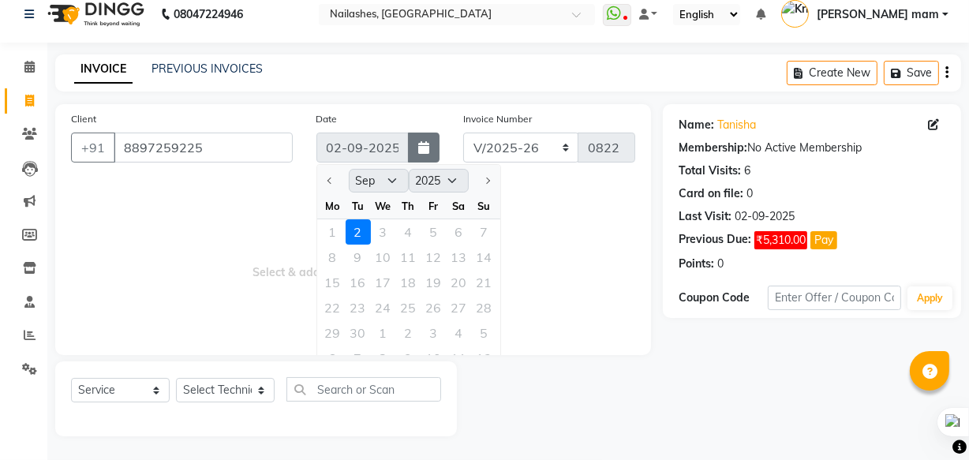
click at [427, 150] on icon "button" at bounding box center [423, 147] width 11 height 13
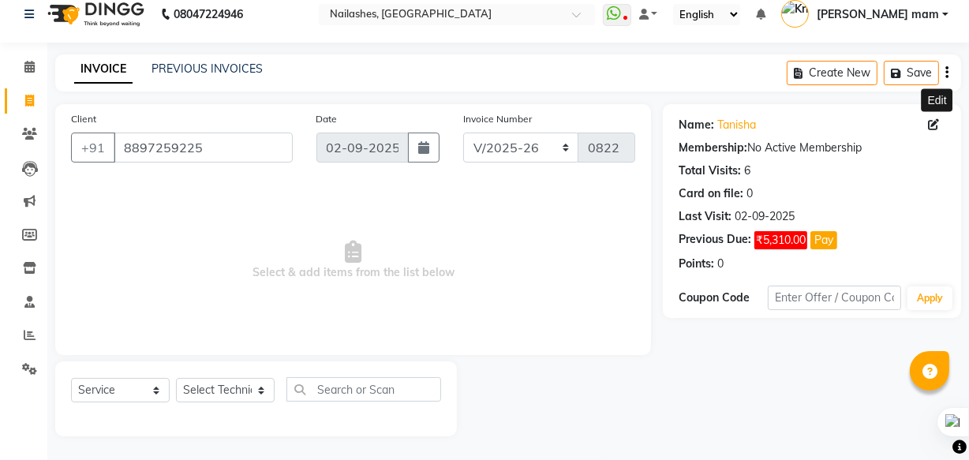
click at [932, 119] on icon at bounding box center [933, 124] width 11 height 11
select select "21"
select select "female"
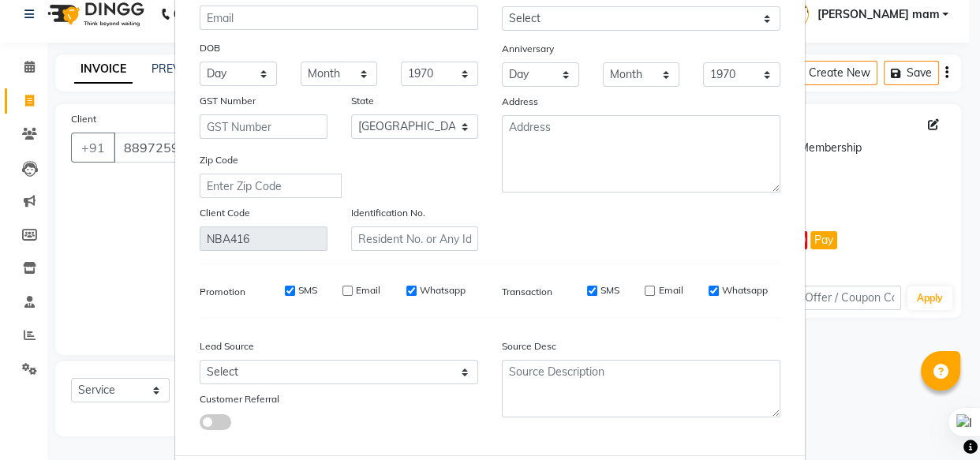
scroll to position [30, 0]
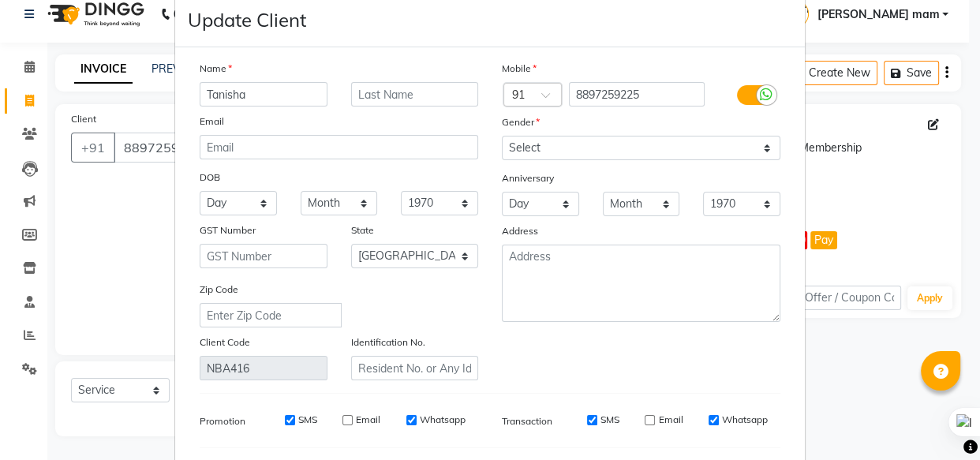
drag, startPoint x: 869, startPoint y: 398, endPoint x: 857, endPoint y: 393, distance: 13.8
click at [857, 394] on ngb-modal-window "Update Client Name Tanisha Email DOB Day 01 02 03 04 05 06 07 08 09 10 11 12 13…" at bounding box center [490, 230] width 980 height 460
drag, startPoint x: 891, startPoint y: 171, endPoint x: 891, endPoint y: 219, distance: 48.1
click at [891, 177] on ngb-modal-window "Update Client Name Tanisha Email DOB Day 01 02 03 04 05 06 07 08 09 10 11 12 13…" at bounding box center [490, 230] width 980 height 460
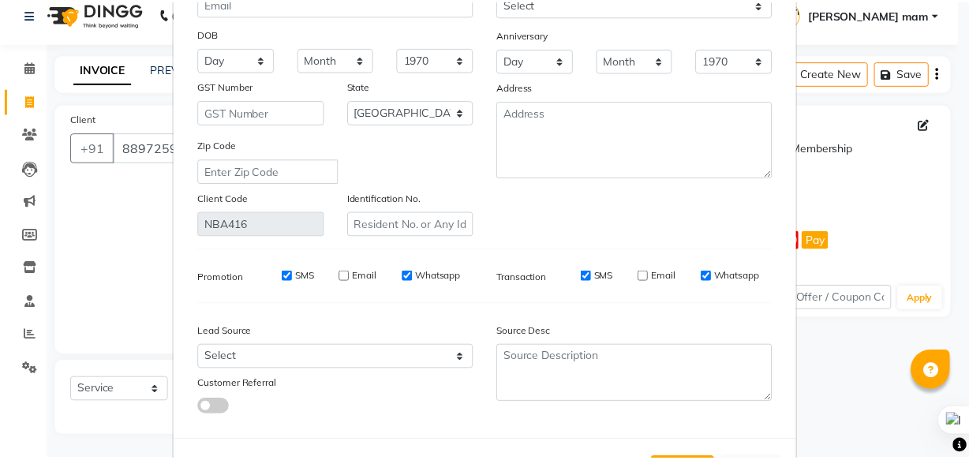
scroll to position [245, 0]
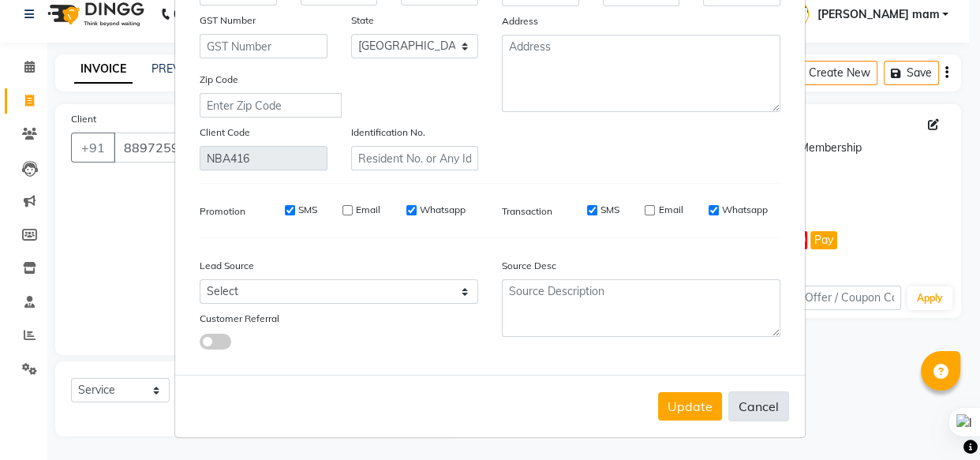
click at [760, 402] on button "Cancel" at bounding box center [758, 406] width 61 height 30
select select
select select "null"
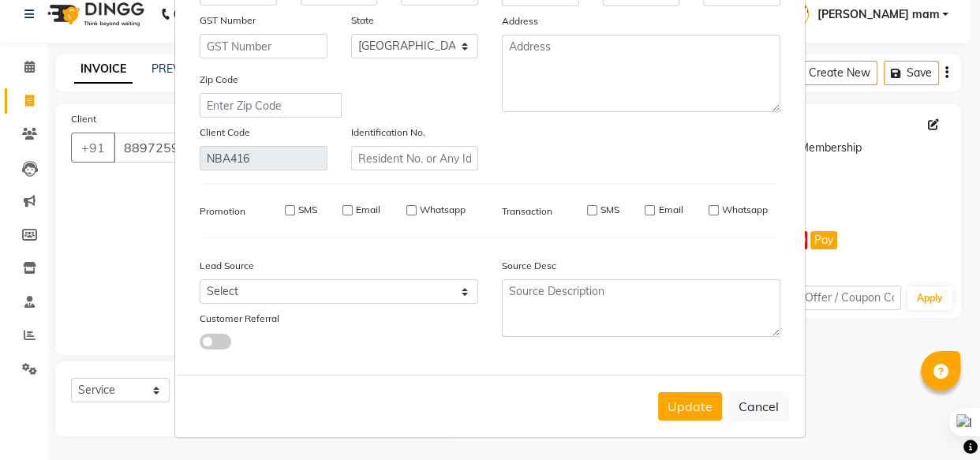
select select
checkbox input "false"
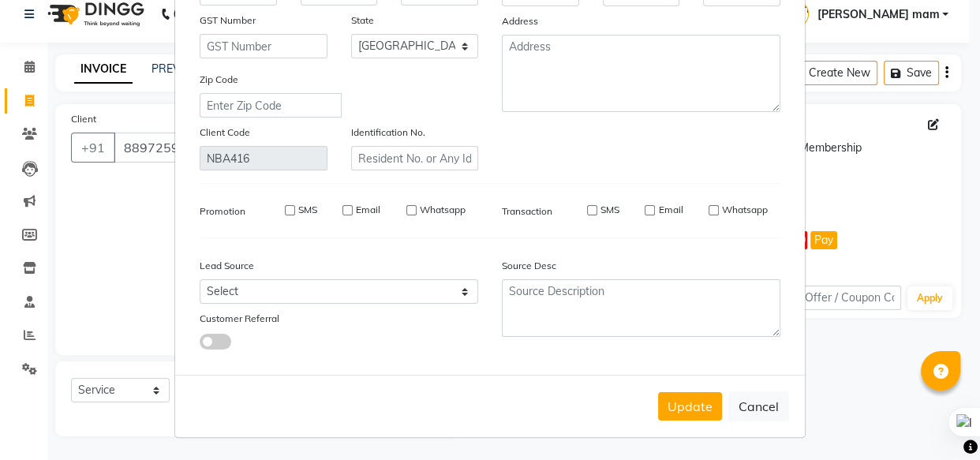
checkbox input "false"
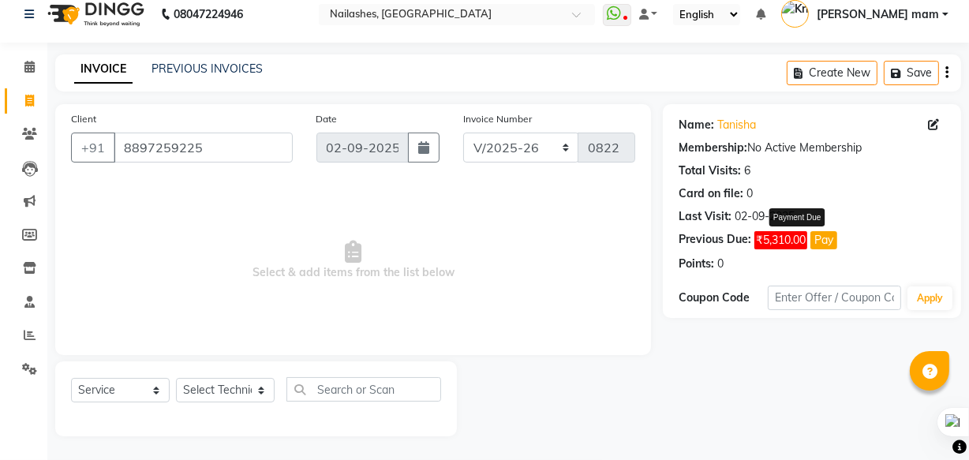
click at [825, 232] on button "Pay" at bounding box center [823, 240] width 27 height 18
select select "1"
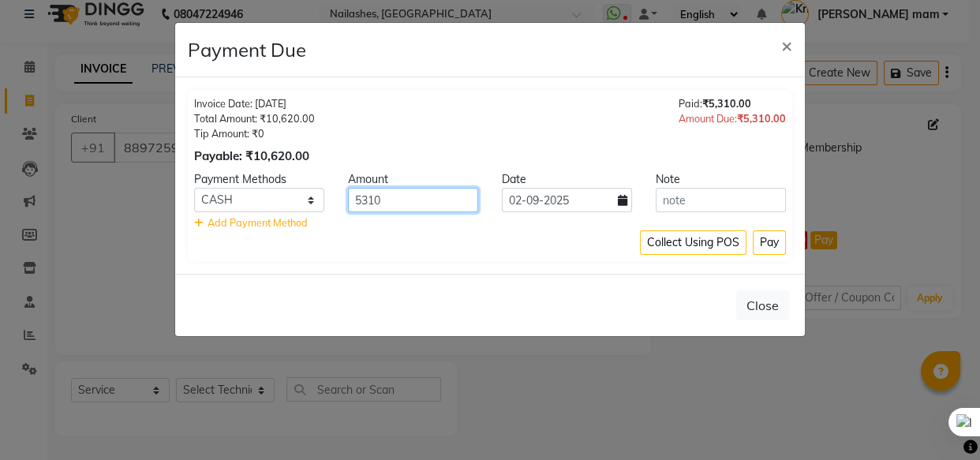
click at [390, 196] on input "5310" at bounding box center [413, 200] width 130 height 24
type input "5"
type input "0"
click at [761, 243] on button "Pay" at bounding box center [769, 242] width 33 height 24
click at [448, 196] on input "0" at bounding box center [413, 200] width 130 height 24
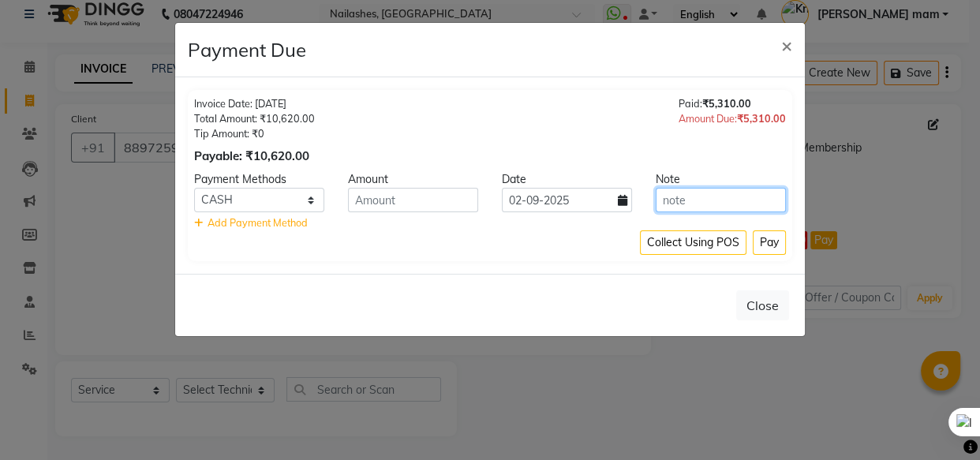
drag, startPoint x: 712, startPoint y: 191, endPoint x: 712, endPoint y: 201, distance: 10.3
click at [712, 195] on input "text" at bounding box center [721, 200] width 130 height 24
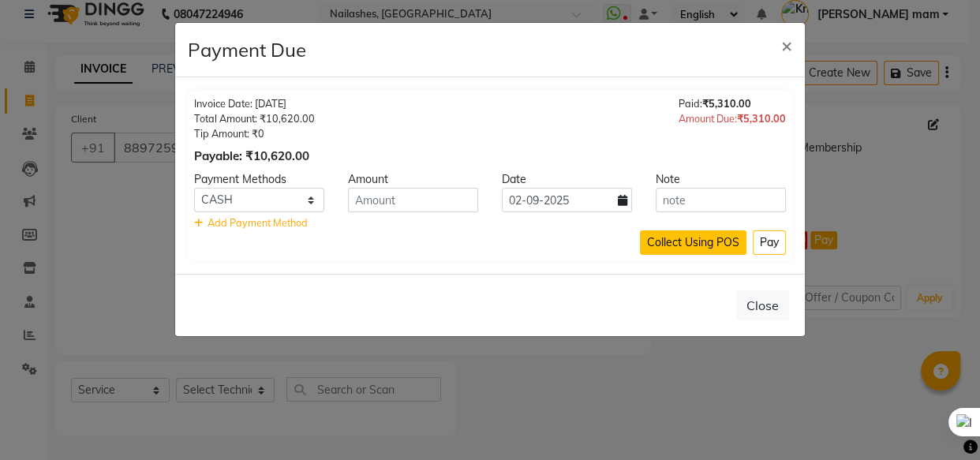
drag, startPoint x: 686, startPoint y: 260, endPoint x: 689, endPoint y: 248, distance: 12.1
click at [688, 259] on div "Invoice Date: 02-09-2025 Total Amount: ₹10,620.00 Tip Amount: ₹0 Payable: ₹10,6…" at bounding box center [489, 175] width 629 height 196
click at [689, 245] on button "Collect Using POS" at bounding box center [693, 242] width 106 height 24
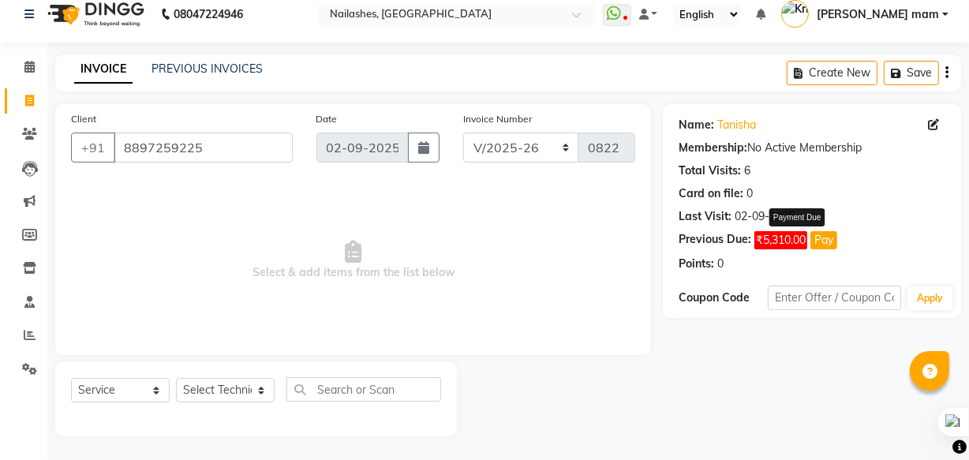
click at [779, 239] on span "₹5,310.00" at bounding box center [780, 240] width 53 height 18
click at [779, 238] on span "₹5,310.00" at bounding box center [780, 240] width 53 height 18
click at [776, 237] on span "₹5,310.00" at bounding box center [780, 240] width 53 height 18
click at [775, 237] on span "₹5,310.00" at bounding box center [780, 240] width 53 height 18
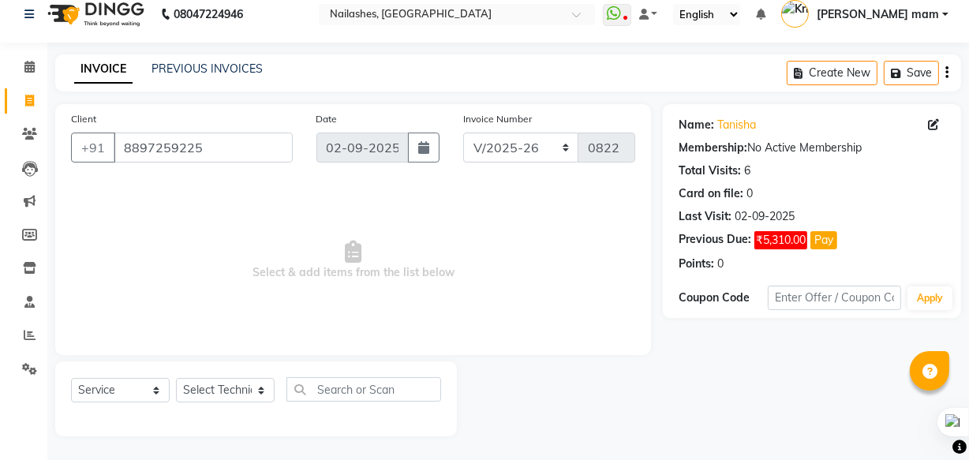
click at [719, 238] on div "Previous Due:" at bounding box center [714, 240] width 73 height 18
click at [771, 211] on div "02-09-2025" at bounding box center [764, 216] width 60 height 17
click at [883, 290] on input "text" at bounding box center [834, 298] width 133 height 24
click at [882, 250] on div "Name: Tanisha Membership: No Active Membership Total Visits: 6 Card on file: 0 …" at bounding box center [811, 191] width 267 height 162
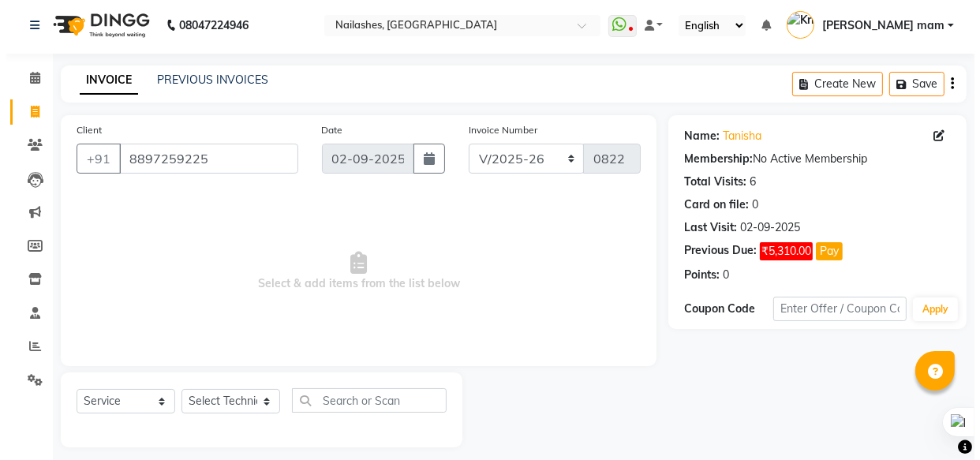
scroll to position [0, 0]
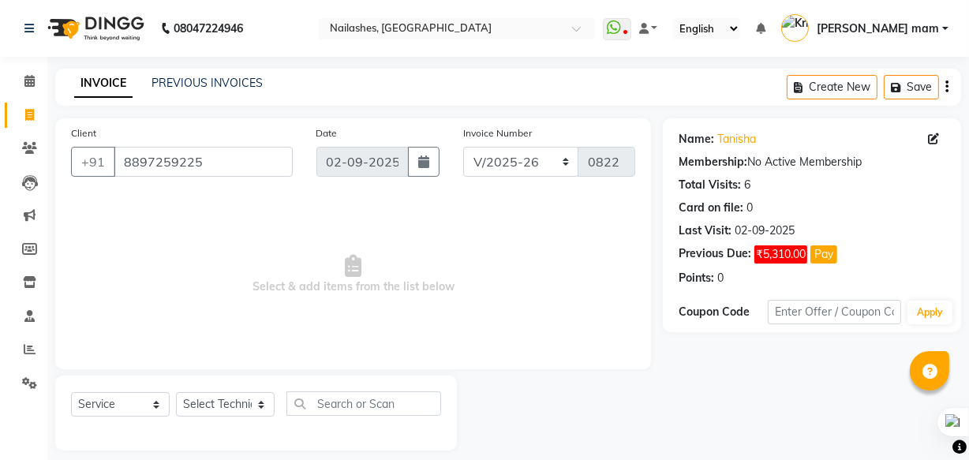
click at [924, 134] on div "Name: Tanisha" at bounding box center [811, 139] width 267 height 17
click at [932, 137] on icon at bounding box center [933, 138] width 11 height 11
select select "21"
select select "female"
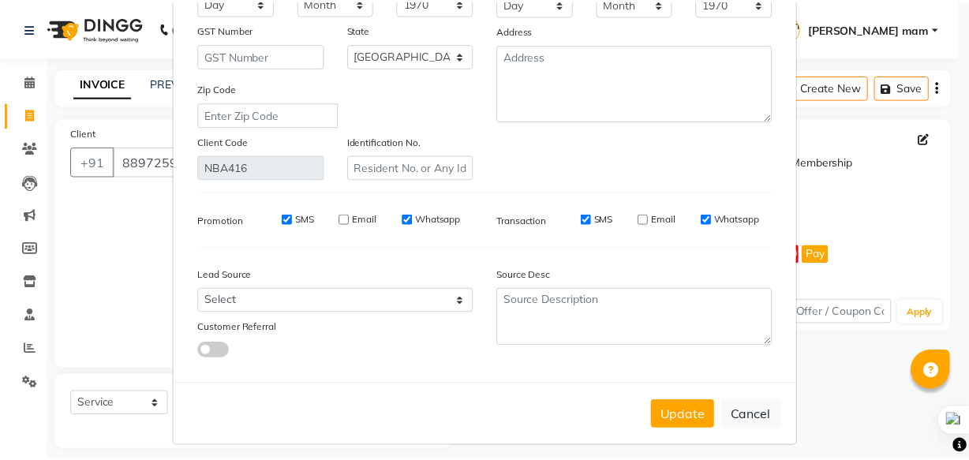
scroll to position [245, 0]
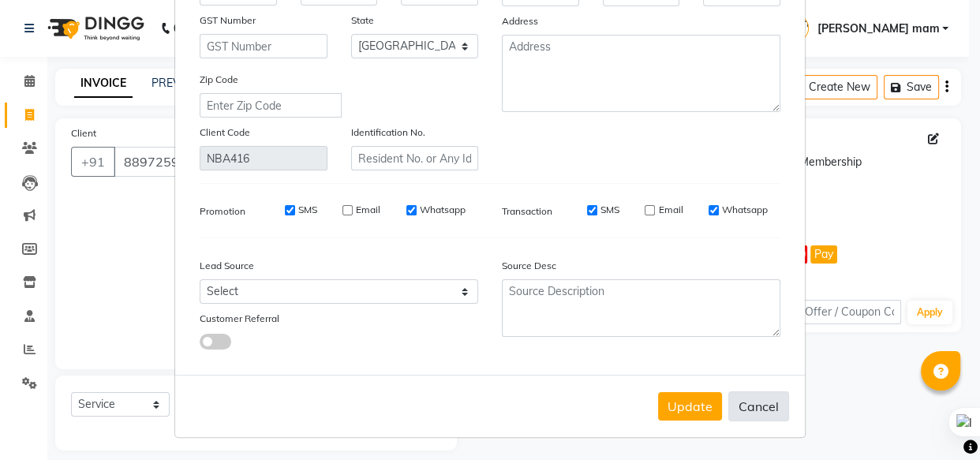
click at [761, 399] on button "Cancel" at bounding box center [758, 406] width 61 height 30
select select
select select "null"
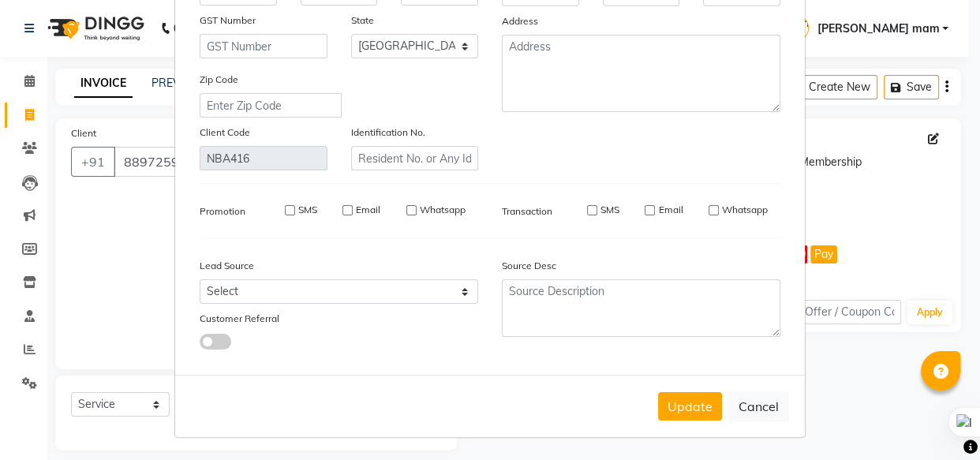
select select
checkbox input "false"
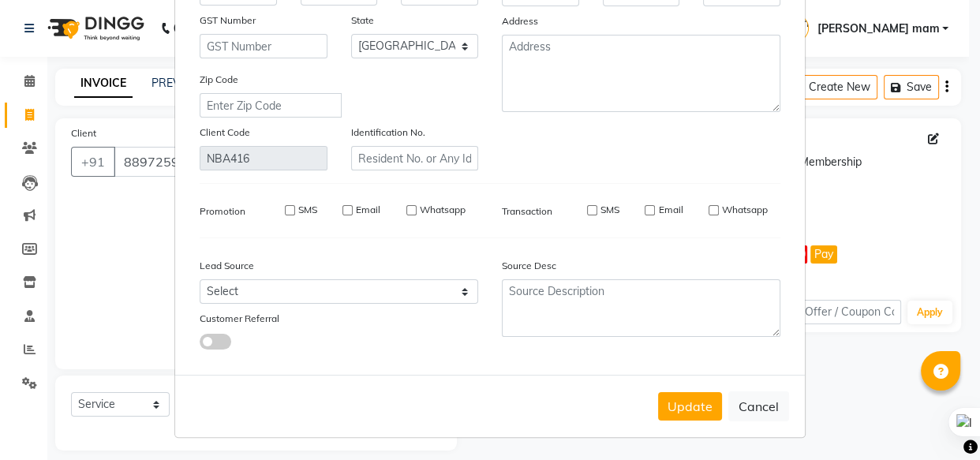
checkbox input "false"
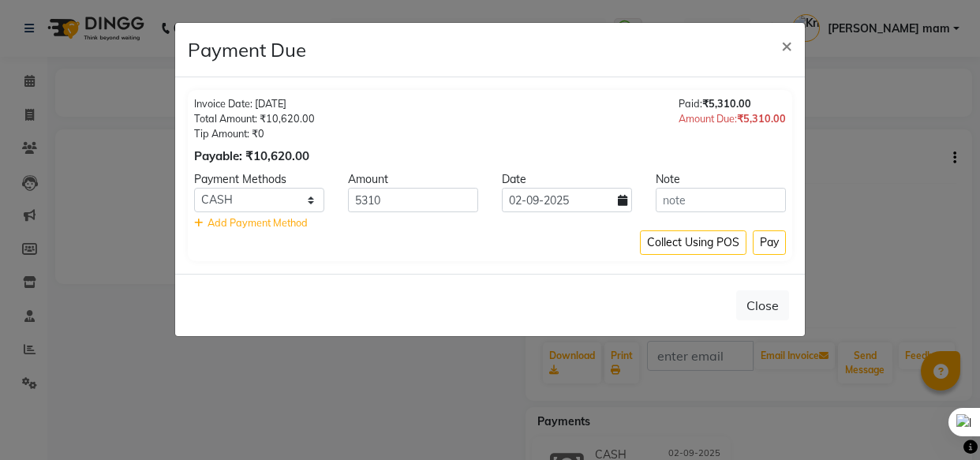
select select "1"
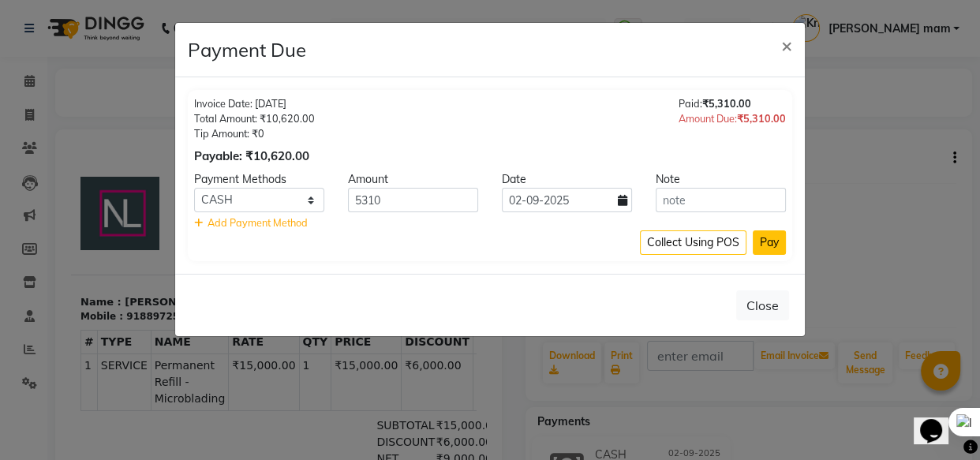
click at [771, 245] on button "Pay" at bounding box center [769, 242] width 33 height 24
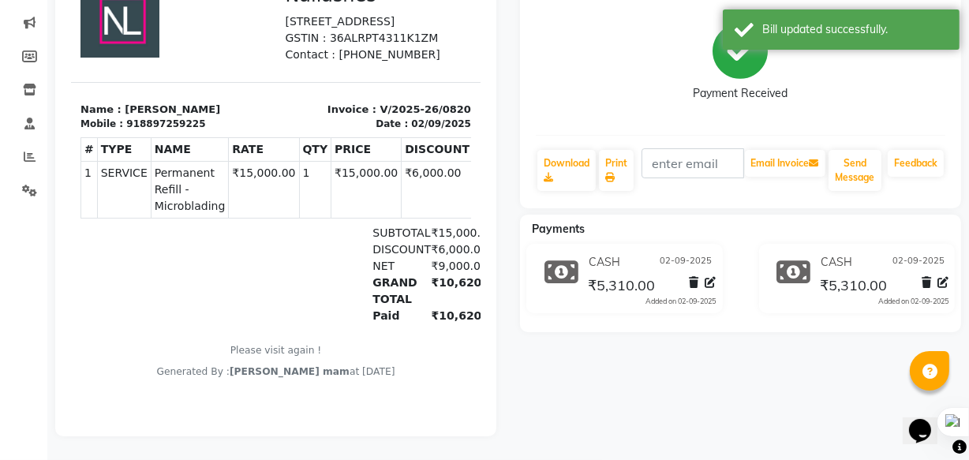
scroll to position [203, 0]
click at [925, 277] on icon at bounding box center [925, 282] width 9 height 11
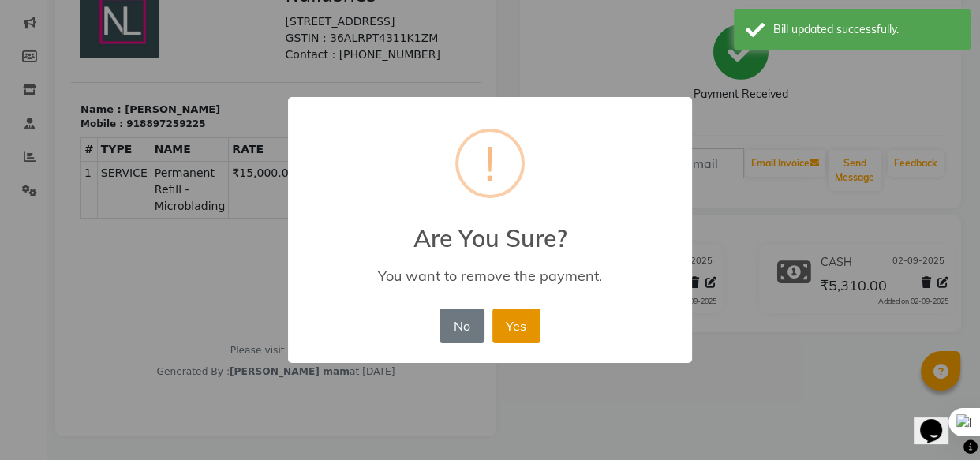
click at [521, 323] on button "Yes" at bounding box center [516, 325] width 48 height 35
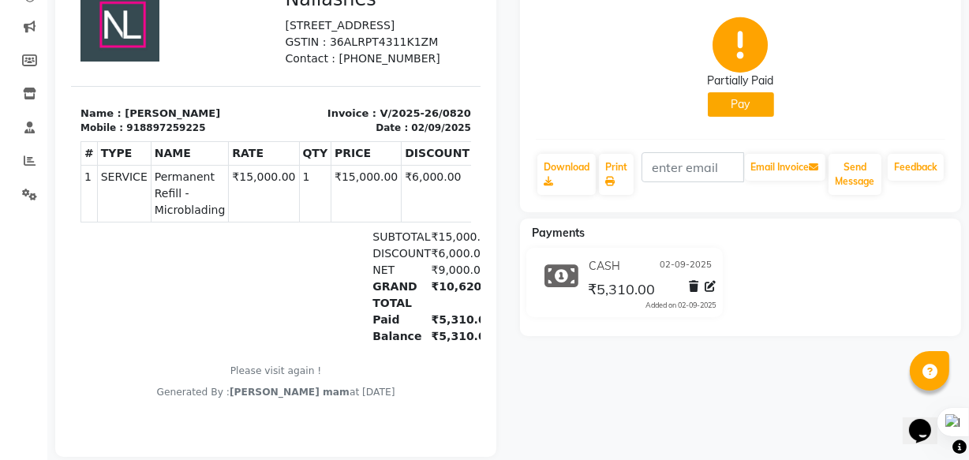
scroll to position [219, 0]
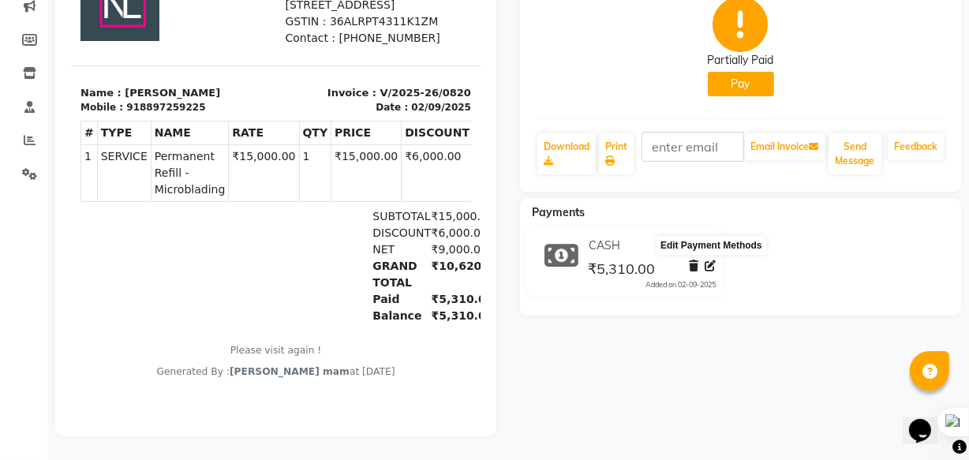
click at [709, 260] on icon at bounding box center [710, 265] width 11 height 11
select select "1"
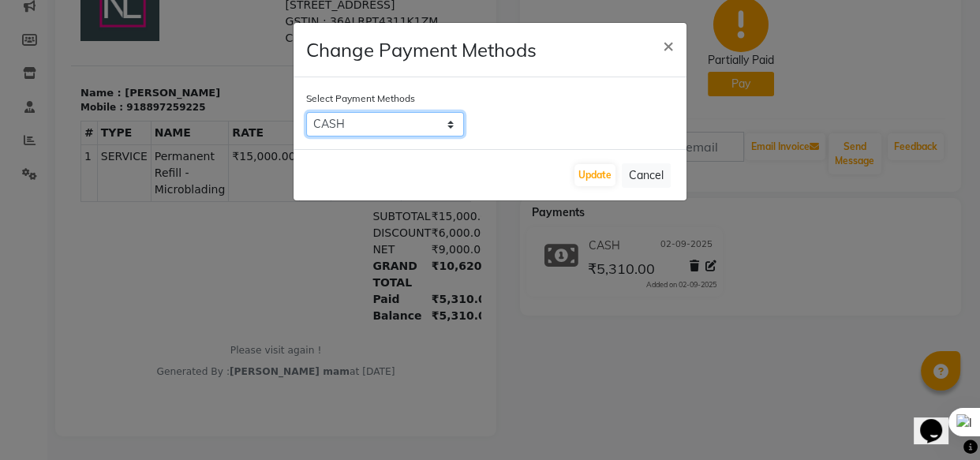
drag, startPoint x: 451, startPoint y: 120, endPoint x: 452, endPoint y: 134, distance: 14.2
click at [451, 120] on select "Bank ONLINE CASH UPI M CARD GPay LUZO District App" at bounding box center [385, 124] width 158 height 24
click at [562, 128] on div "Bank ONLINE CASH UPI M CARD GPay LUZO District App" at bounding box center [490, 124] width 368 height 24
click at [642, 170] on button "Cancel" at bounding box center [646, 175] width 49 height 24
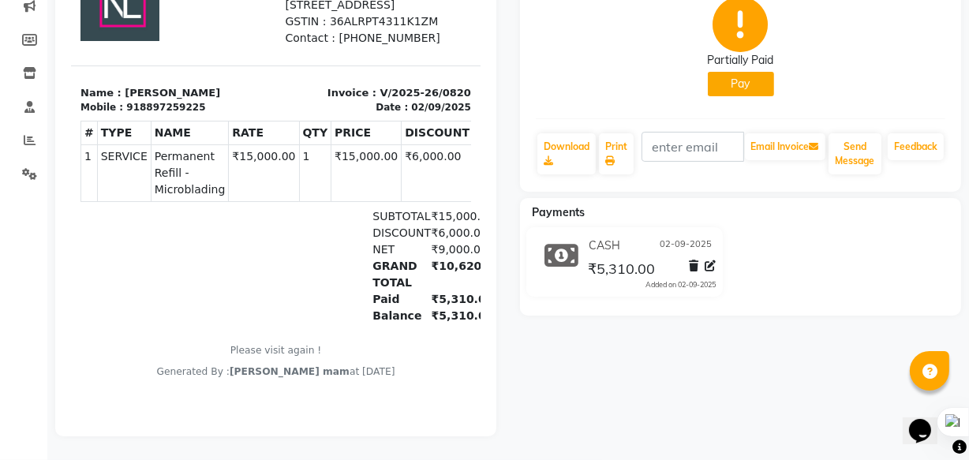
click at [570, 249] on icon at bounding box center [561, 256] width 34 height 30
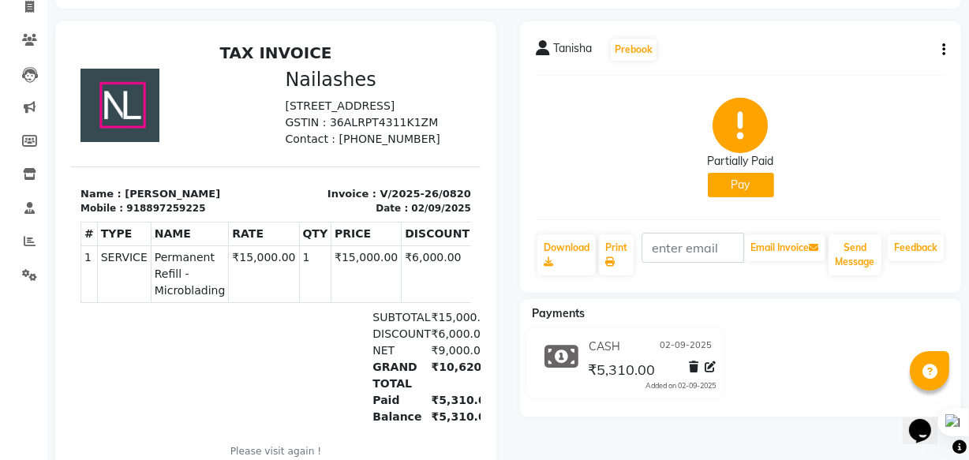
scroll to position [76, 0]
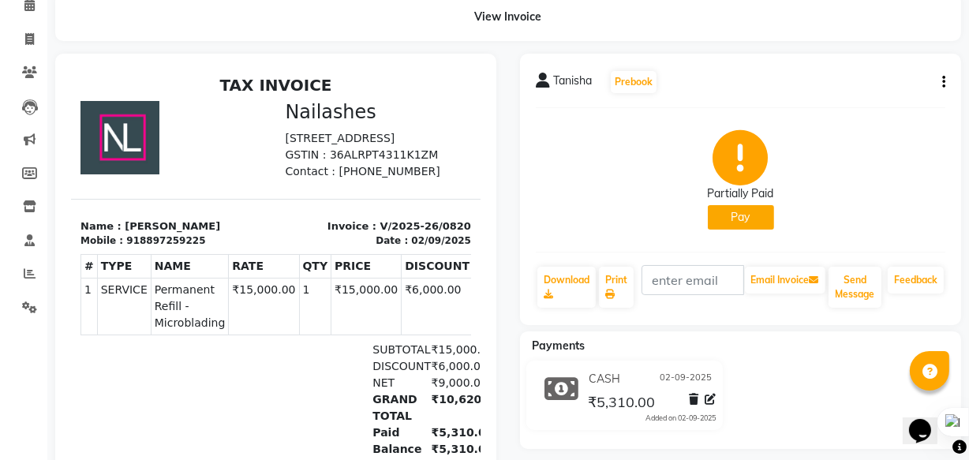
click at [545, 84] on icon at bounding box center [543, 81] width 14 height 16
click at [584, 80] on span "Tanisha" at bounding box center [572, 84] width 39 height 22
click at [540, 74] on icon at bounding box center [543, 81] width 14 height 16
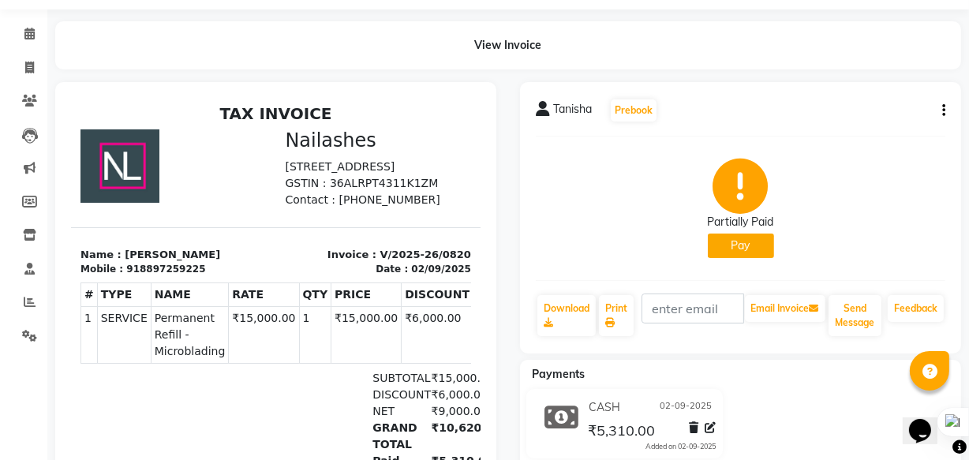
scroll to position [4, 0]
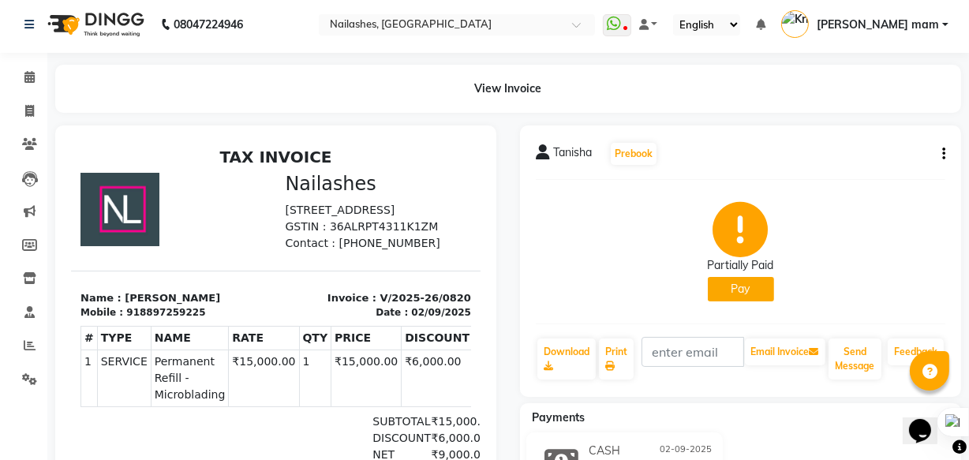
click at [943, 155] on icon "button" at bounding box center [943, 154] width 3 height 1
click at [882, 130] on div "Split Service Amount" at bounding box center [865, 135] width 108 height 20
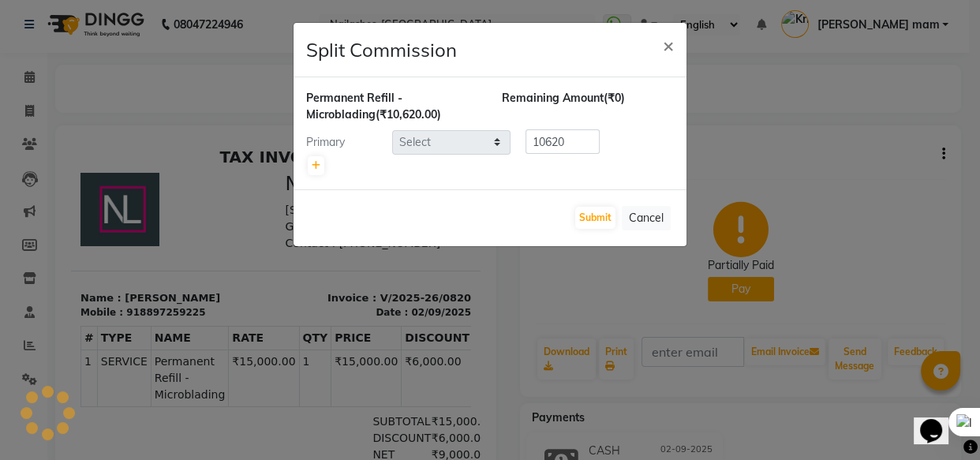
select select "39885"
click at [569, 142] on input "10620" at bounding box center [562, 141] width 74 height 24
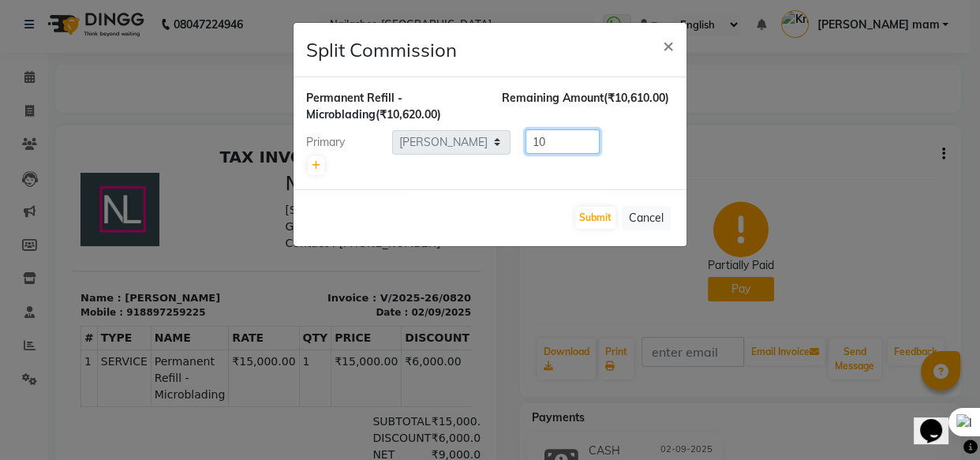
type input "1"
type input "0"
type input "5310"
click at [600, 208] on button "Submit" at bounding box center [595, 218] width 40 height 22
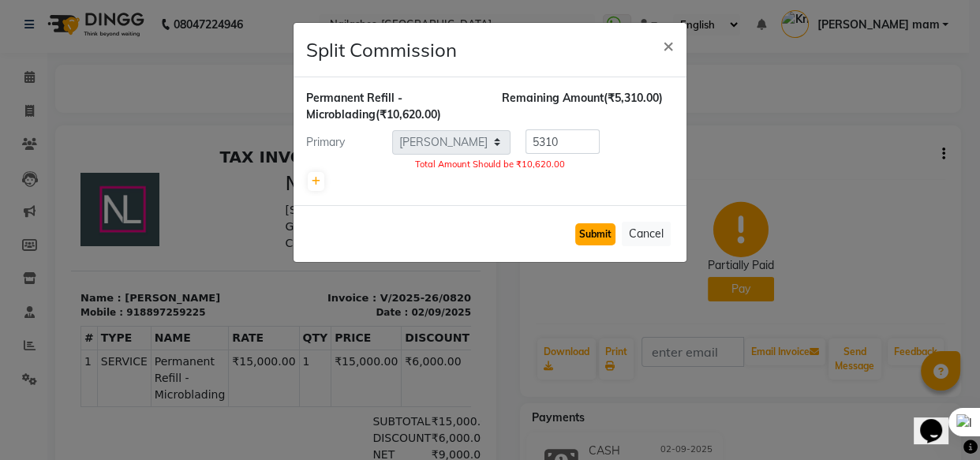
click at [581, 231] on button "Submit" at bounding box center [595, 234] width 40 height 22
click at [639, 229] on button "Cancel" at bounding box center [646, 234] width 49 height 24
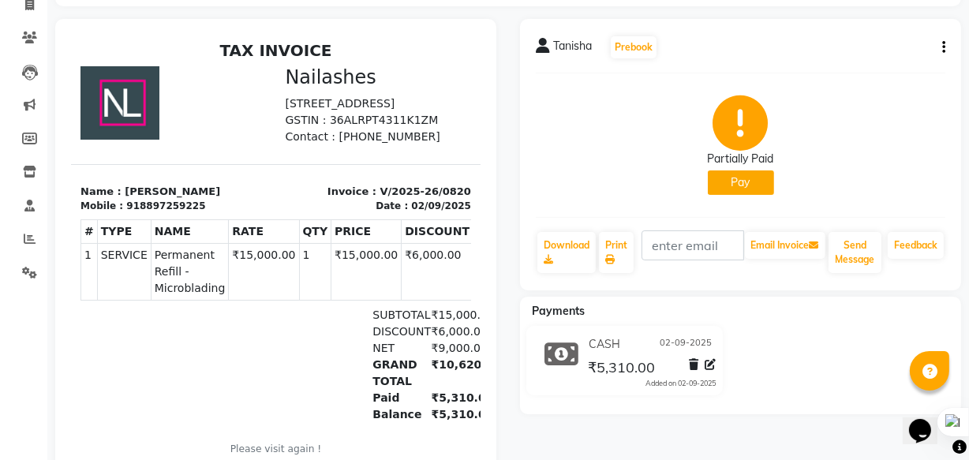
scroll to position [76, 0]
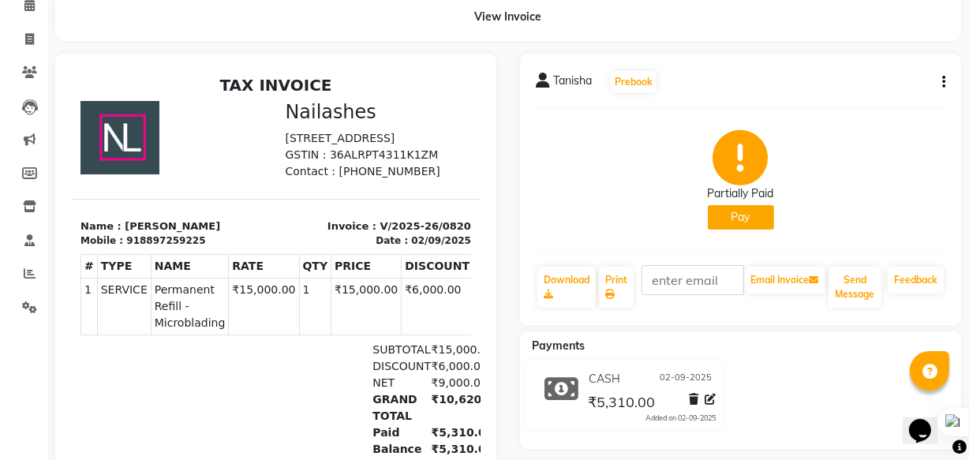
click at [947, 78] on div "[PERSON_NAME] Prebook Partially Paid Pay Download Print Email Invoice Send Mess…" at bounding box center [740, 189] width 441 height 271
click at [942, 82] on icon "button" at bounding box center [943, 82] width 3 height 1
click at [880, 80] on div "Edit Item Staff" at bounding box center [865, 83] width 108 height 20
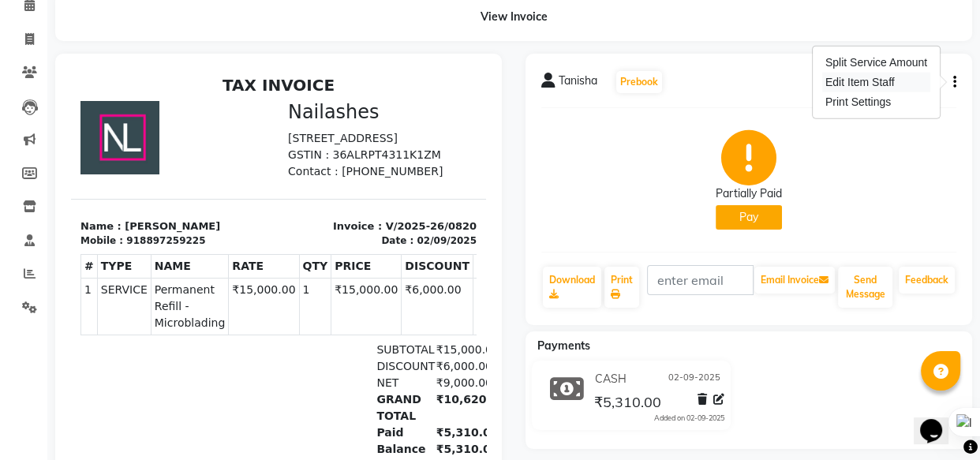
select select "39885"
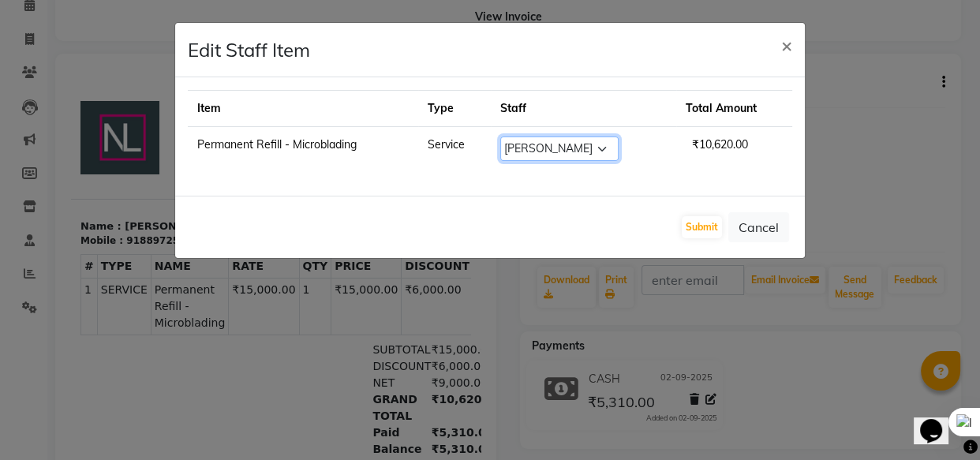
click at [594, 154] on select "Select [PERSON_NAME] [PERSON_NAME] mam [PERSON_NAME] ringya [PERSON_NAME] [PERS…" at bounding box center [559, 148] width 118 height 24
click at [597, 150] on select "Select [PERSON_NAME] [PERSON_NAME] mam [PERSON_NAME] ringya [PERSON_NAME] [PERS…" at bounding box center [559, 148] width 118 height 24
click at [443, 142] on td "Service" at bounding box center [454, 149] width 73 height 44
click at [315, 138] on td "Permanent Refill - Microblading" at bounding box center [303, 149] width 230 height 44
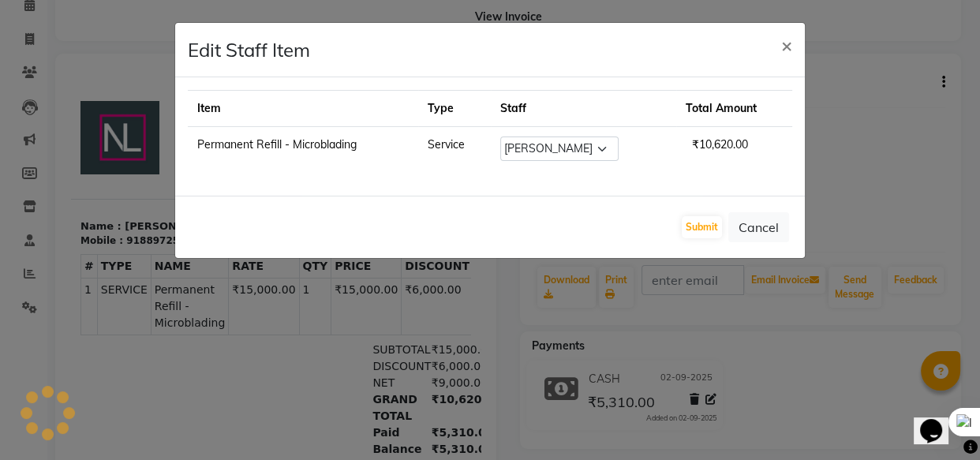
drag, startPoint x: 319, startPoint y: 140, endPoint x: 393, endPoint y: 203, distance: 96.3
click at [323, 140] on td "Permanent Refill - Microblading" at bounding box center [303, 149] width 230 height 44
click at [400, 174] on div "Item Type Staff Total Amount Permanent Refill - Microblading Service Select [PE…" at bounding box center [489, 136] width 629 height 118
click at [379, 177] on div "Item Type Staff Total Amount Permanent Refill - Microblading Service Select [PE…" at bounding box center [489, 136] width 629 height 118
click at [700, 221] on button "Submit" at bounding box center [702, 227] width 40 height 22
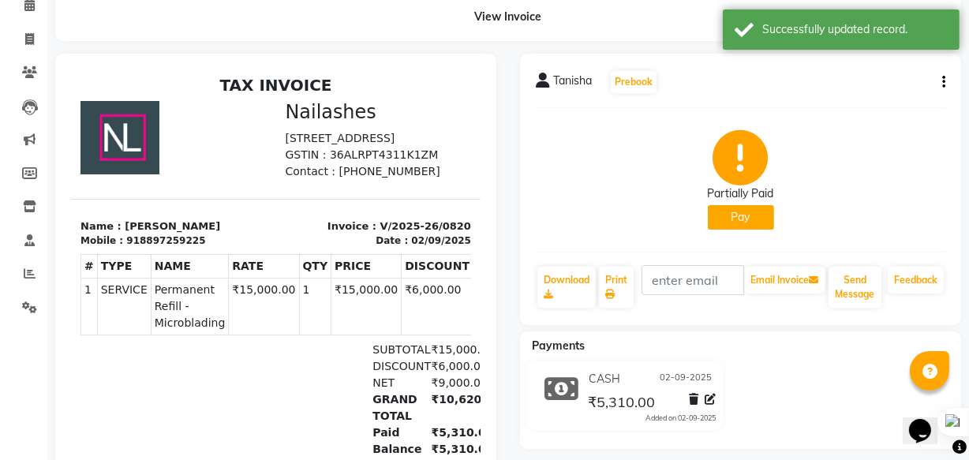
click at [947, 81] on div "[PERSON_NAME] Prebook Partially Paid Pay Download Print Email Invoice Send Mess…" at bounding box center [740, 189] width 441 height 271
click at [939, 77] on button "button" at bounding box center [940, 82] width 9 height 17
click at [892, 105] on div "Print Settings" at bounding box center [865, 102] width 108 height 20
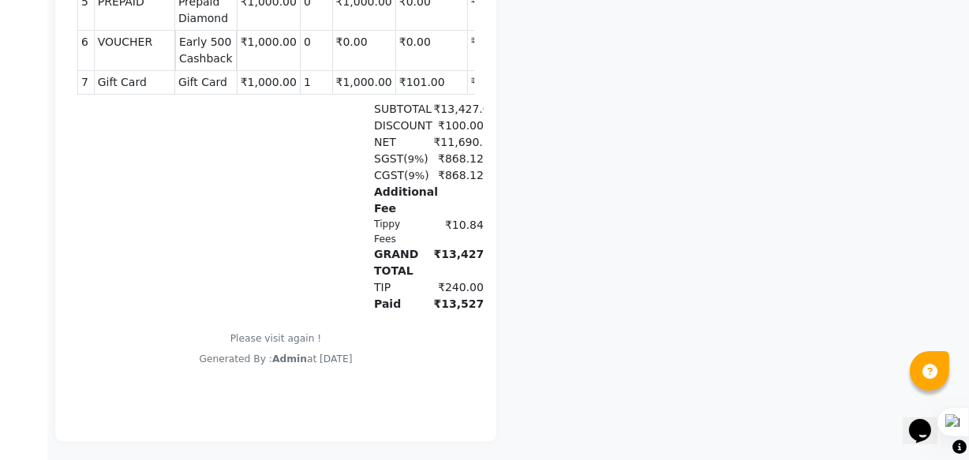
drag, startPoint x: 331, startPoint y: 100, endPoint x: 317, endPoint y: 101, distance: 13.4
click at [331, 72] on td "₹0.00" at bounding box center [362, 52] width 63 height 40
click at [331, 95] on td "₹1,000.00" at bounding box center [362, 84] width 63 height 24
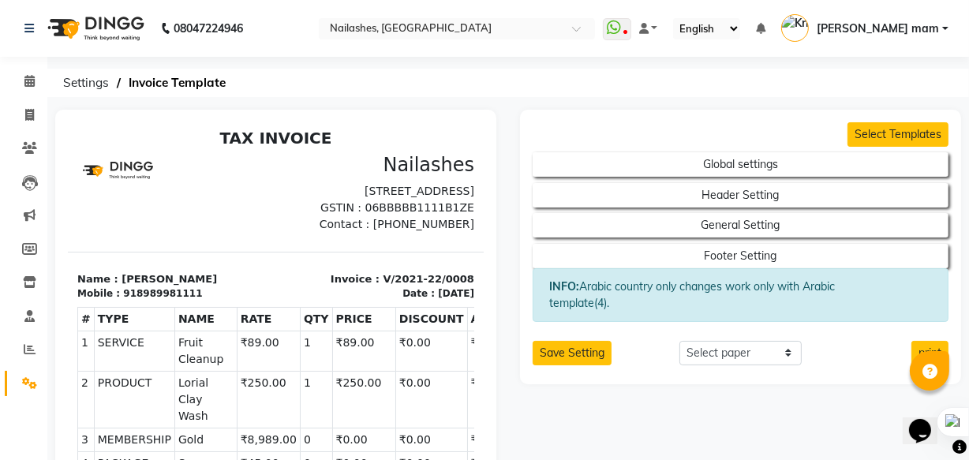
click at [700, 338] on div "Select Templates Global settings Header Setting General Setting Footer Setting …" at bounding box center [740, 247] width 441 height 275
click at [710, 351] on select "Select paper A4 A5 A6 A7 Thermal Custom" at bounding box center [740, 353] width 123 height 24
click at [559, 95] on ol "Settings Invoice Template" at bounding box center [505, 83] width 900 height 28
